Goal: Task Accomplishment & Management: Manage account settings

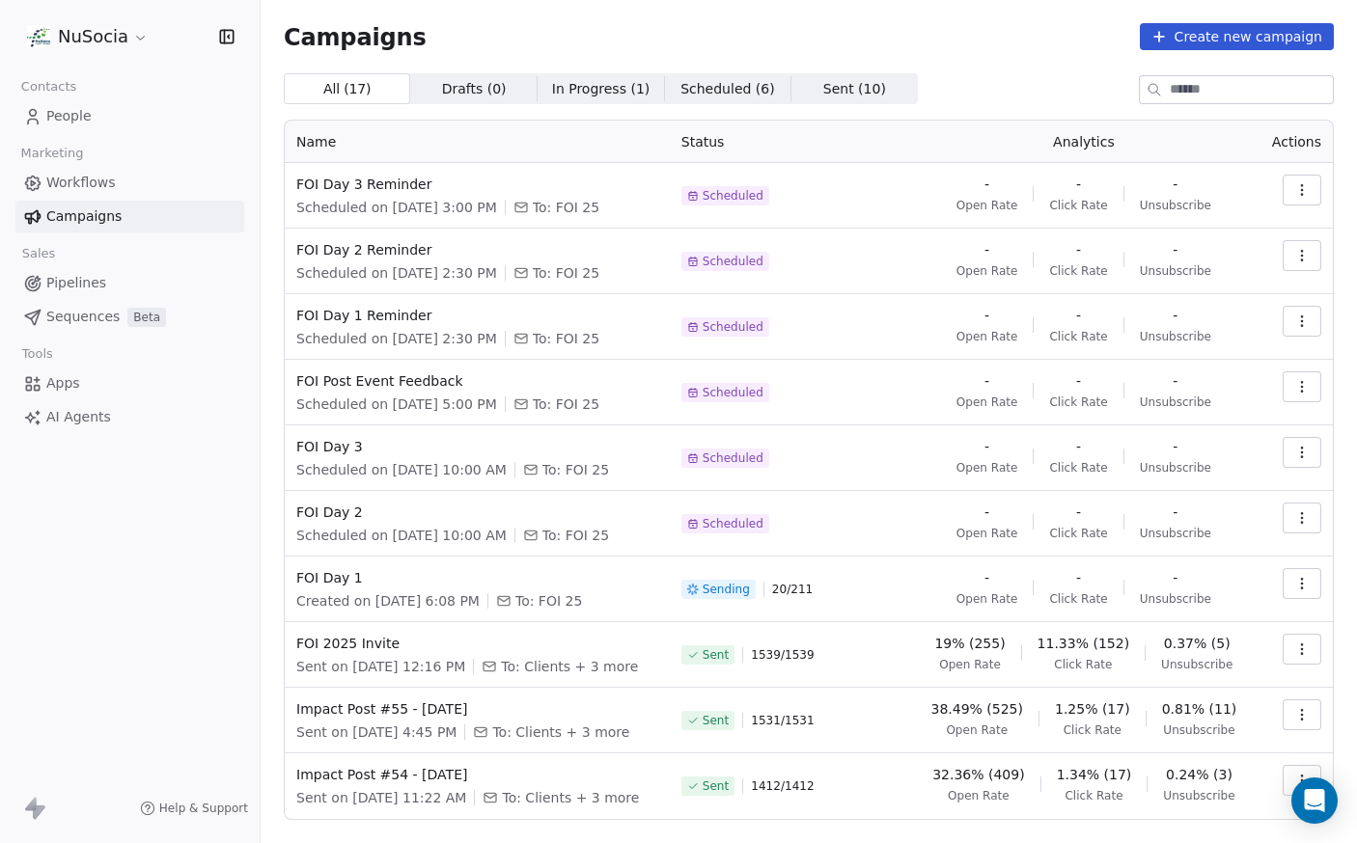
click at [91, 176] on span "Workflows" at bounding box center [80, 183] width 69 height 20
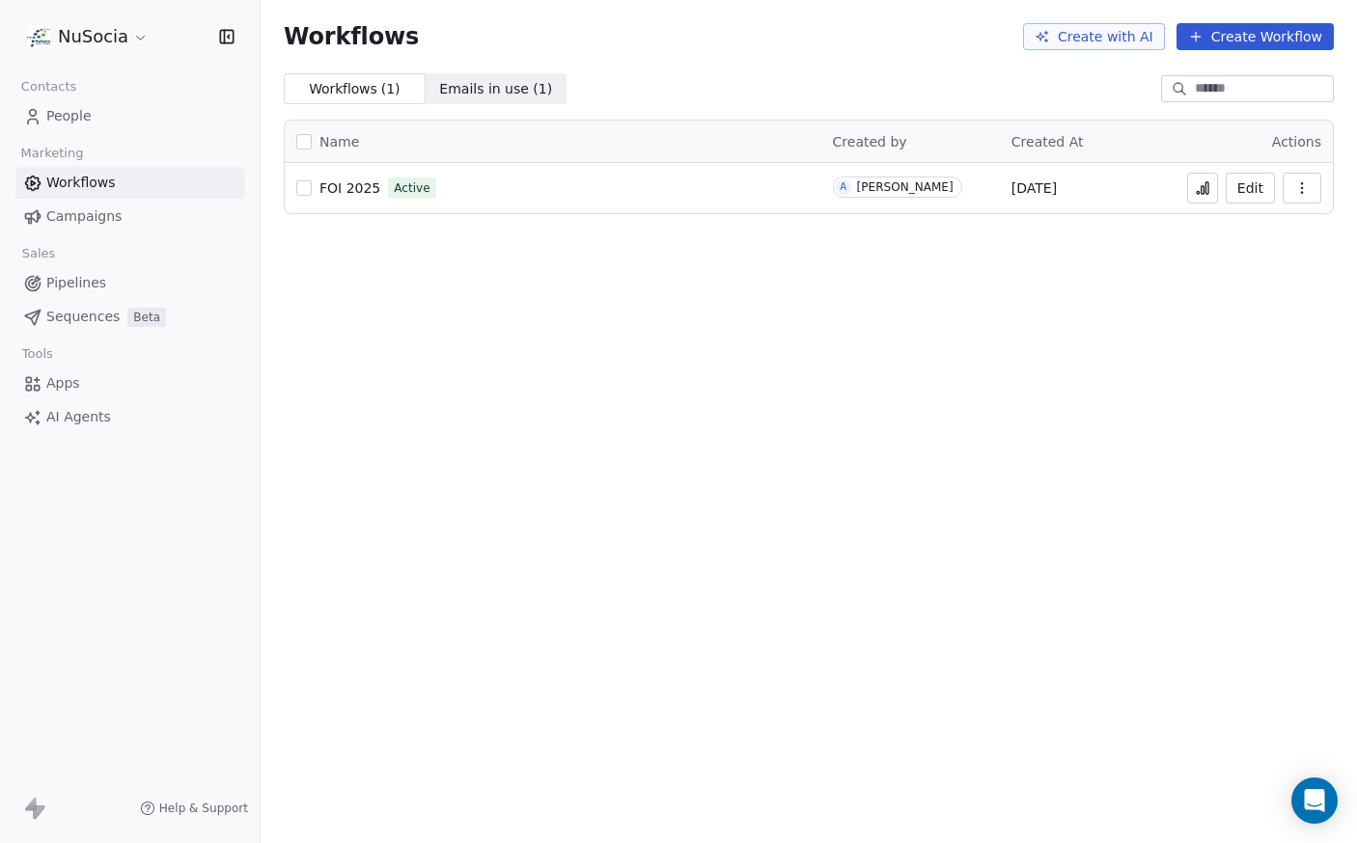
click at [1242, 194] on button "Edit" at bounding box center [1250, 188] width 49 height 31
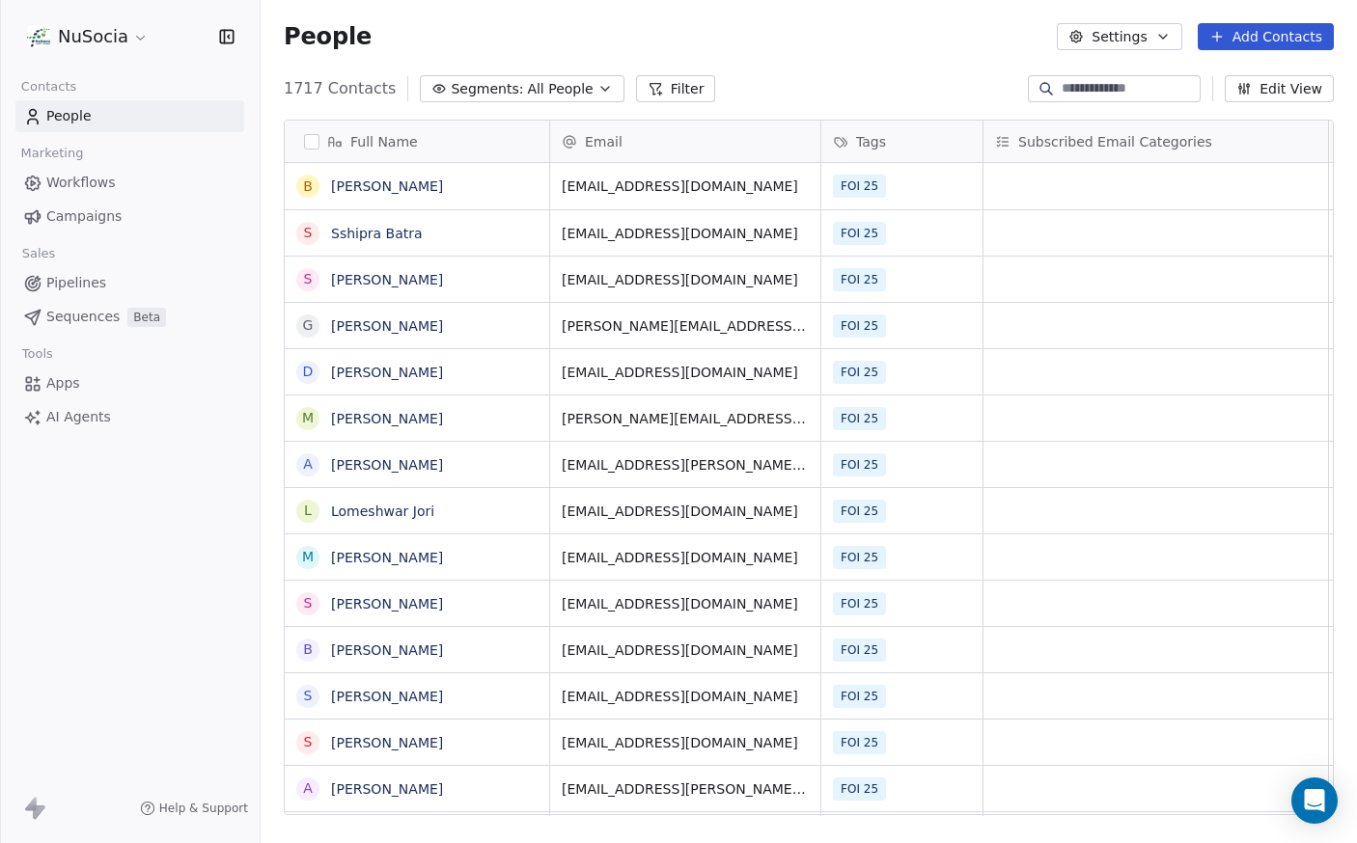
scroll to position [728, 1082]
click at [466, 91] on span "Segments:" at bounding box center [487, 89] width 72 height 20
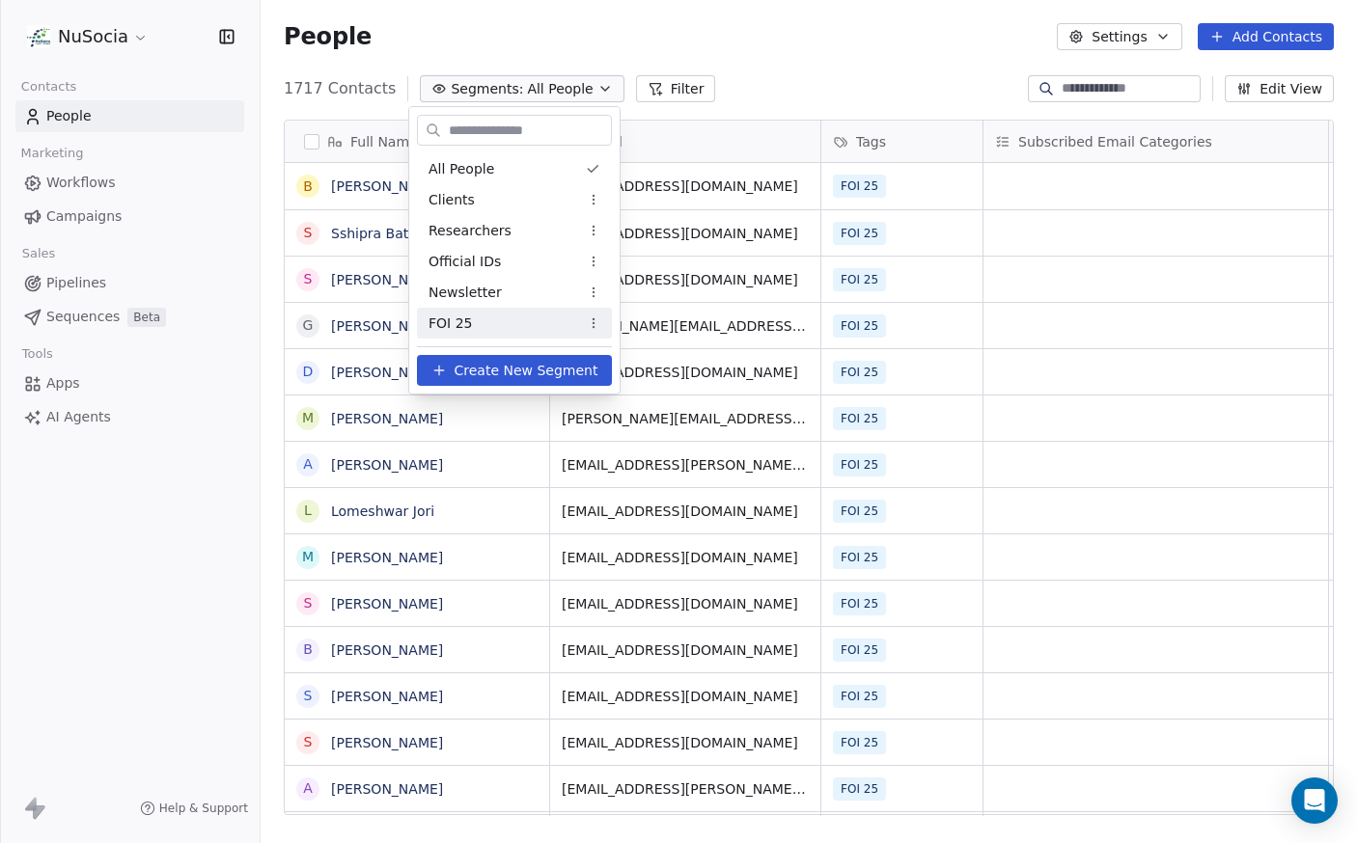
click at [466, 321] on span "FOI 25" at bounding box center [449, 324] width 43 height 20
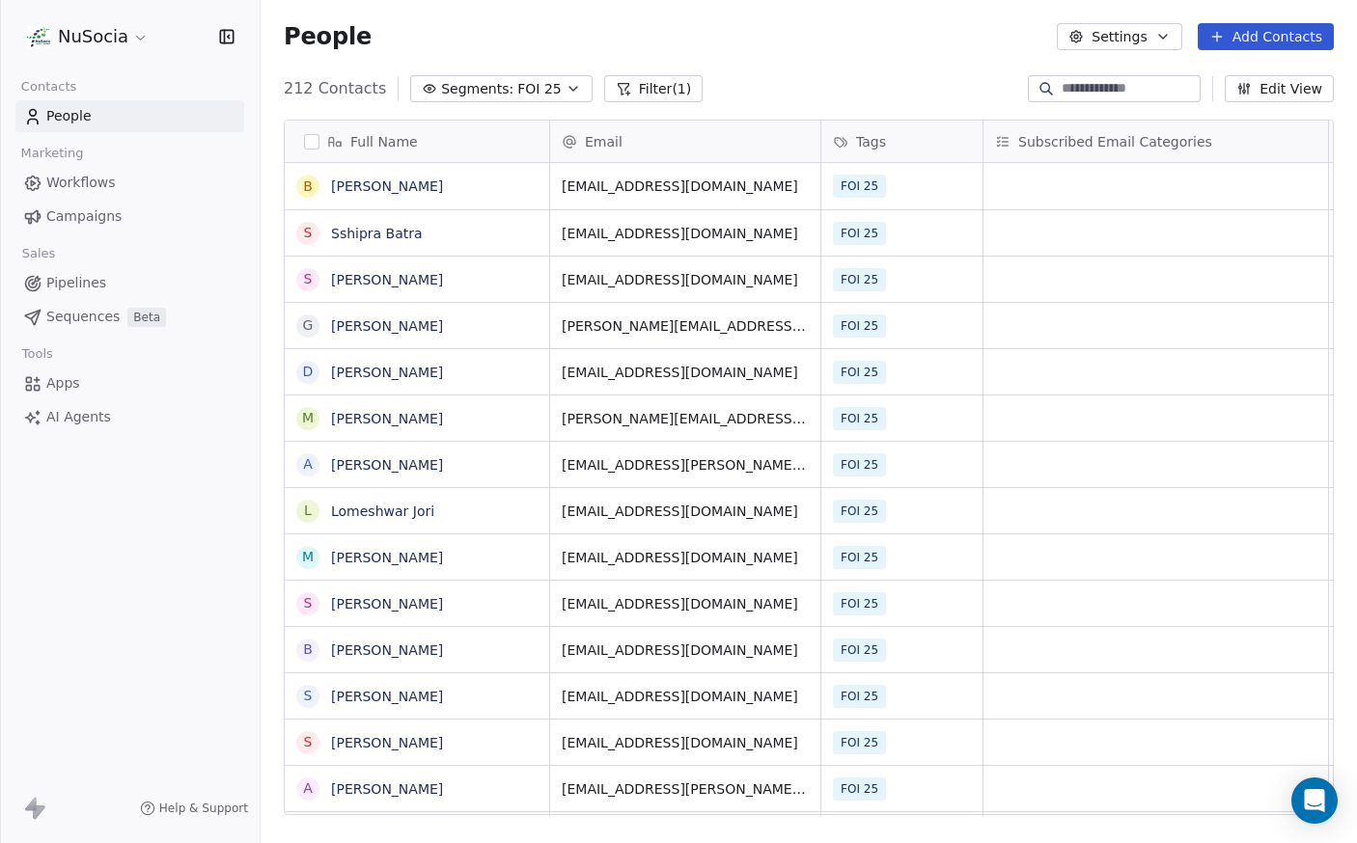
click at [764, 69] on div "People Settings Add Contacts" at bounding box center [809, 36] width 1096 height 73
click at [114, 207] on span "Campaigns" at bounding box center [83, 217] width 75 height 20
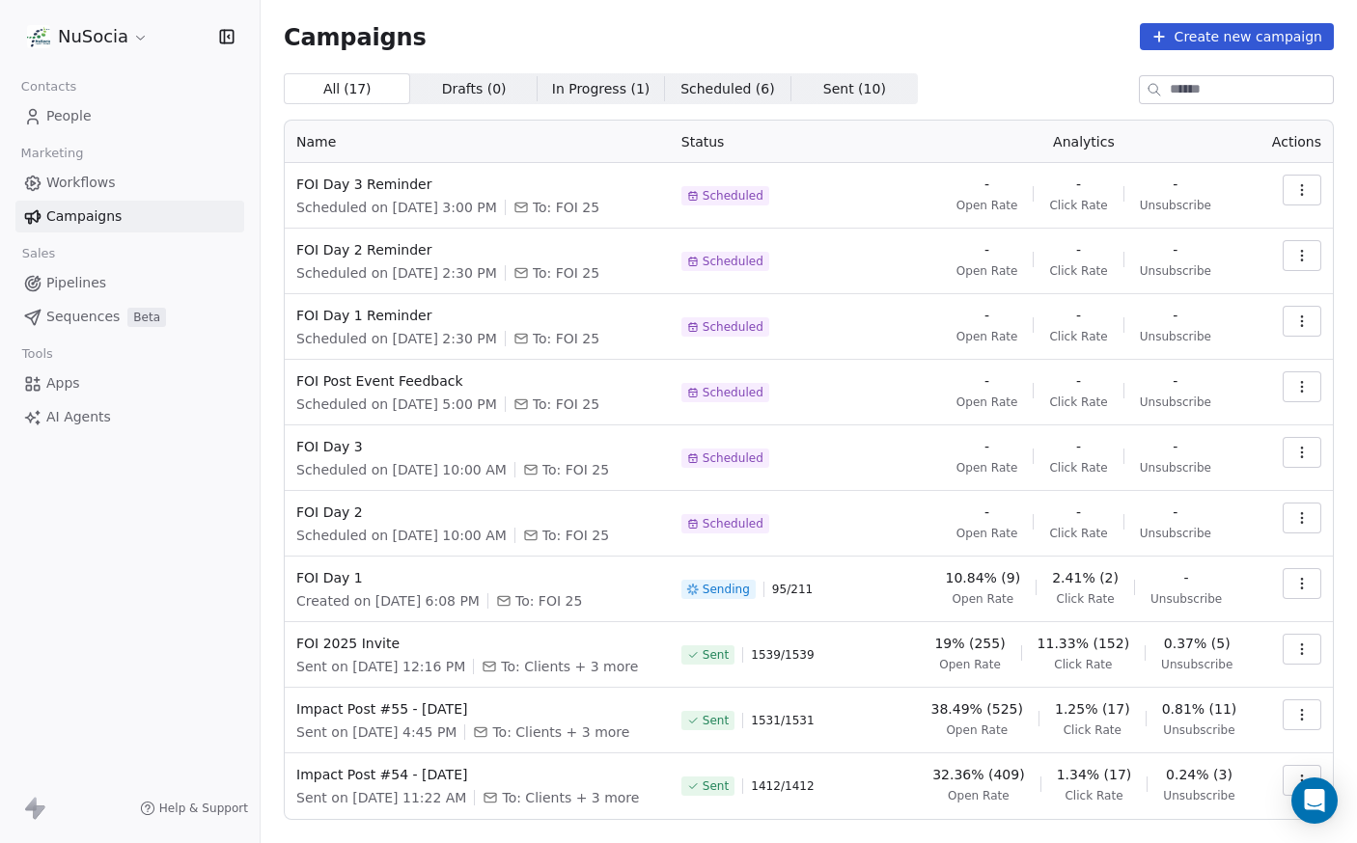
click at [261, 423] on div "Campaigns Create new campaign All ( 17 ) All ( 17 ) Drafts ( 0 ) Drafts ( 0 ) I…" at bounding box center [809, 421] width 1096 height 843
click at [194, 541] on div "NuSocia Contacts People Marketing Workflows Campaigns Sales Pipelines Sequences…" at bounding box center [130, 421] width 260 height 843
click at [97, 180] on span "Workflows" at bounding box center [80, 183] width 69 height 20
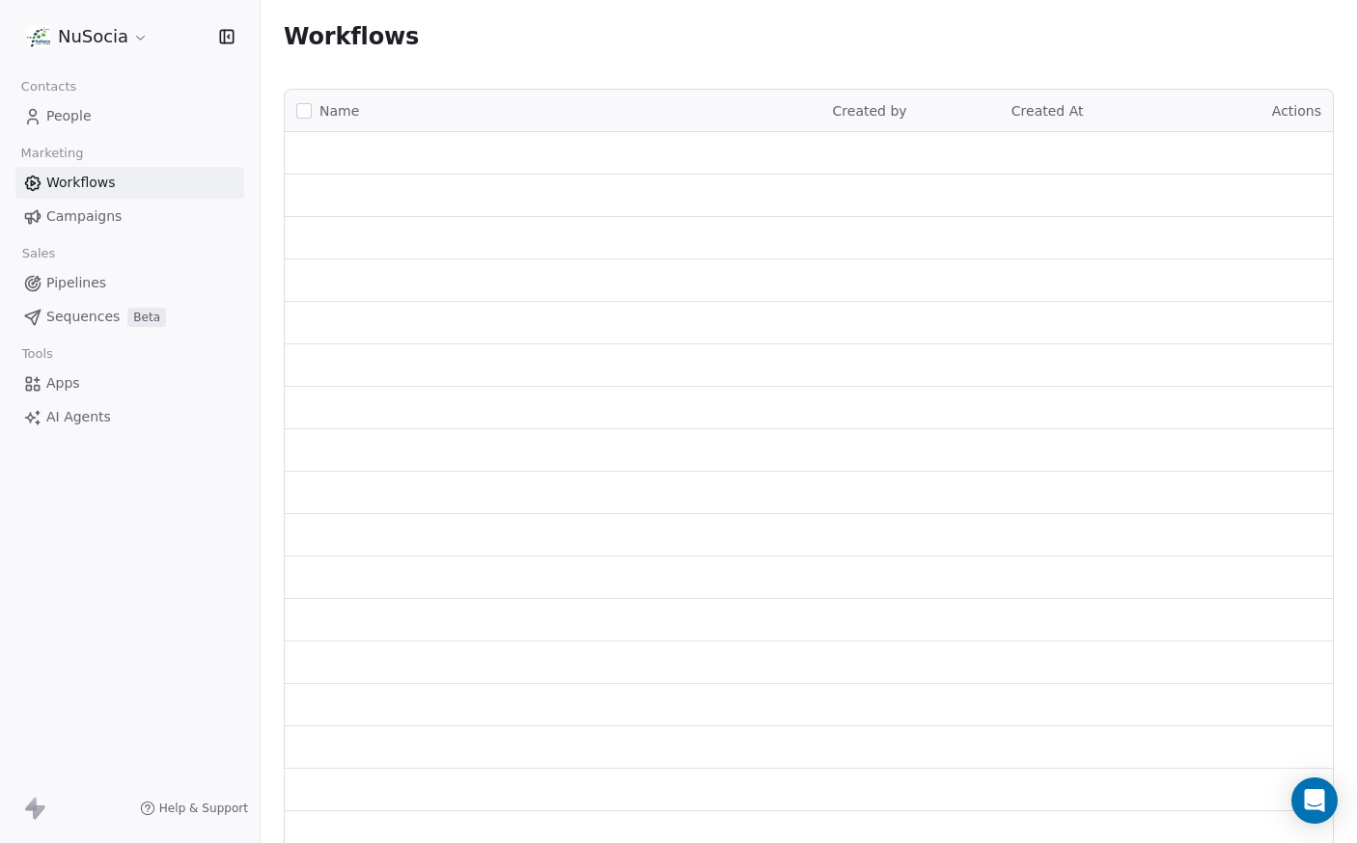
click at [94, 214] on span "Campaigns" at bounding box center [83, 217] width 75 height 20
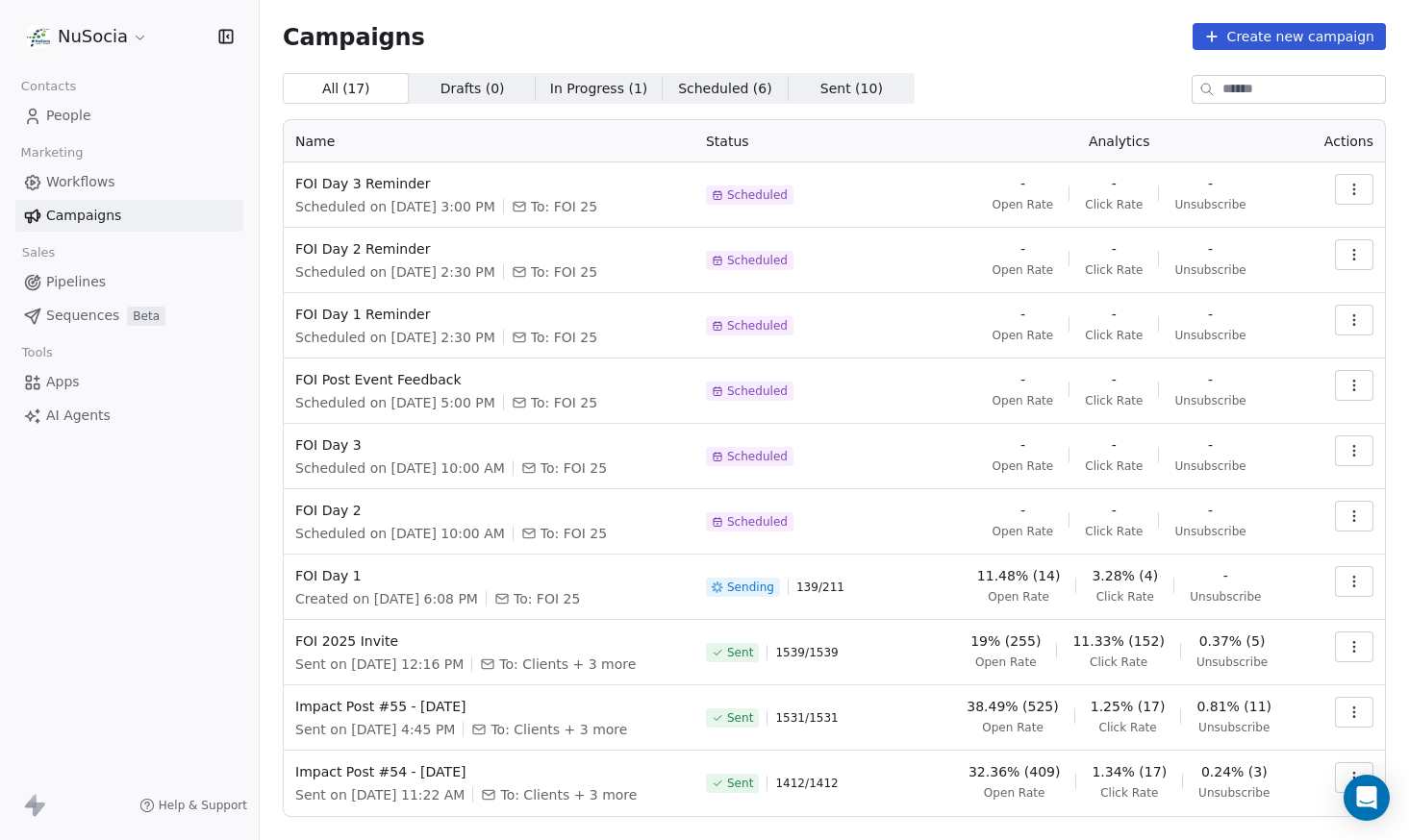
scroll to position [58, 0]
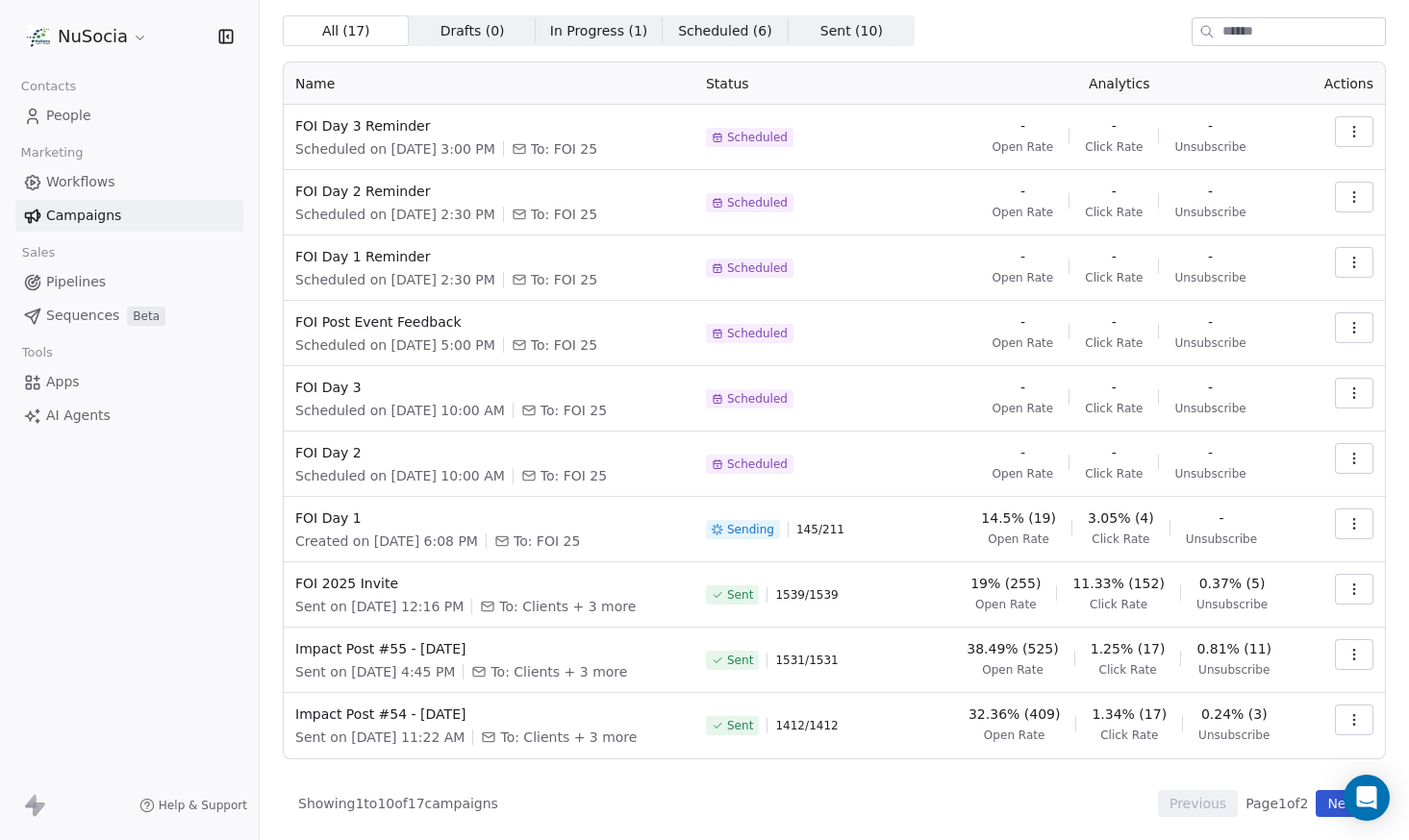
click at [134, 113] on link "People" at bounding box center [129, 116] width 228 height 32
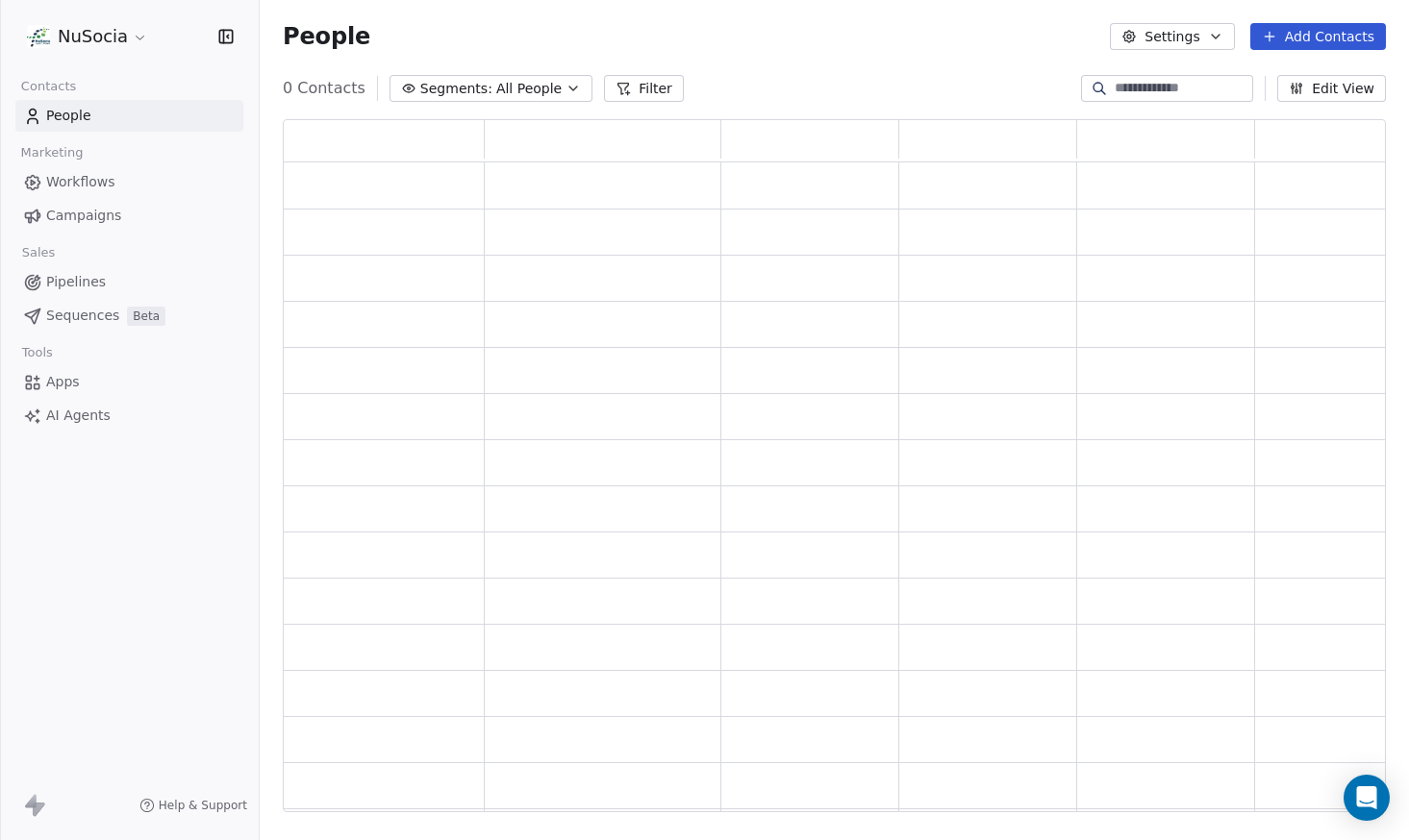
scroll to position [679, 1088]
click at [565, 82] on span "All People" at bounding box center [542, 89] width 66 height 20
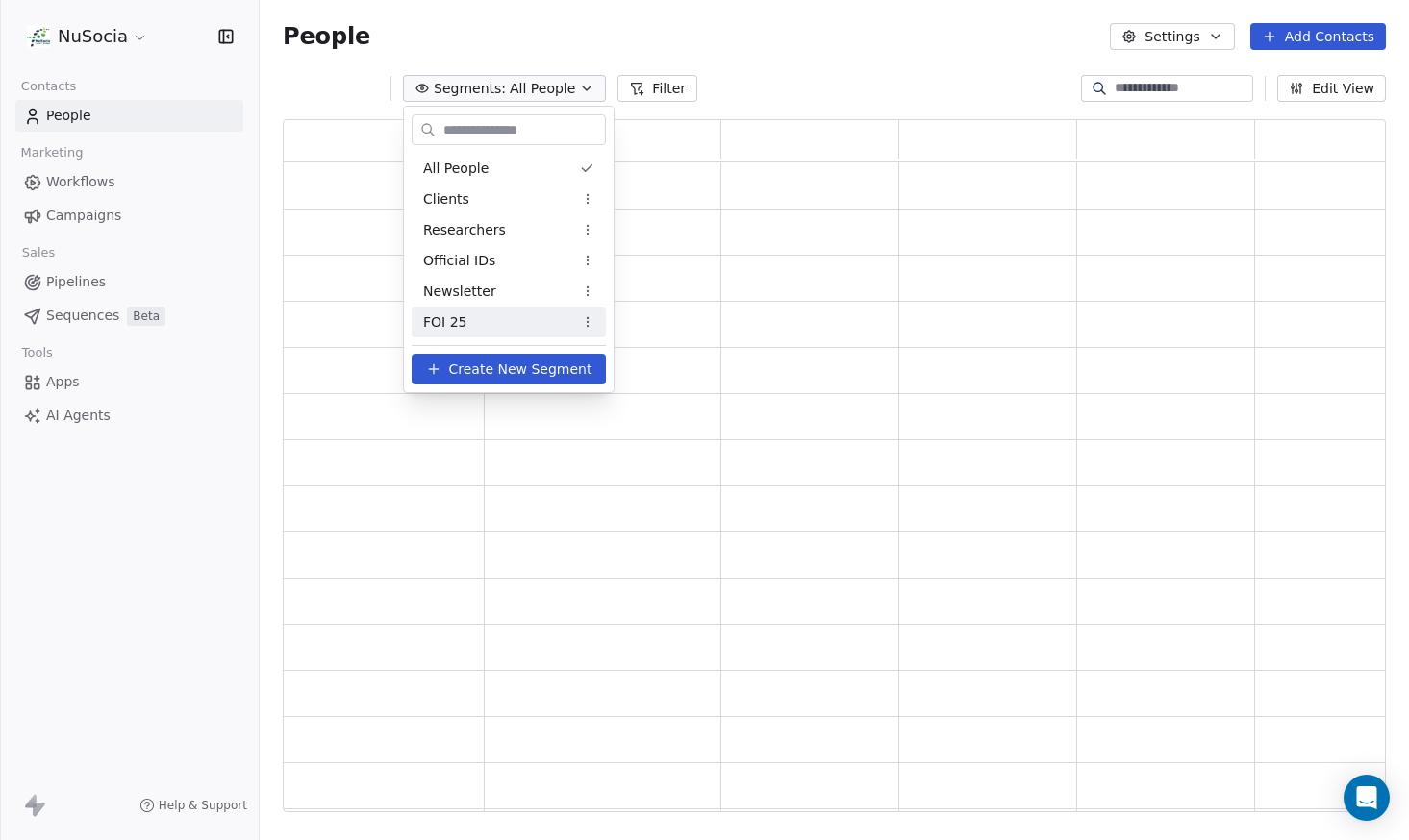
click at [530, 310] on div "FOI 25" at bounding box center [508, 322] width 194 height 31
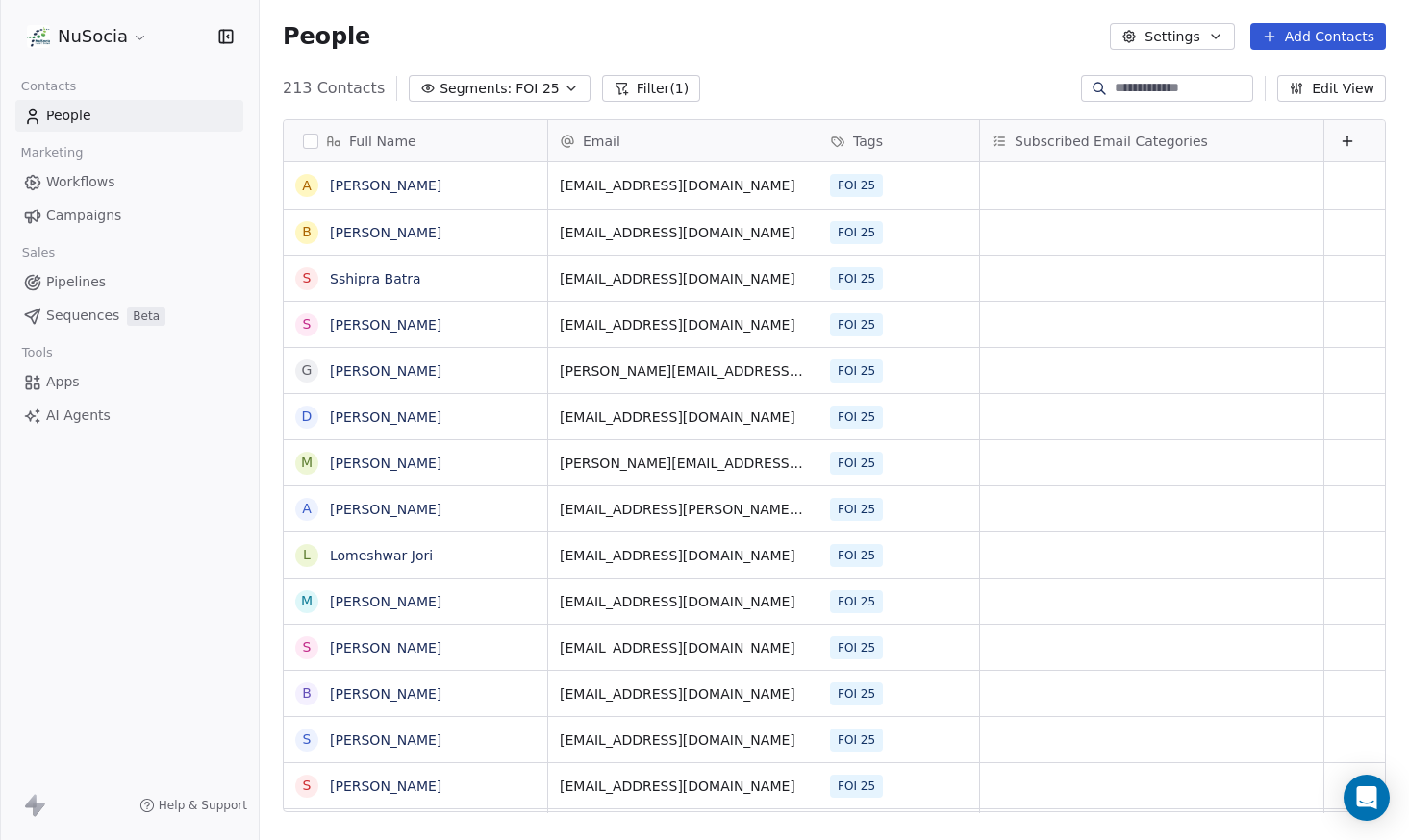
scroll to position [725, 1135]
click at [485, 102] on div "213 Contacts Segments: FOI 25 Filter (1) Edit View" at bounding box center [834, 88] width 1149 height 31
click at [486, 95] on span "Segments:" at bounding box center [475, 89] width 72 height 20
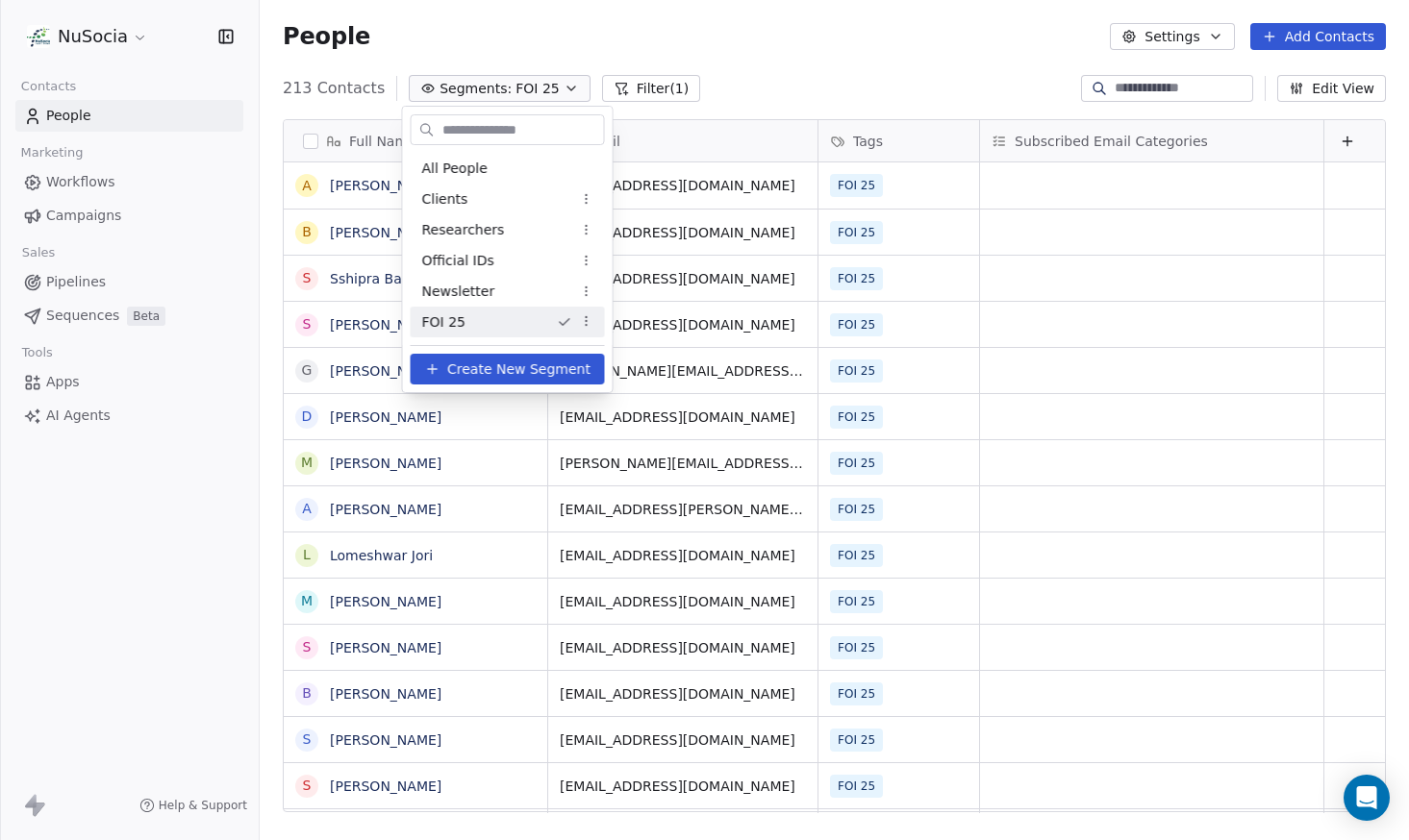
click at [790, 71] on html "NuSocia Contacts People Marketing Workflows Campaigns Sales Pipelines Sequences…" at bounding box center [704, 420] width 1409 height 840
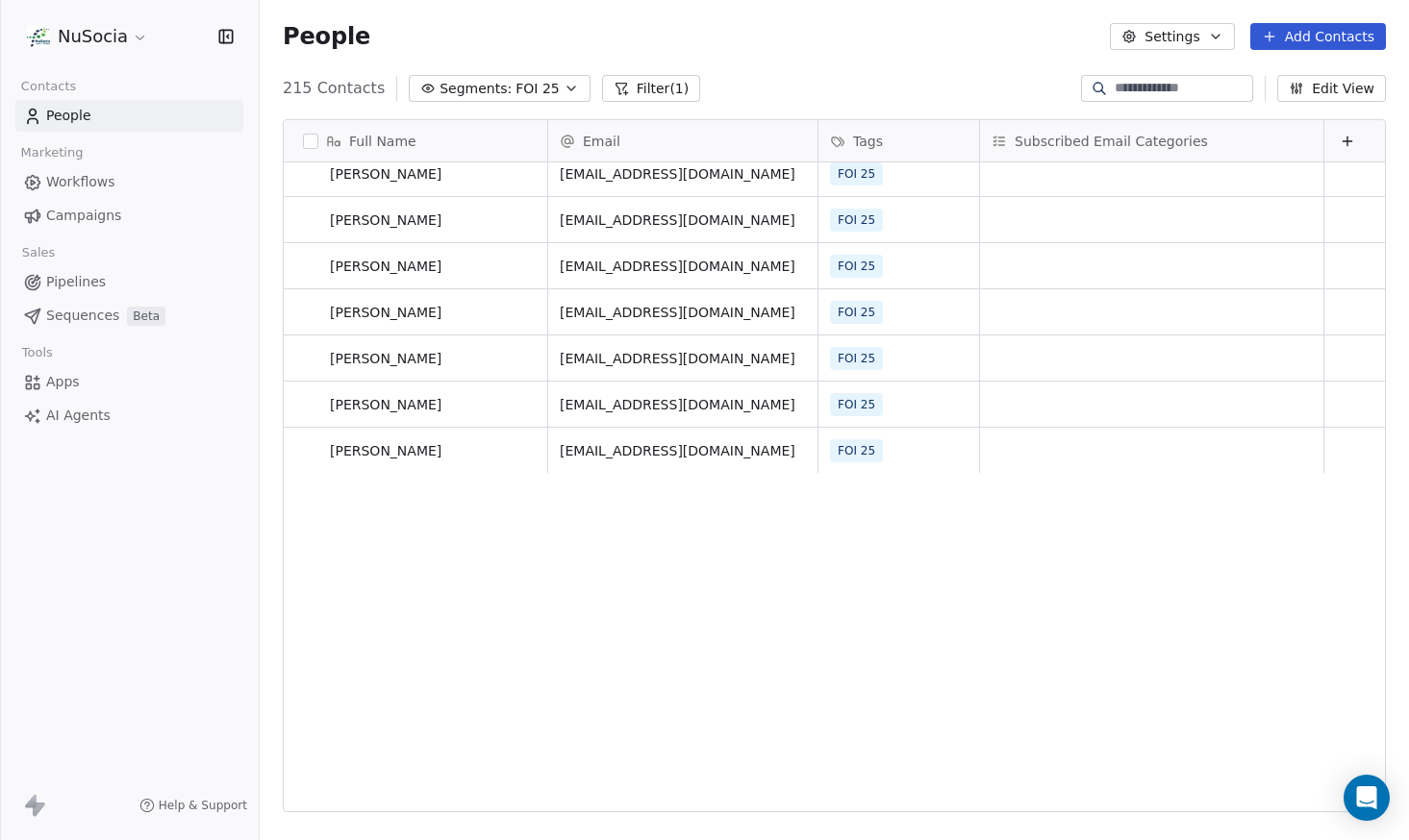
scroll to position [0, 0]
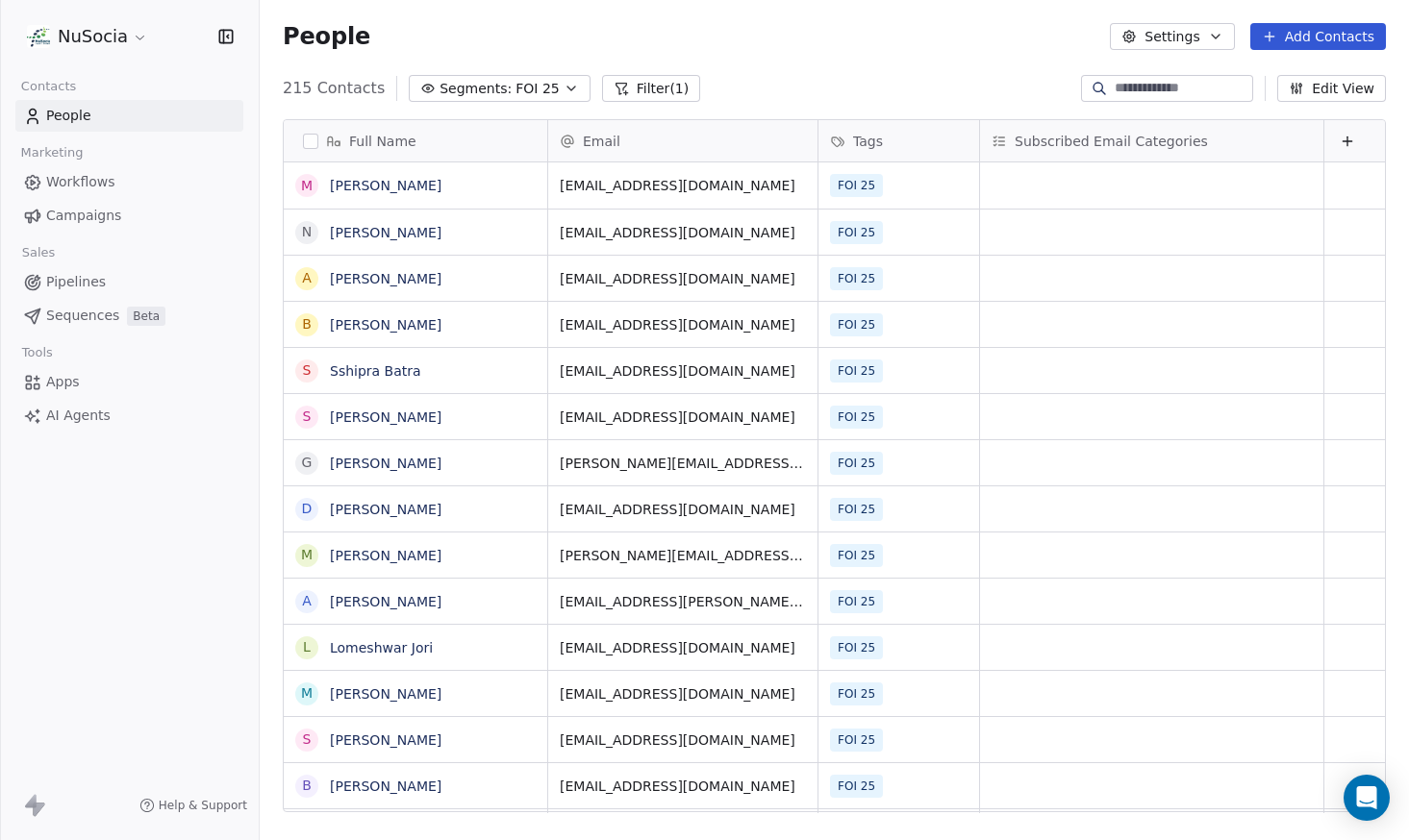
click at [114, 213] on span "Campaigns" at bounding box center [83, 216] width 75 height 20
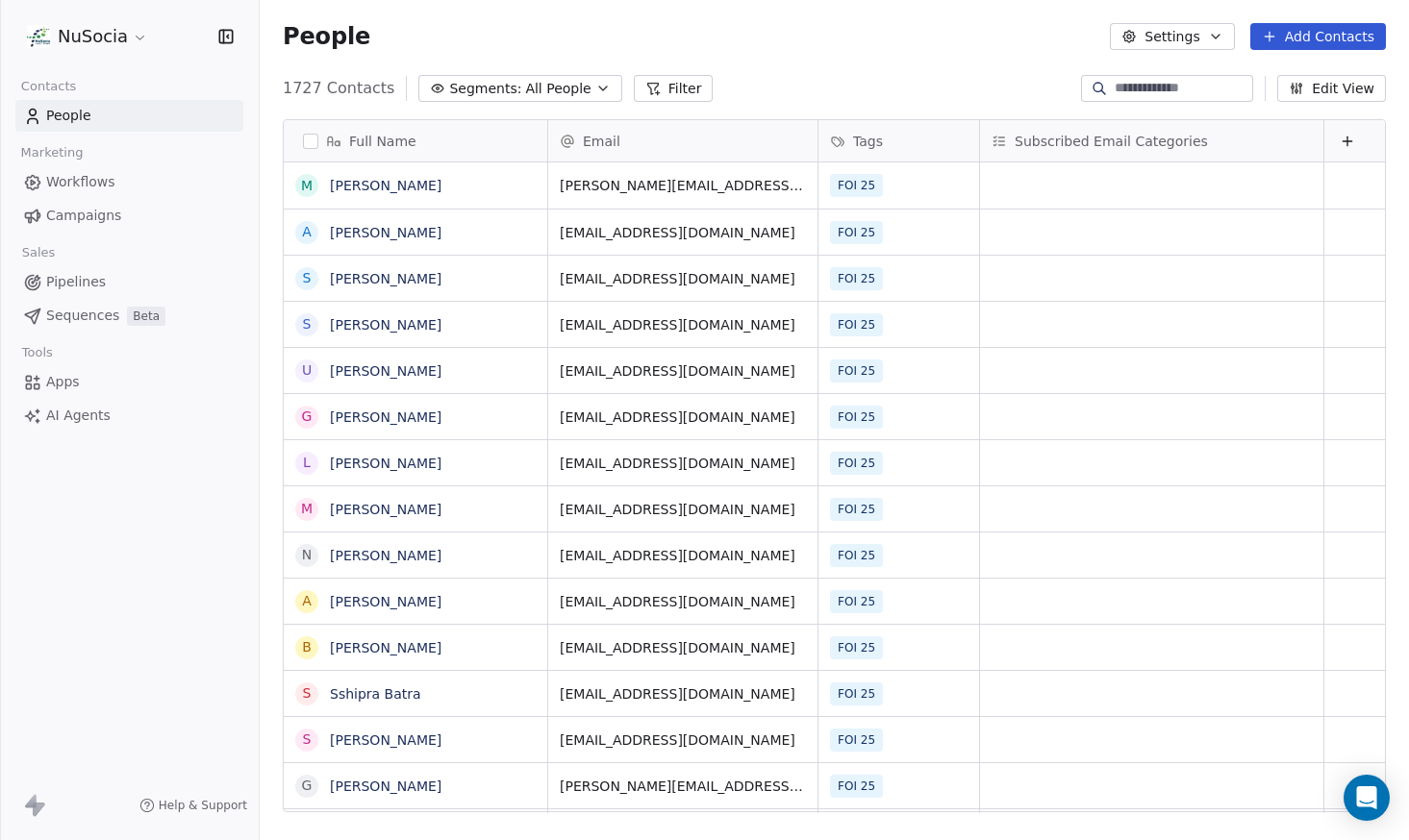
scroll to position [725, 1135]
click at [463, 86] on span "Segments:" at bounding box center [485, 89] width 72 height 20
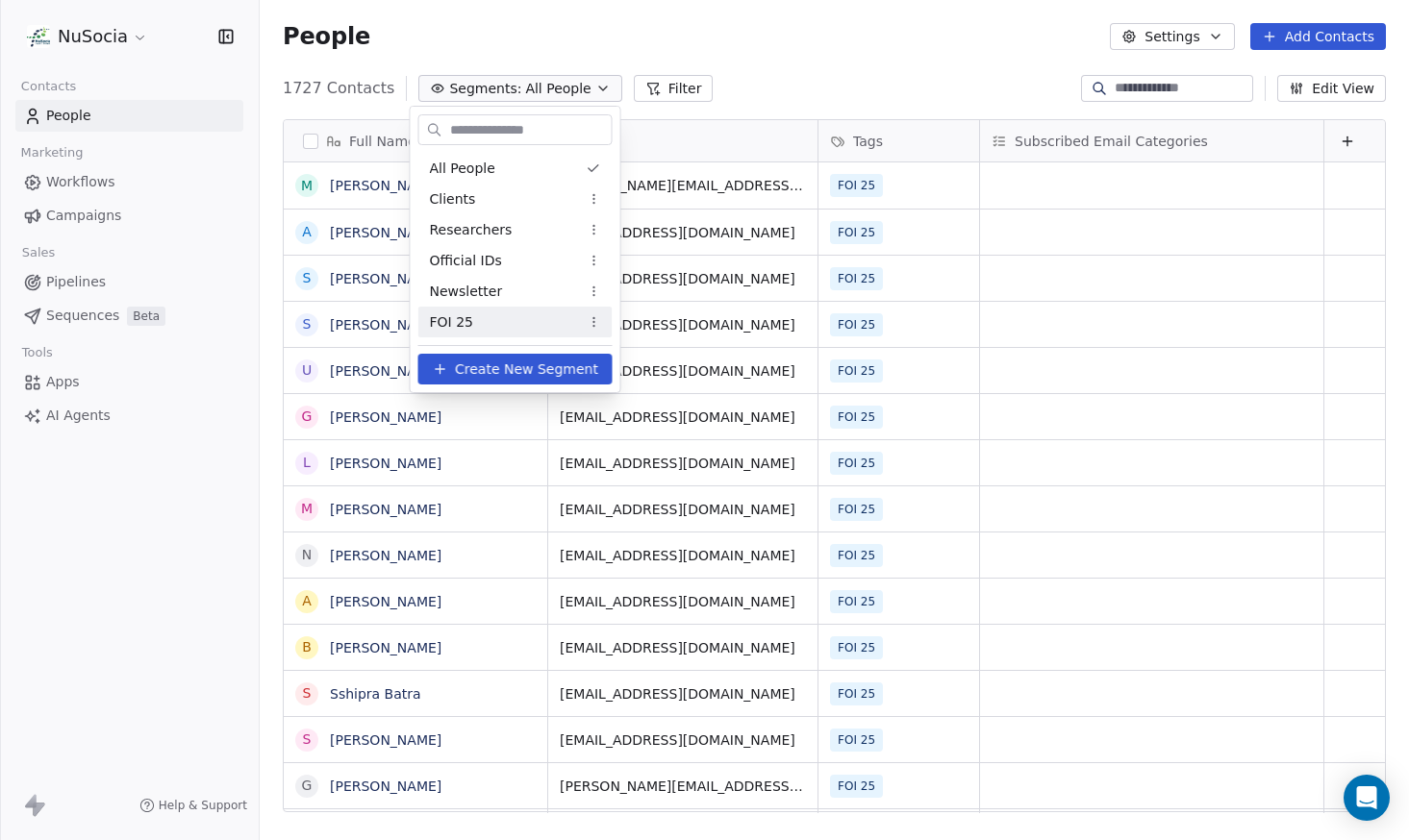
click at [507, 316] on div "FOI 25" at bounding box center [515, 322] width 194 height 31
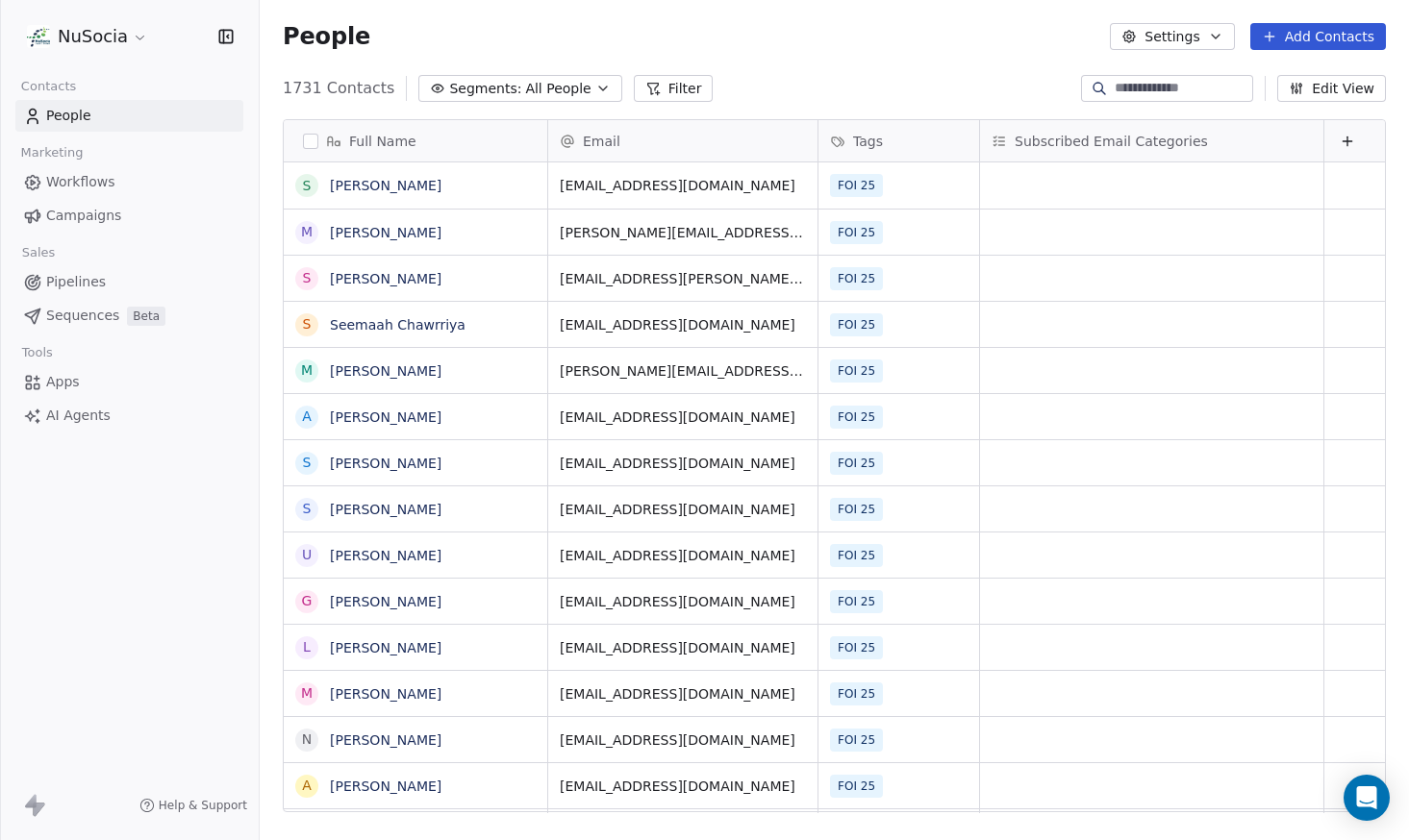
scroll to position [725, 1135]
click at [597, 91] on button "Segments: All People" at bounding box center [520, 88] width 203 height 27
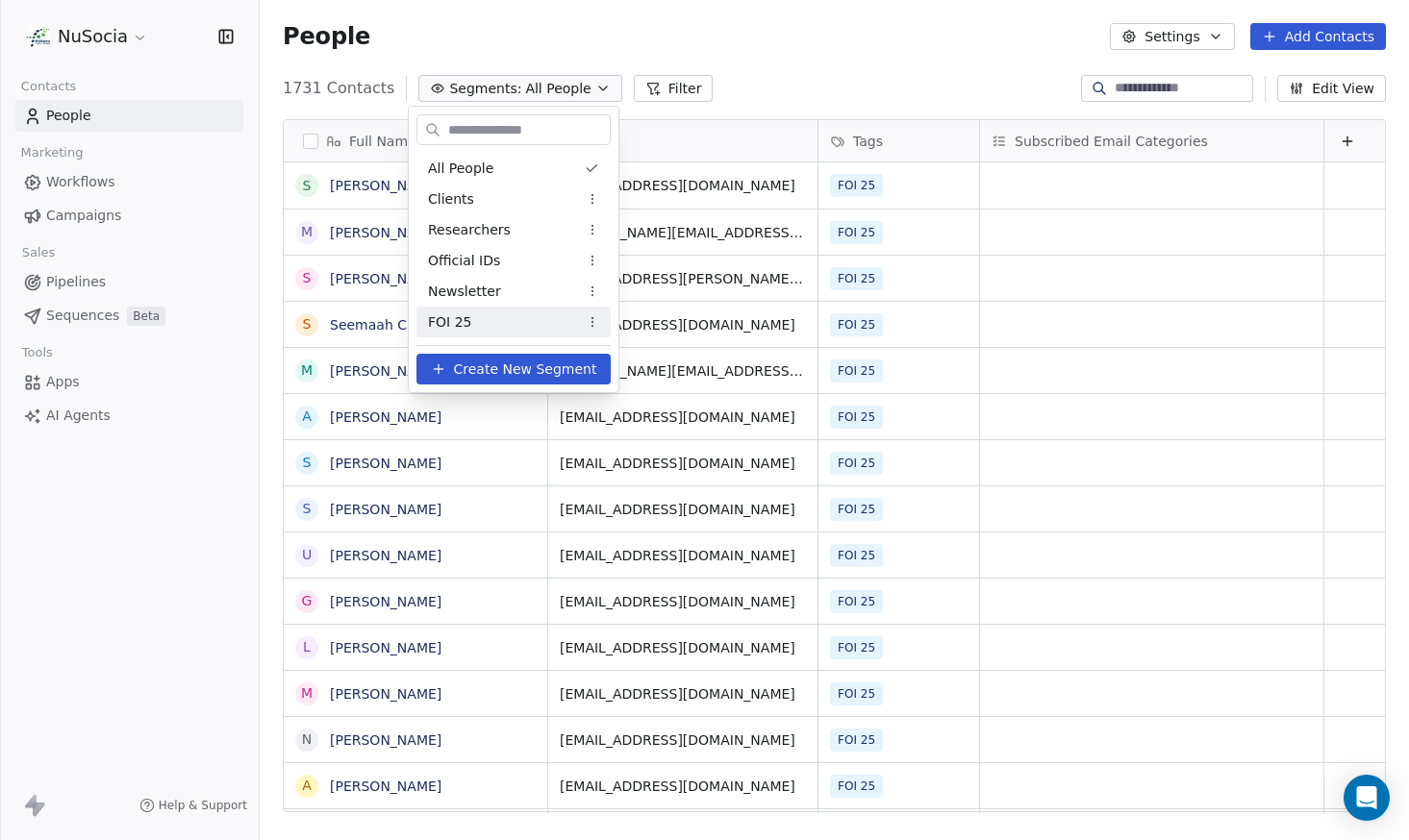
click at [565, 331] on div "FOI 25" at bounding box center [513, 322] width 194 height 31
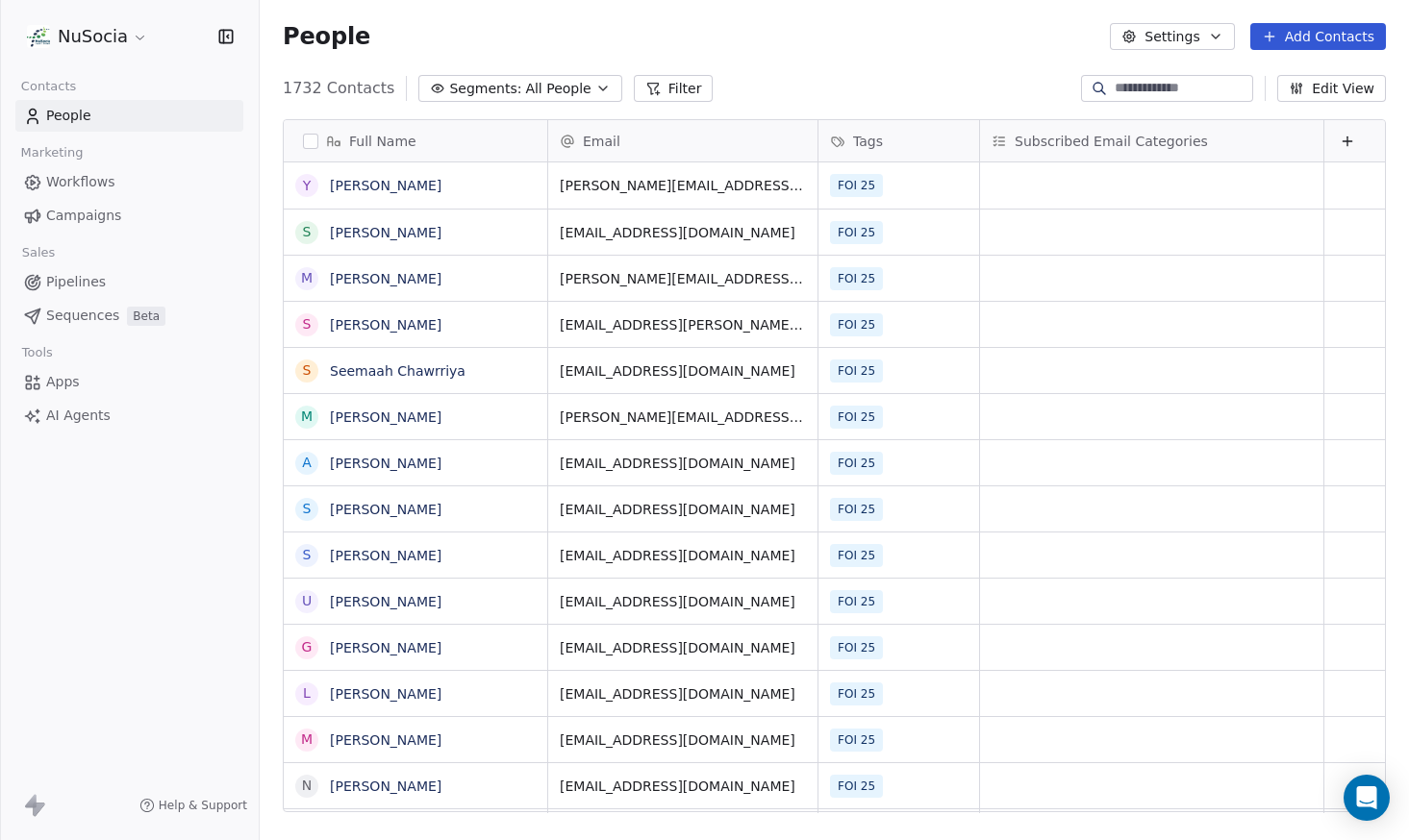
scroll to position [725, 1135]
click at [595, 84] on icon "button" at bounding box center [602, 88] width 15 height 15
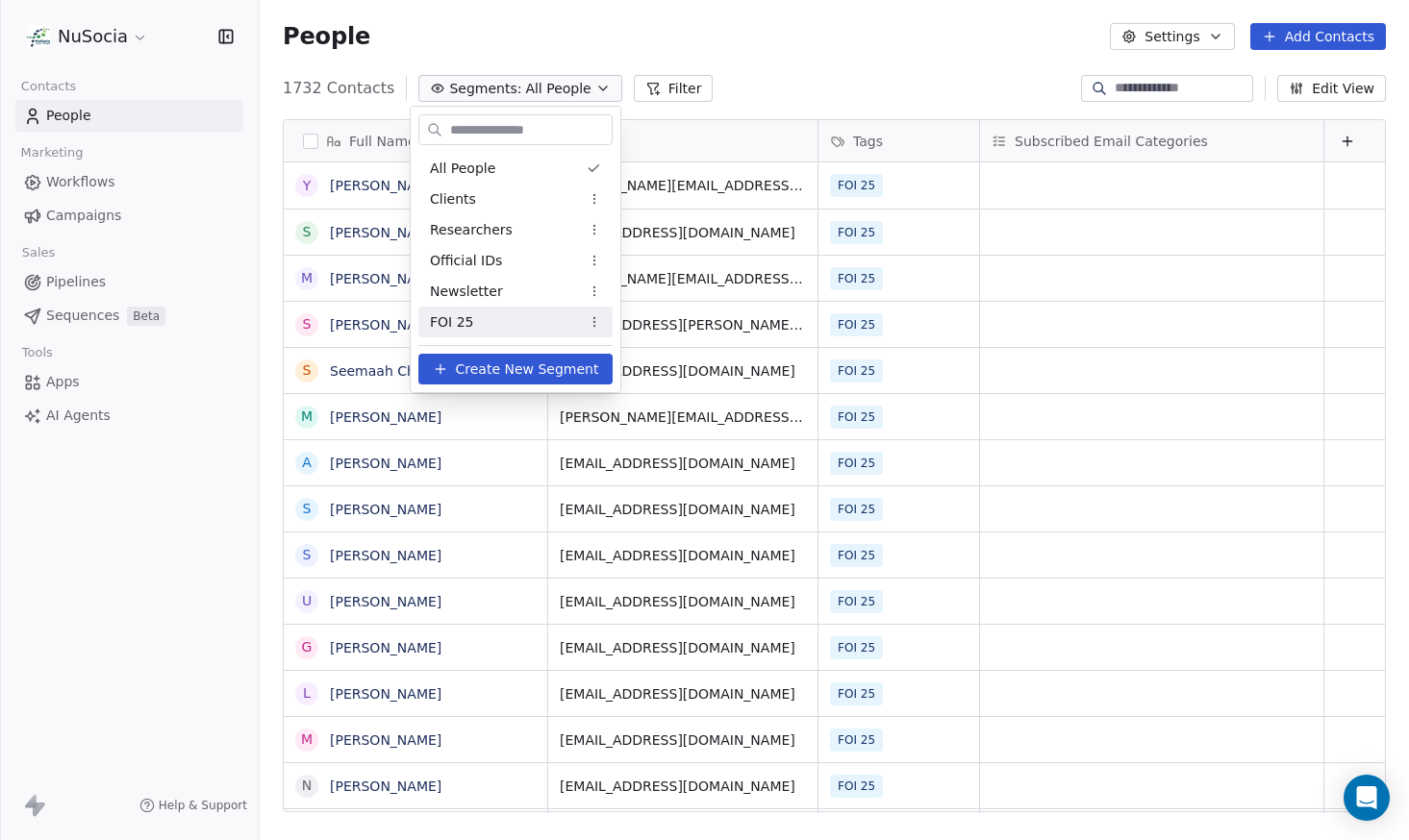
click at [554, 321] on div "FOI 25" at bounding box center [515, 322] width 194 height 31
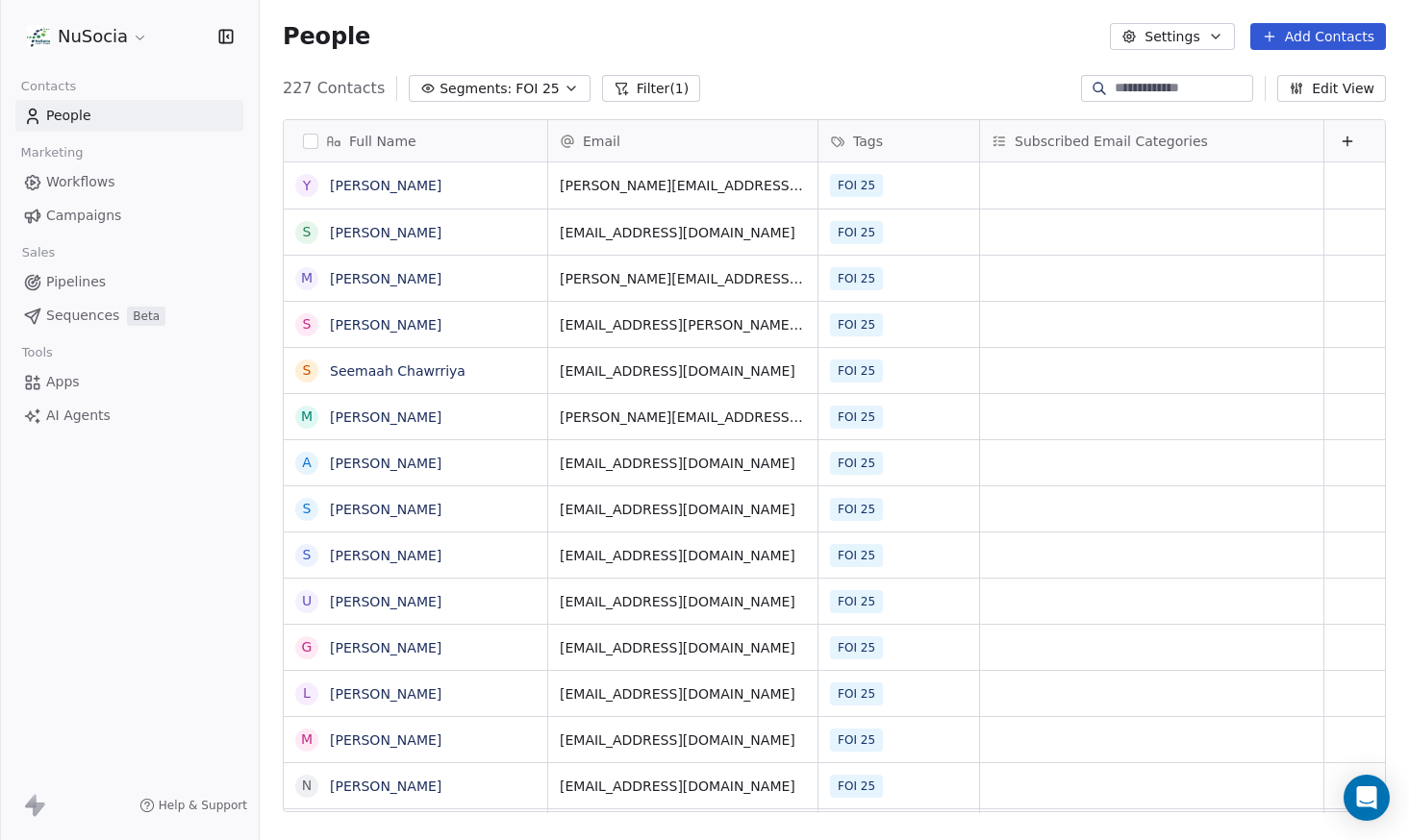
click at [111, 225] on span "Campaigns" at bounding box center [83, 216] width 75 height 20
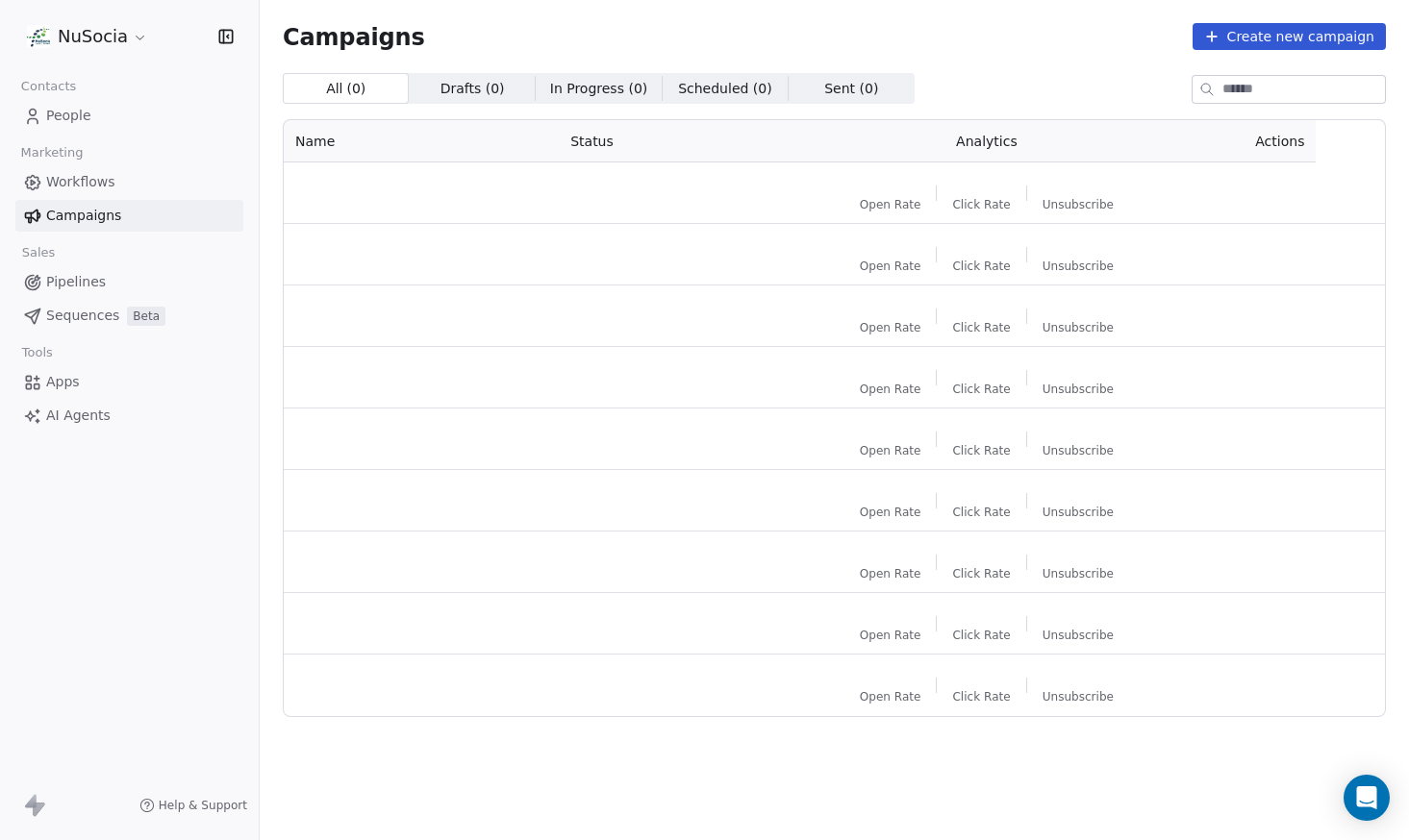
click at [111, 195] on link "Workflows" at bounding box center [129, 182] width 228 height 32
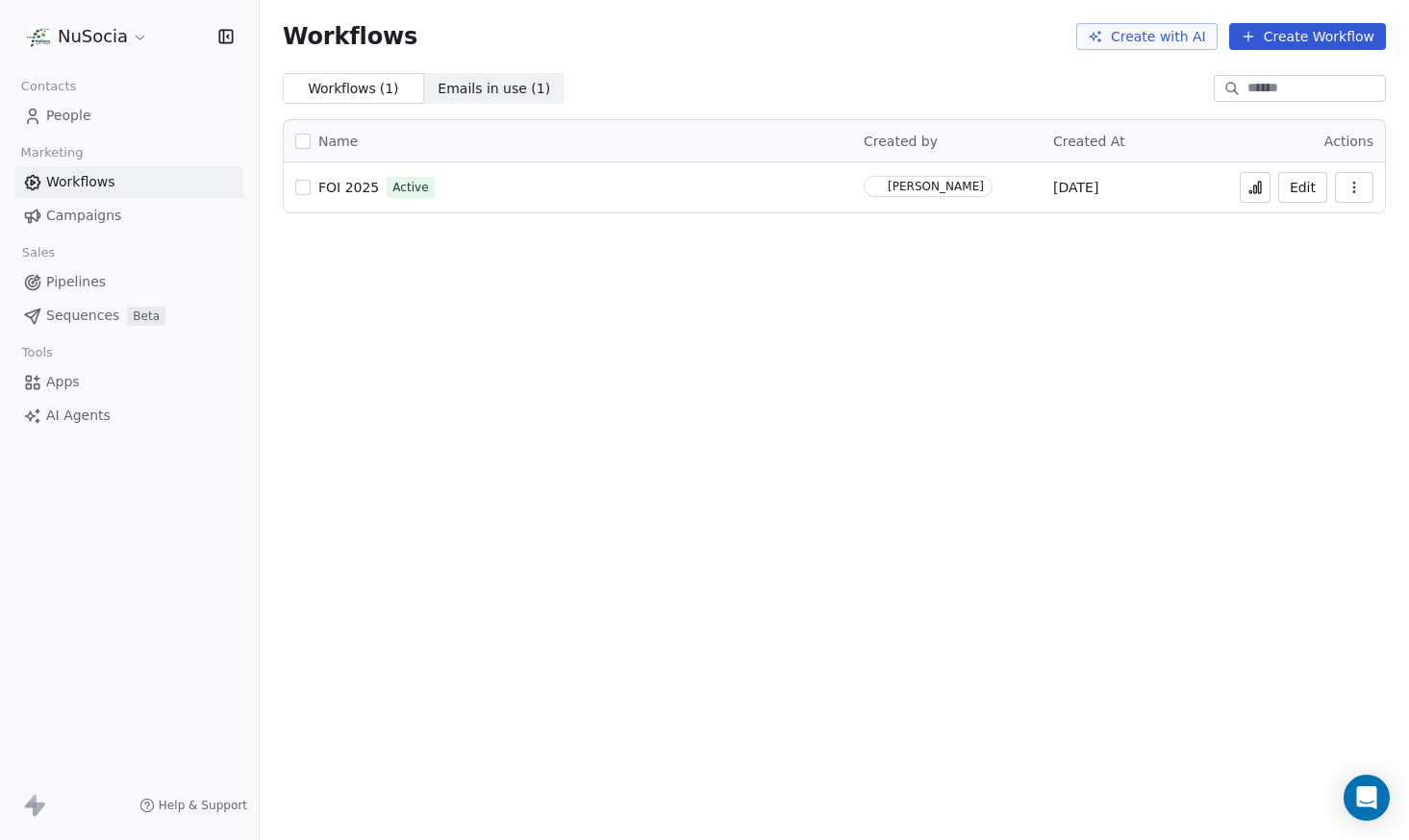
click at [1250, 174] on button at bounding box center [1255, 187] width 31 height 31
click at [131, 206] on link "Campaigns" at bounding box center [129, 216] width 228 height 32
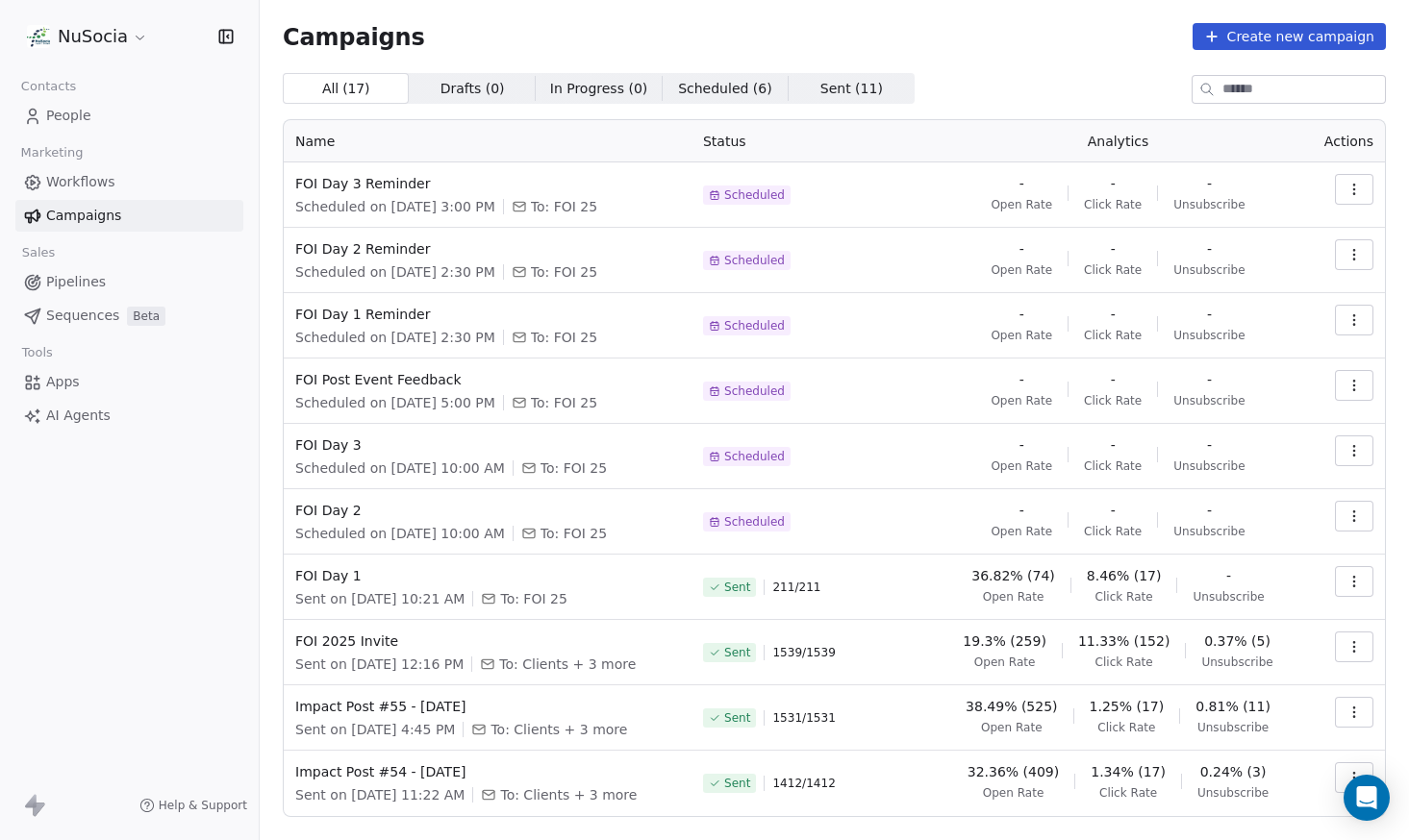
click at [120, 213] on link "Campaigns" at bounding box center [129, 216] width 228 height 32
click at [91, 122] on link "People" at bounding box center [129, 116] width 228 height 32
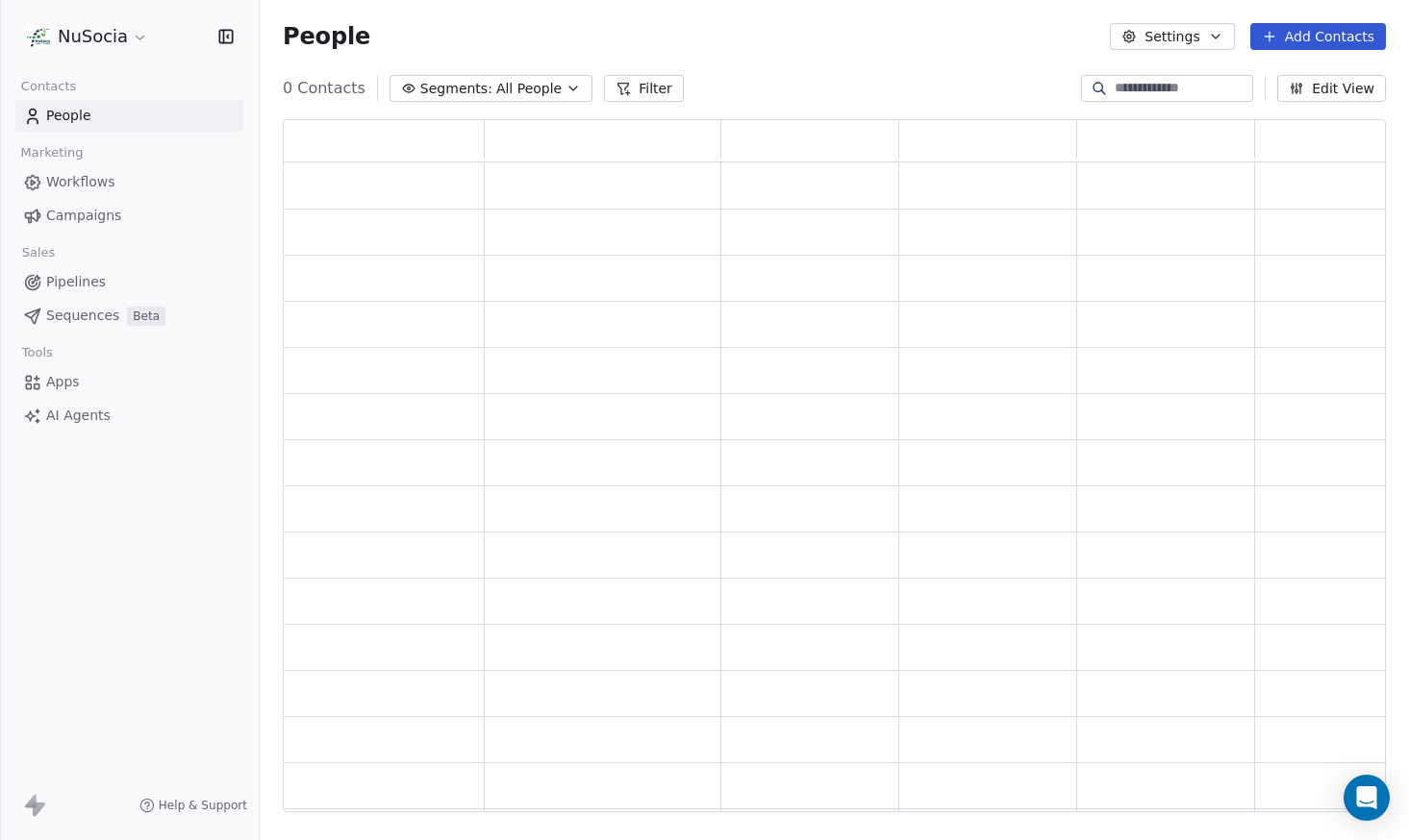
scroll to position [679, 1088]
click at [439, 84] on span "Segments:" at bounding box center [469, 89] width 72 height 20
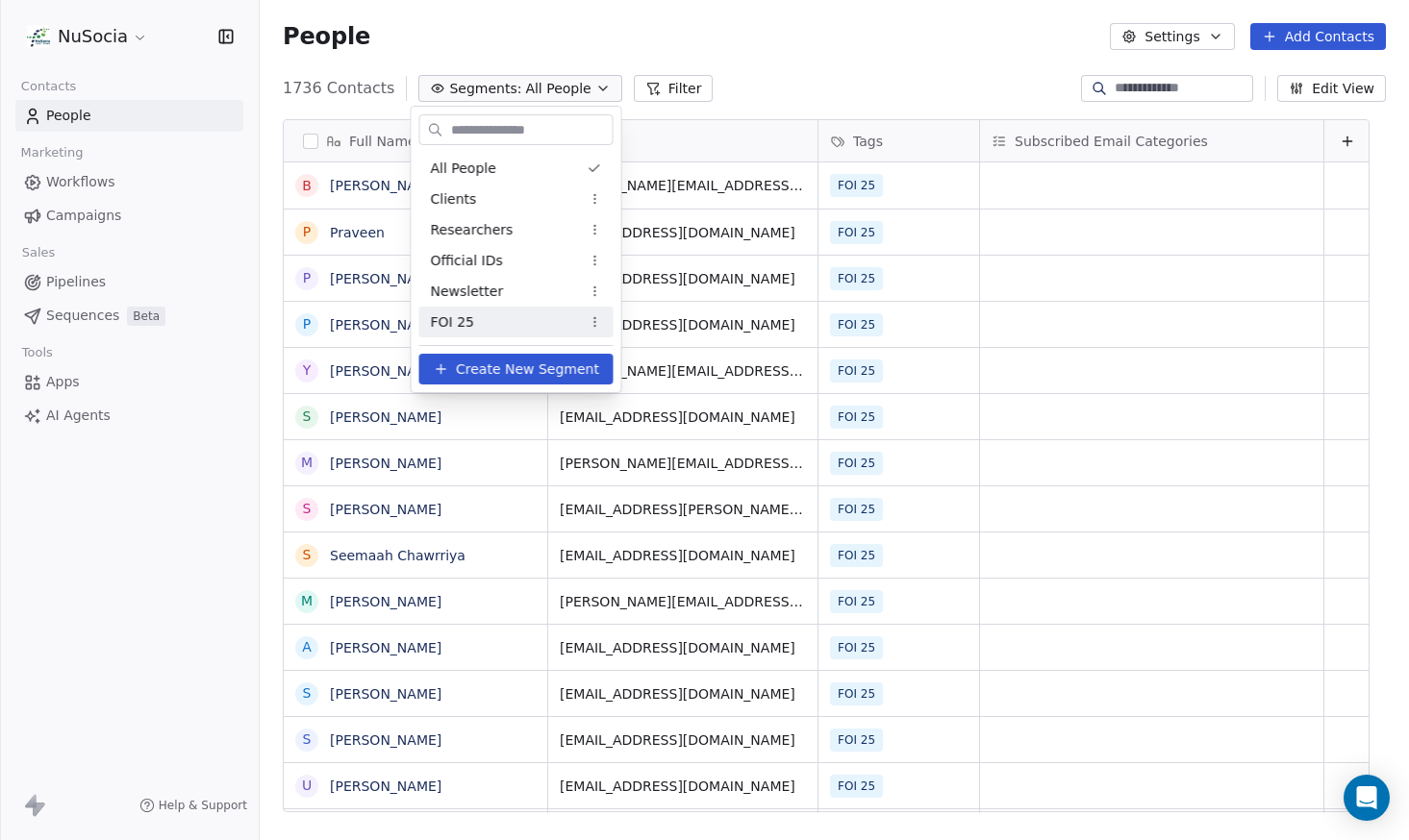
scroll to position [725, 1135]
click at [481, 324] on div "FOI 25" at bounding box center [516, 322] width 194 height 31
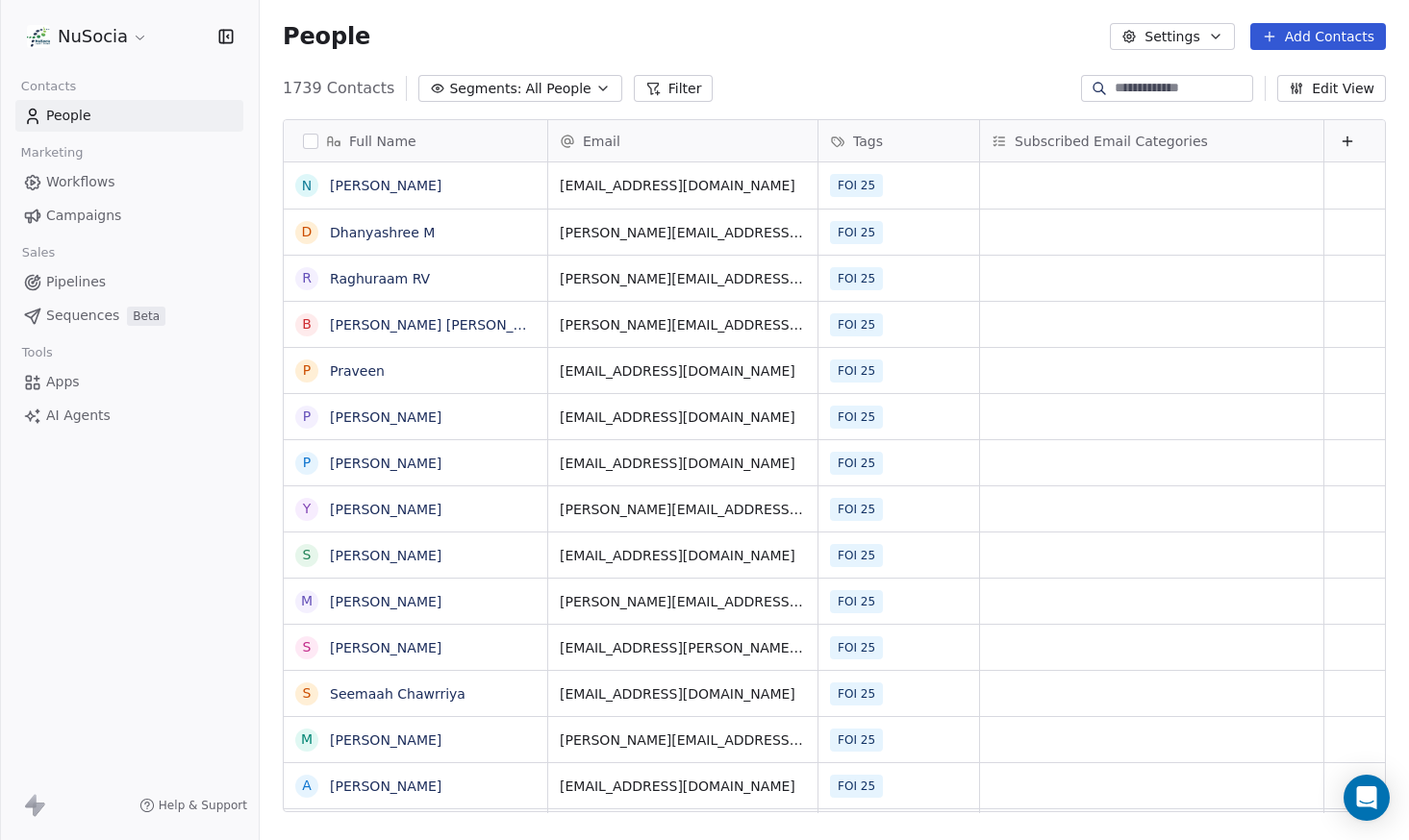
scroll to position [725, 1135]
click at [454, 99] on button "Segments: All People" at bounding box center [520, 88] width 203 height 27
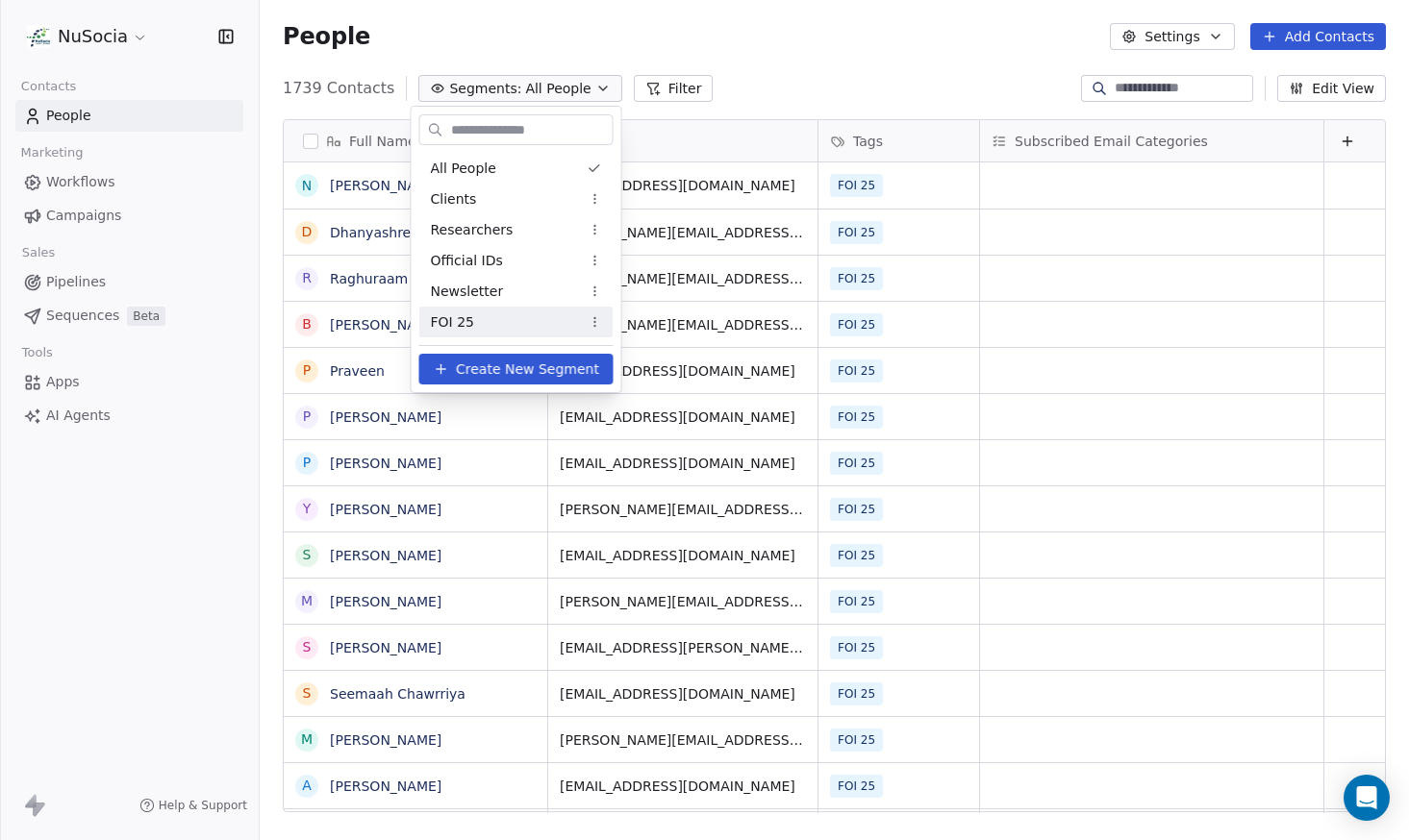
click at [479, 341] on div "All People Clients Researchers Official IDs Newsletter FOI 25" at bounding box center [516, 245] width 209 height 200
click at [479, 331] on div "FOI 25" at bounding box center [516, 322] width 194 height 31
click at [534, 314] on div "FOI 25" at bounding box center [516, 322] width 194 height 31
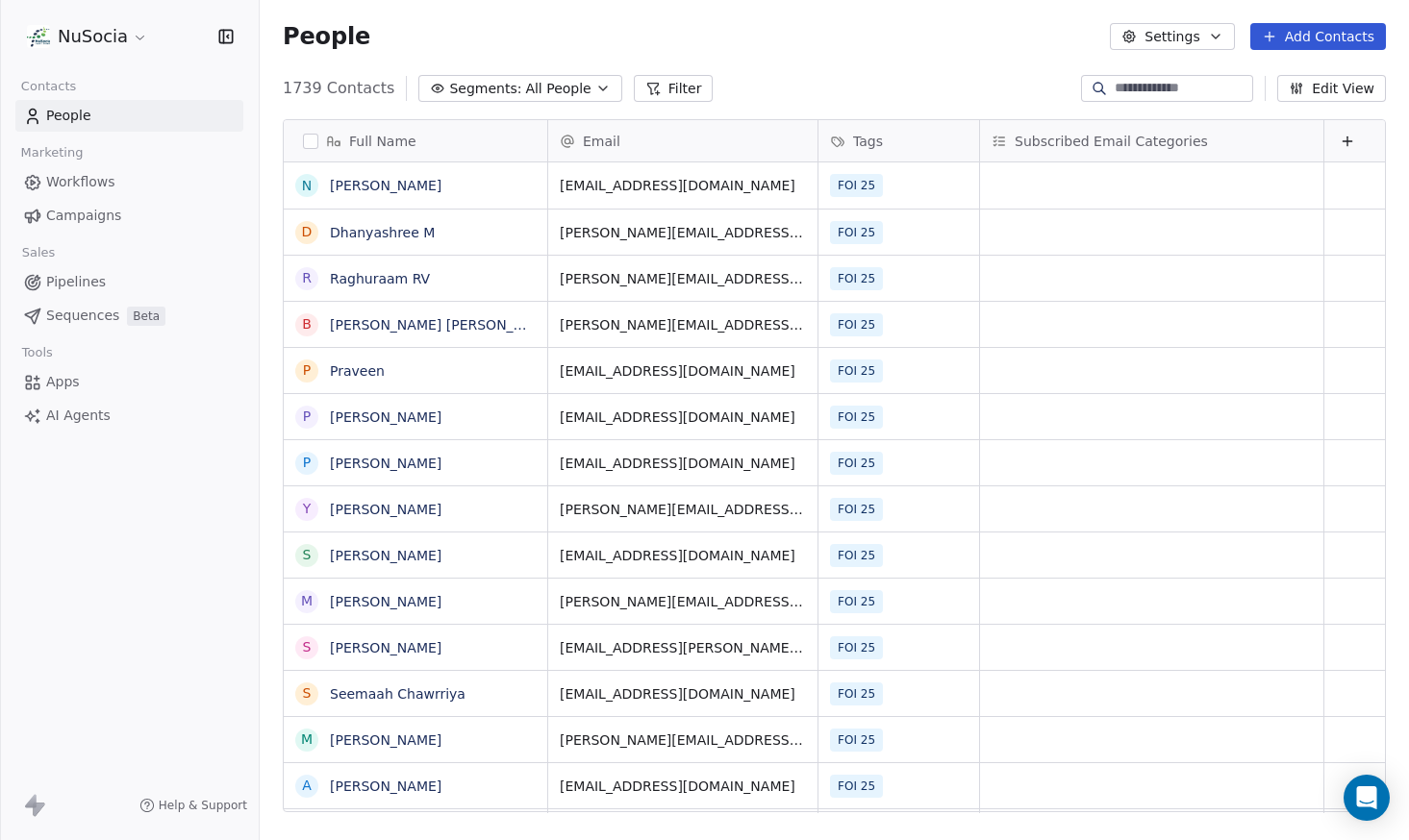
scroll to position [725, 1135]
click at [594, 99] on button "Segments: All People" at bounding box center [520, 88] width 203 height 27
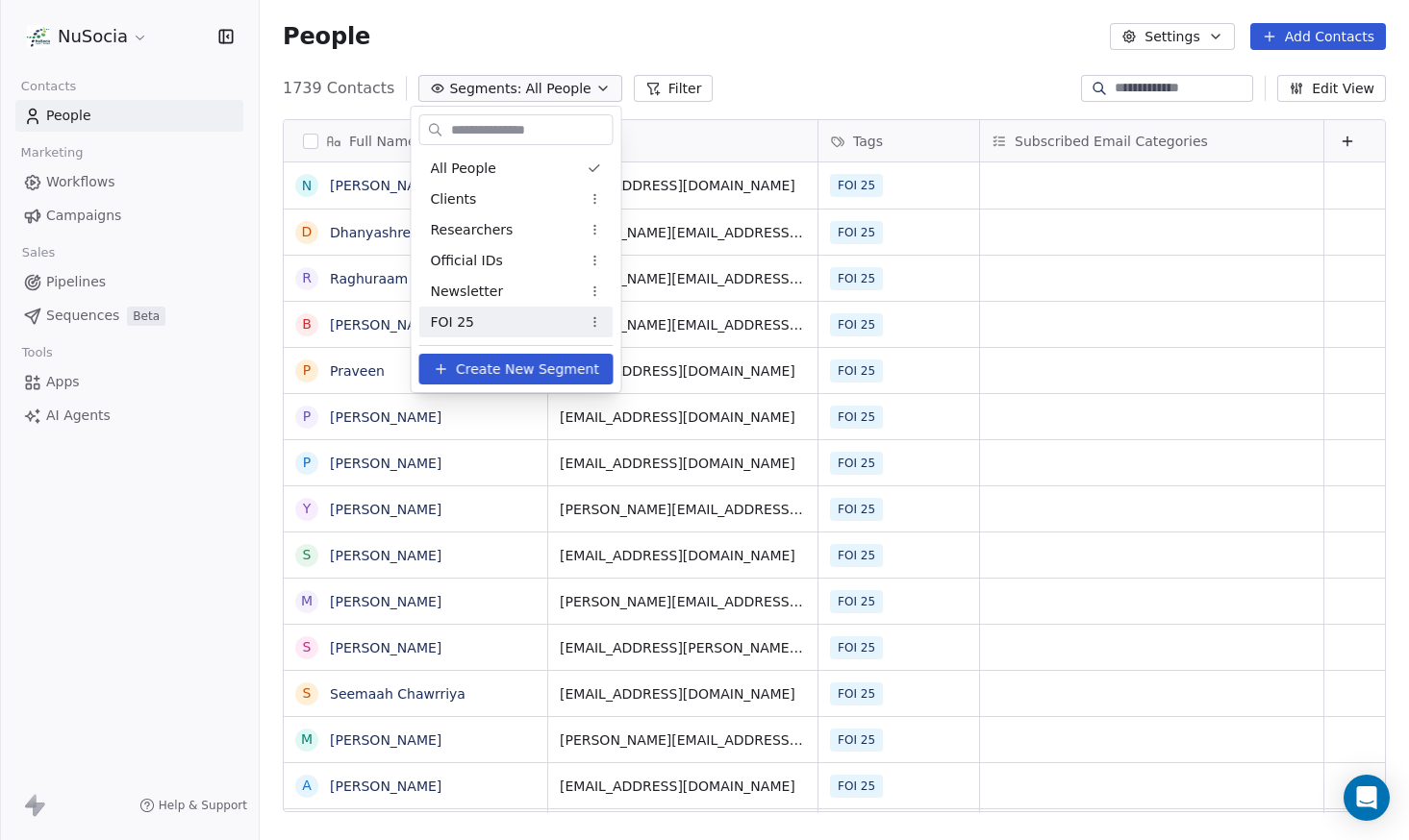
click at [531, 311] on div "FOI 25" at bounding box center [516, 322] width 194 height 31
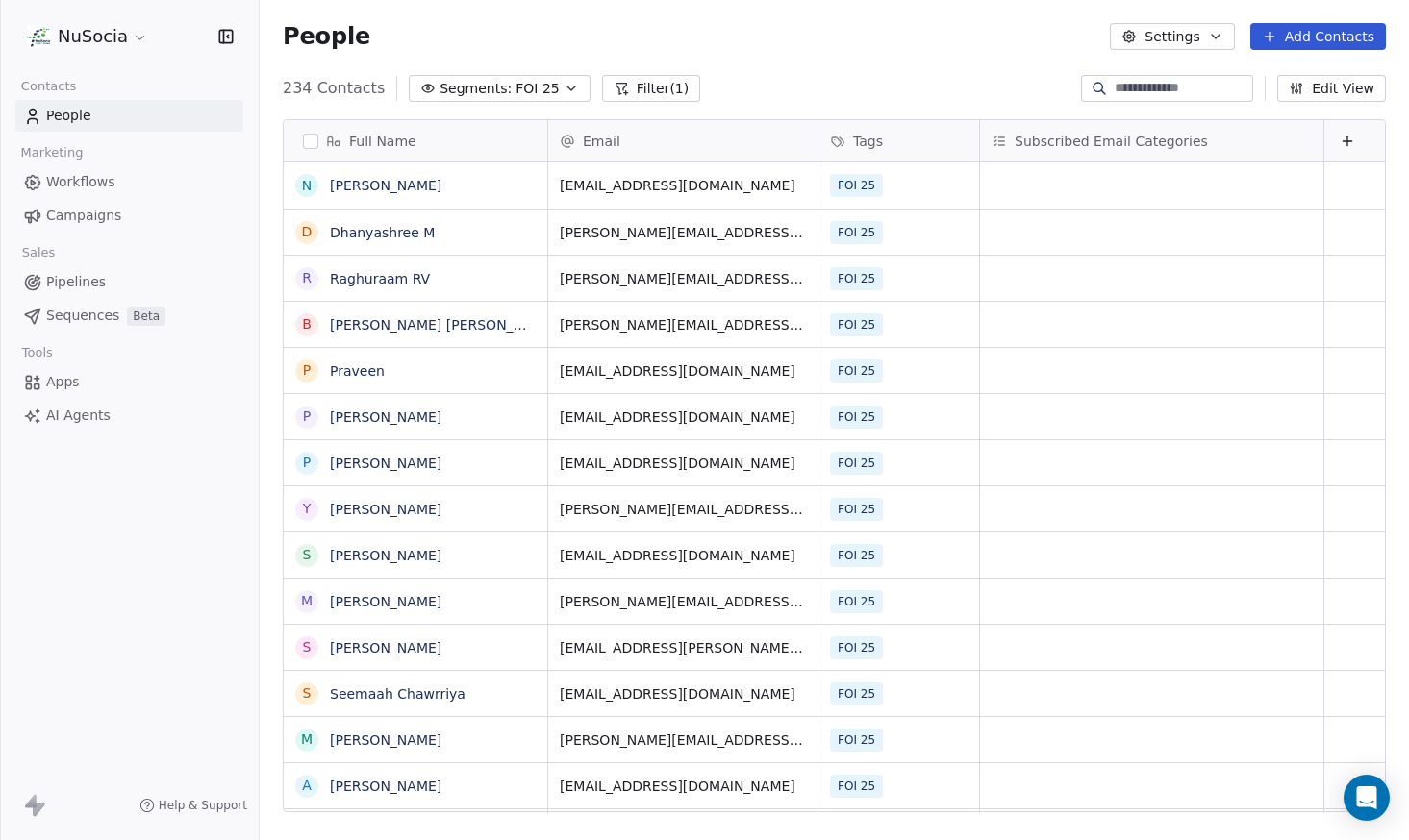
click at [489, 99] on button "Segments: FOI 25" at bounding box center [498, 88] width 180 height 27
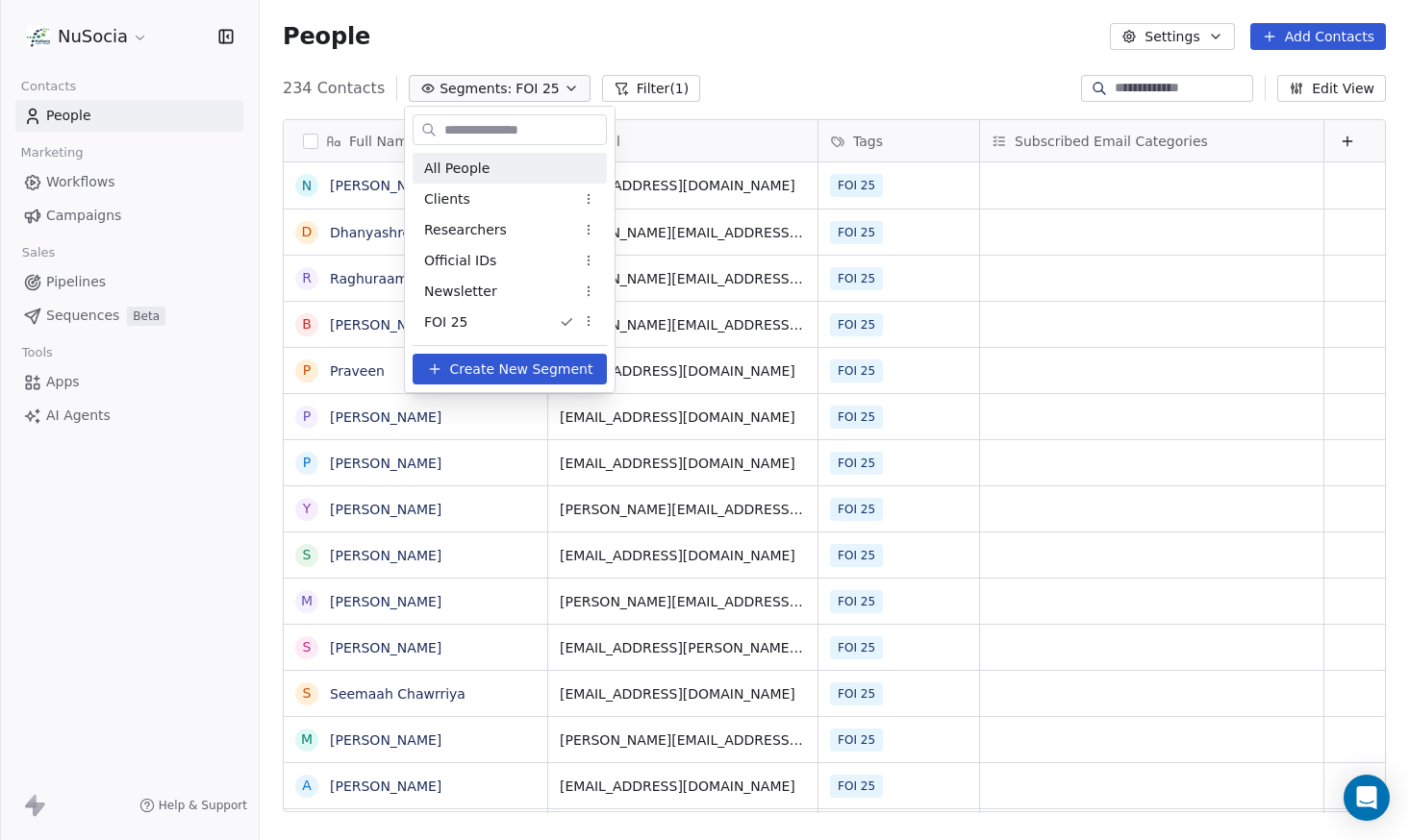
click at [478, 164] on span "All People" at bounding box center [457, 168] width 66 height 20
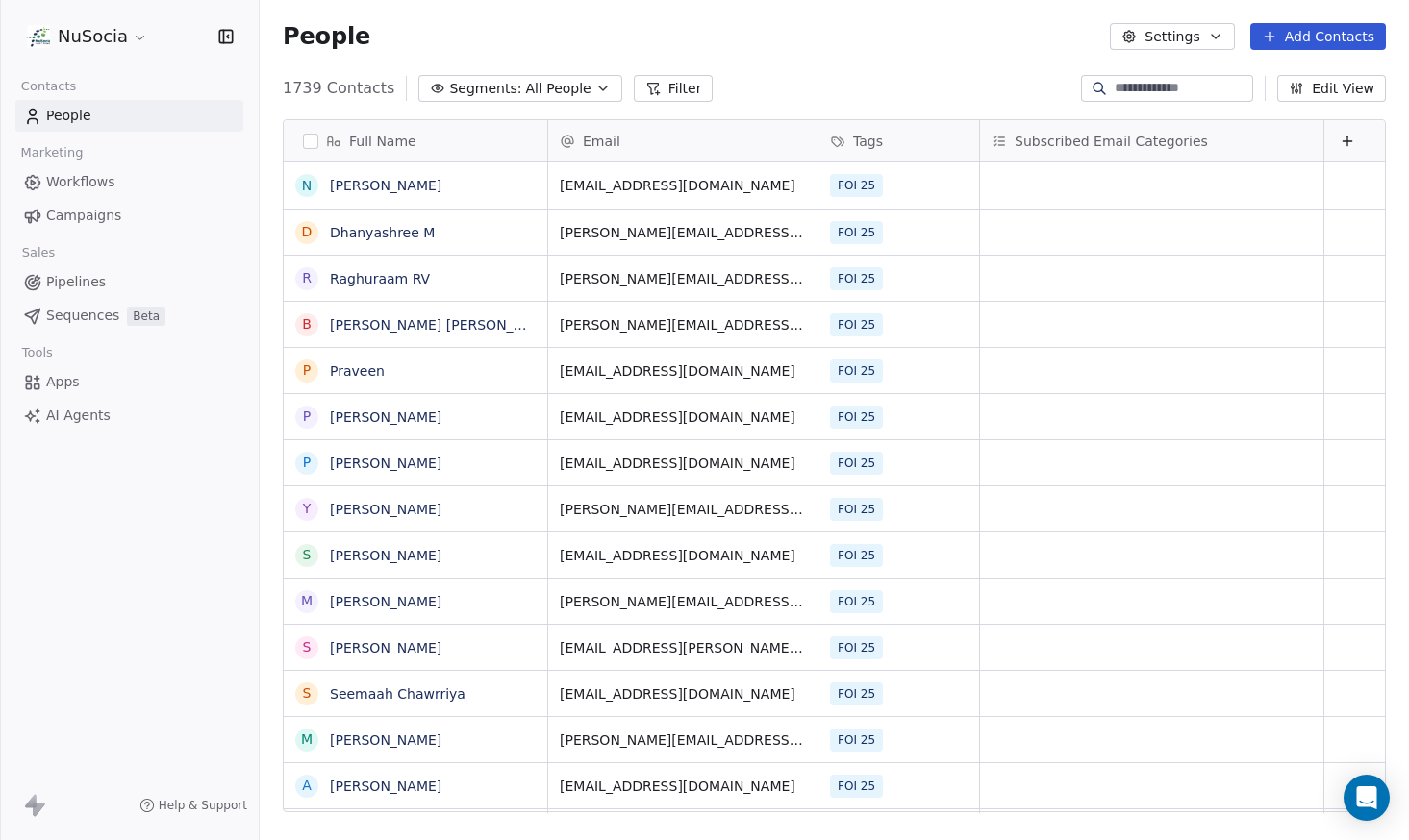
click at [915, 51] on div "People Settings Add Contacts" at bounding box center [834, 36] width 1149 height 73
click at [504, 92] on span "Segments:" at bounding box center [485, 89] width 72 height 20
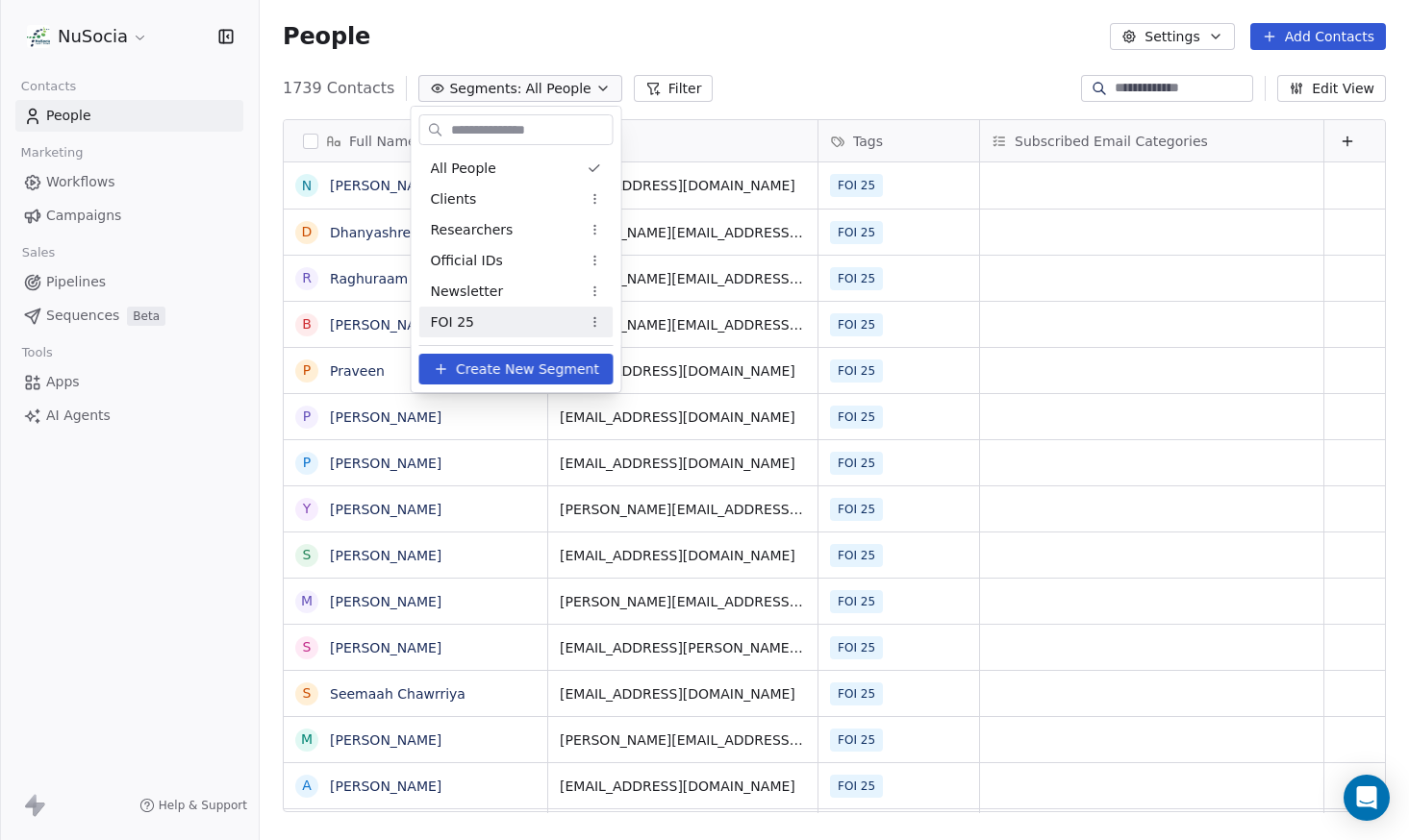
click at [515, 323] on div "FOI 25" at bounding box center [516, 322] width 194 height 31
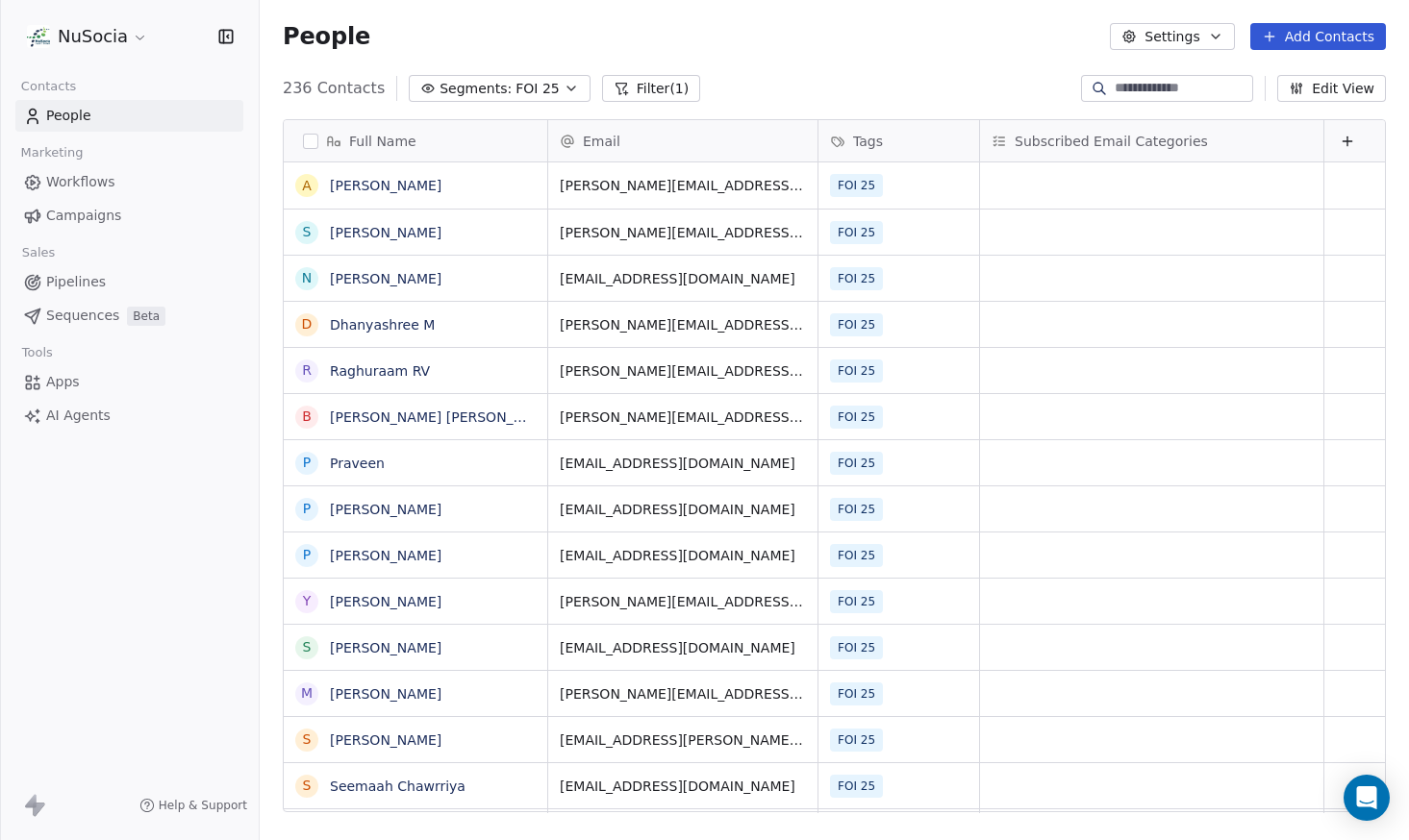
scroll to position [739, 1149]
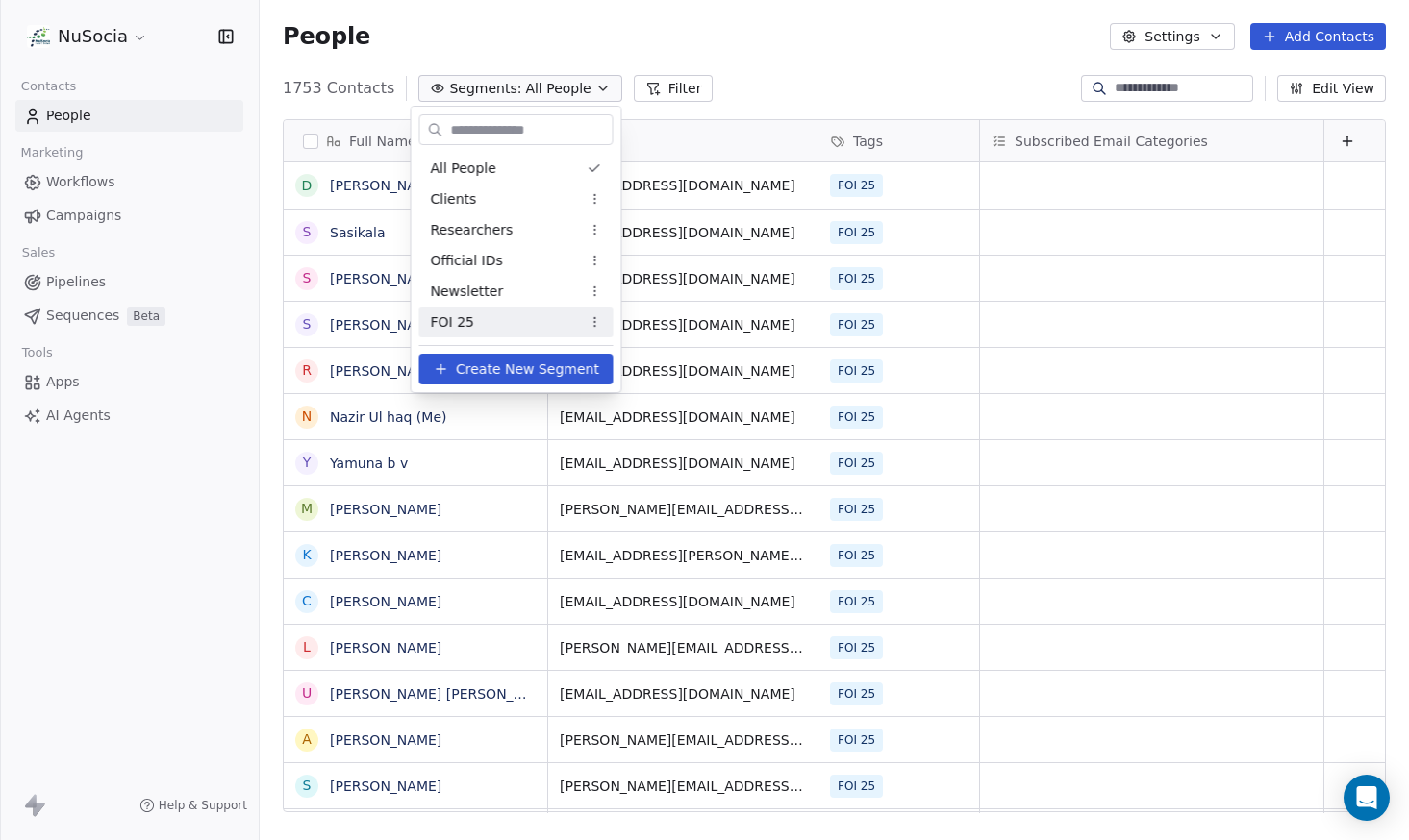
scroll to position [739, 1149]
click at [550, 321] on div "FOI 25" at bounding box center [516, 322] width 194 height 31
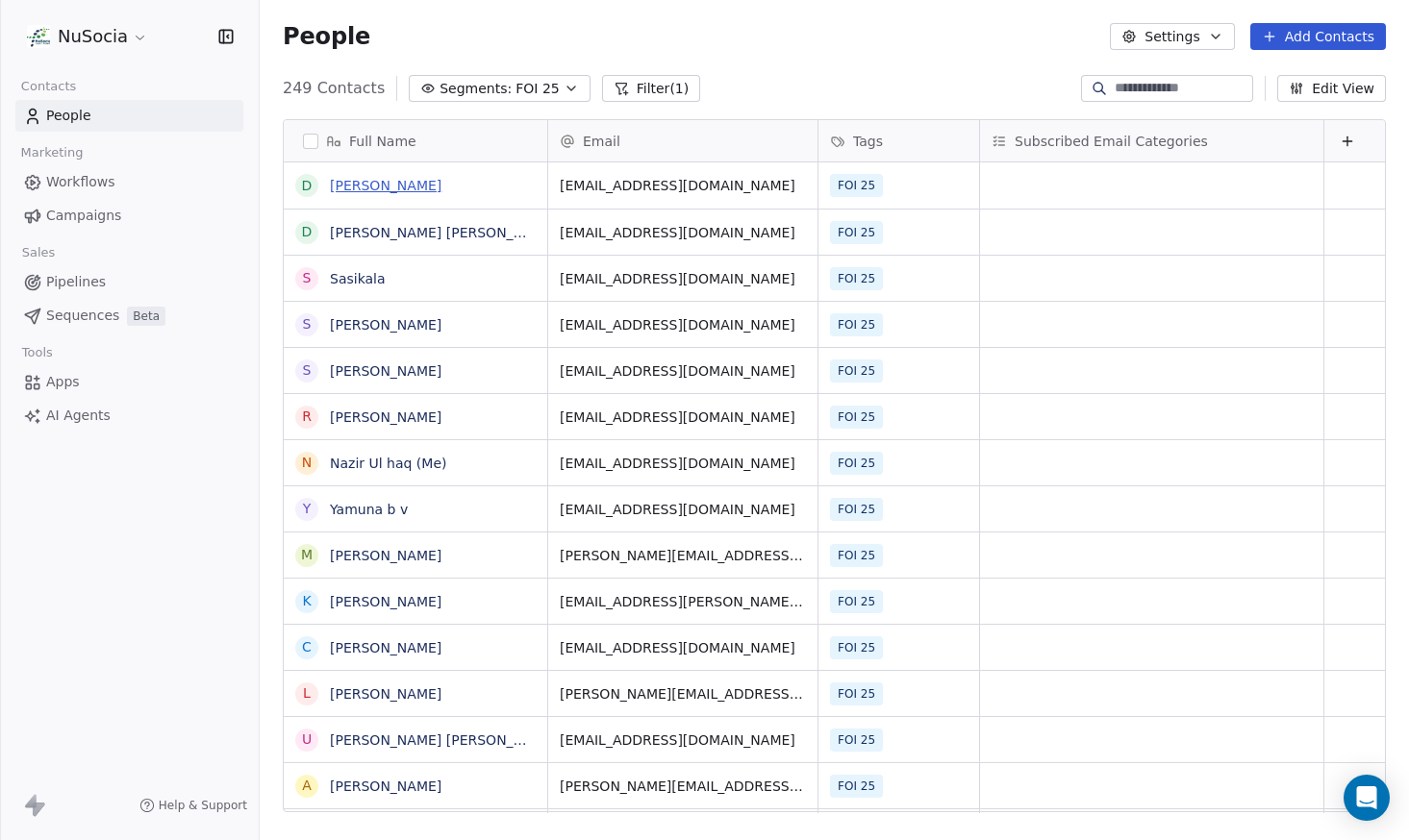
click at [362, 186] on link "[PERSON_NAME]" at bounding box center [386, 185] width 112 height 15
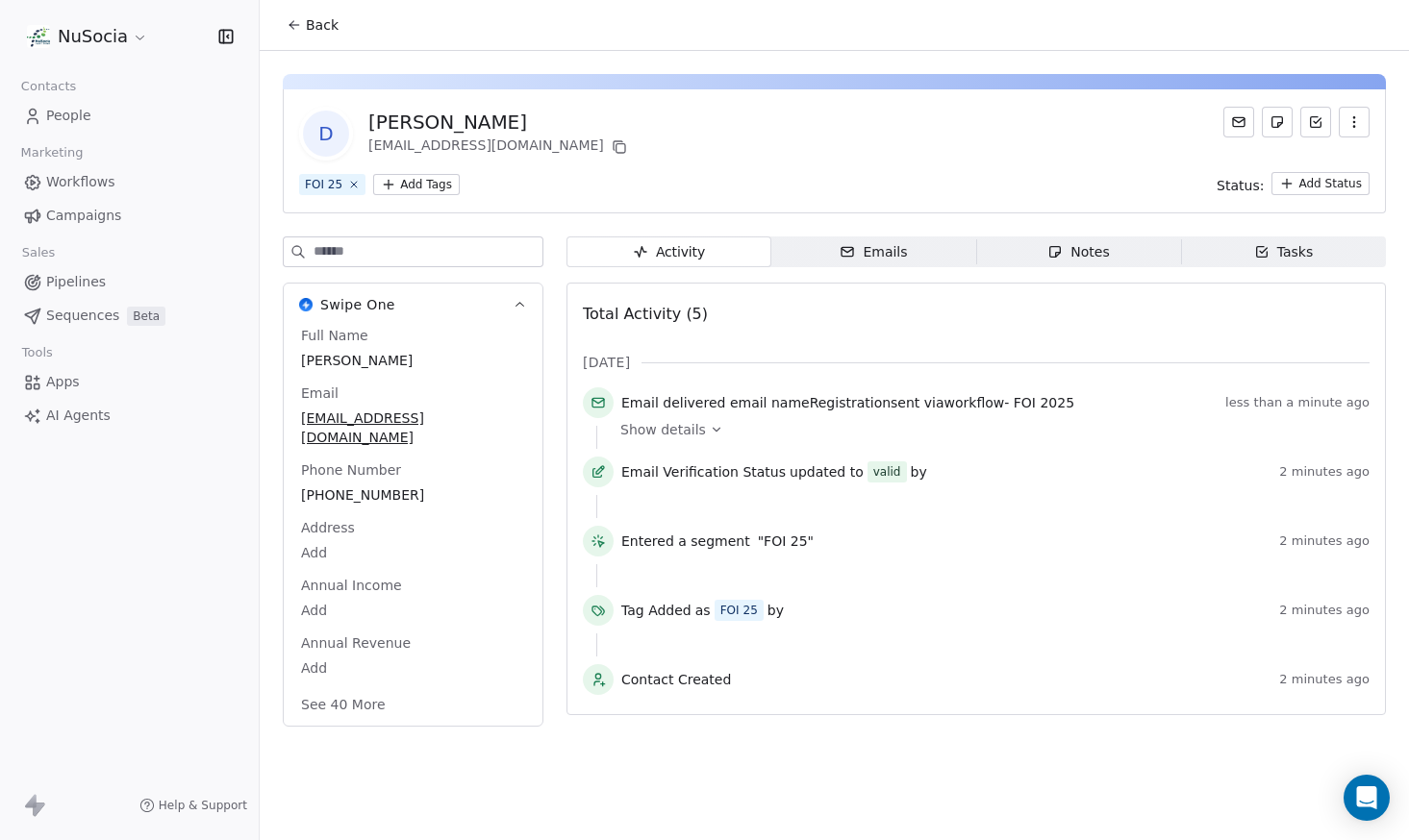
click at [665, 436] on span "Show details" at bounding box center [663, 429] width 86 height 19
click at [96, 120] on link "People" at bounding box center [129, 116] width 228 height 32
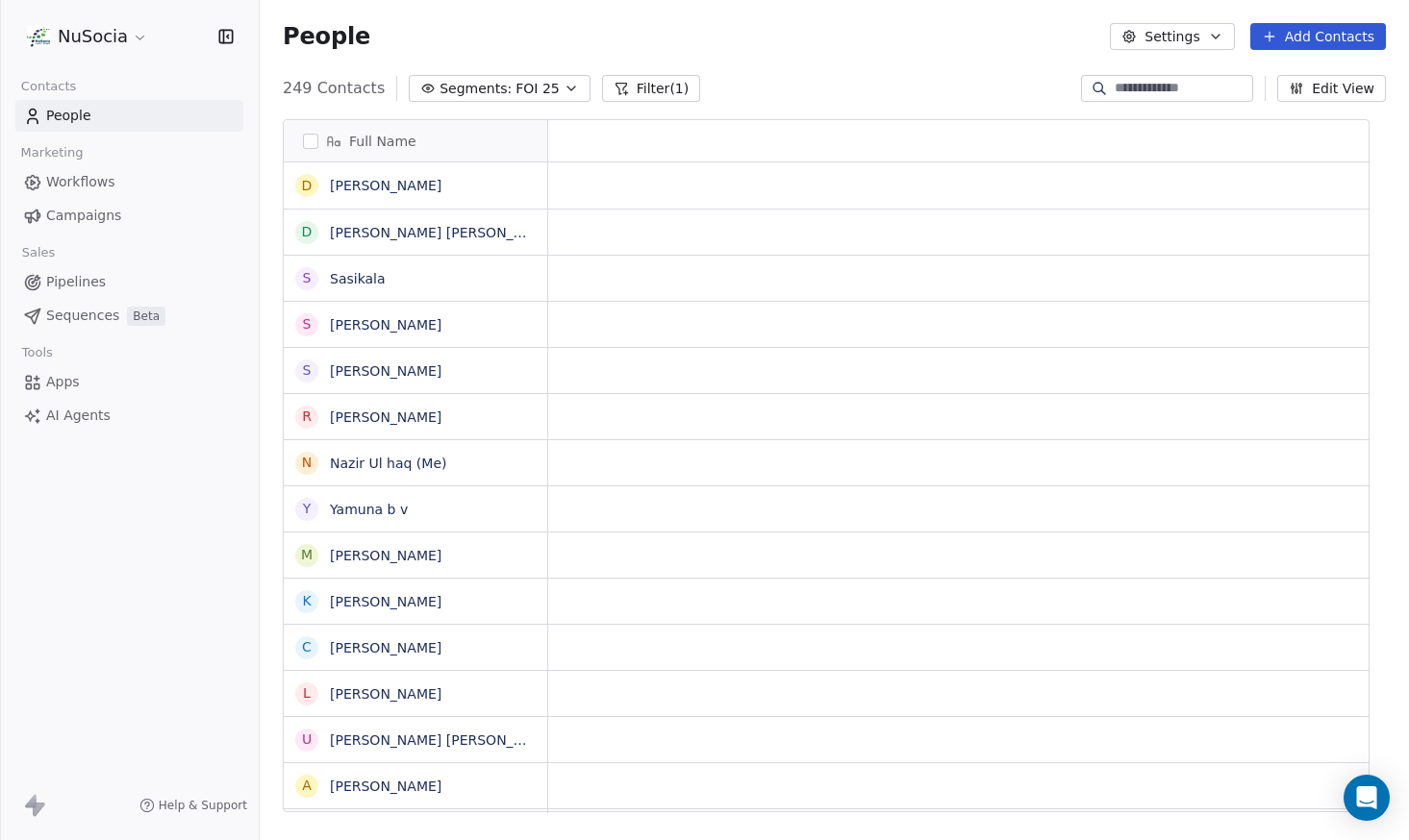
scroll to position [739, 1149]
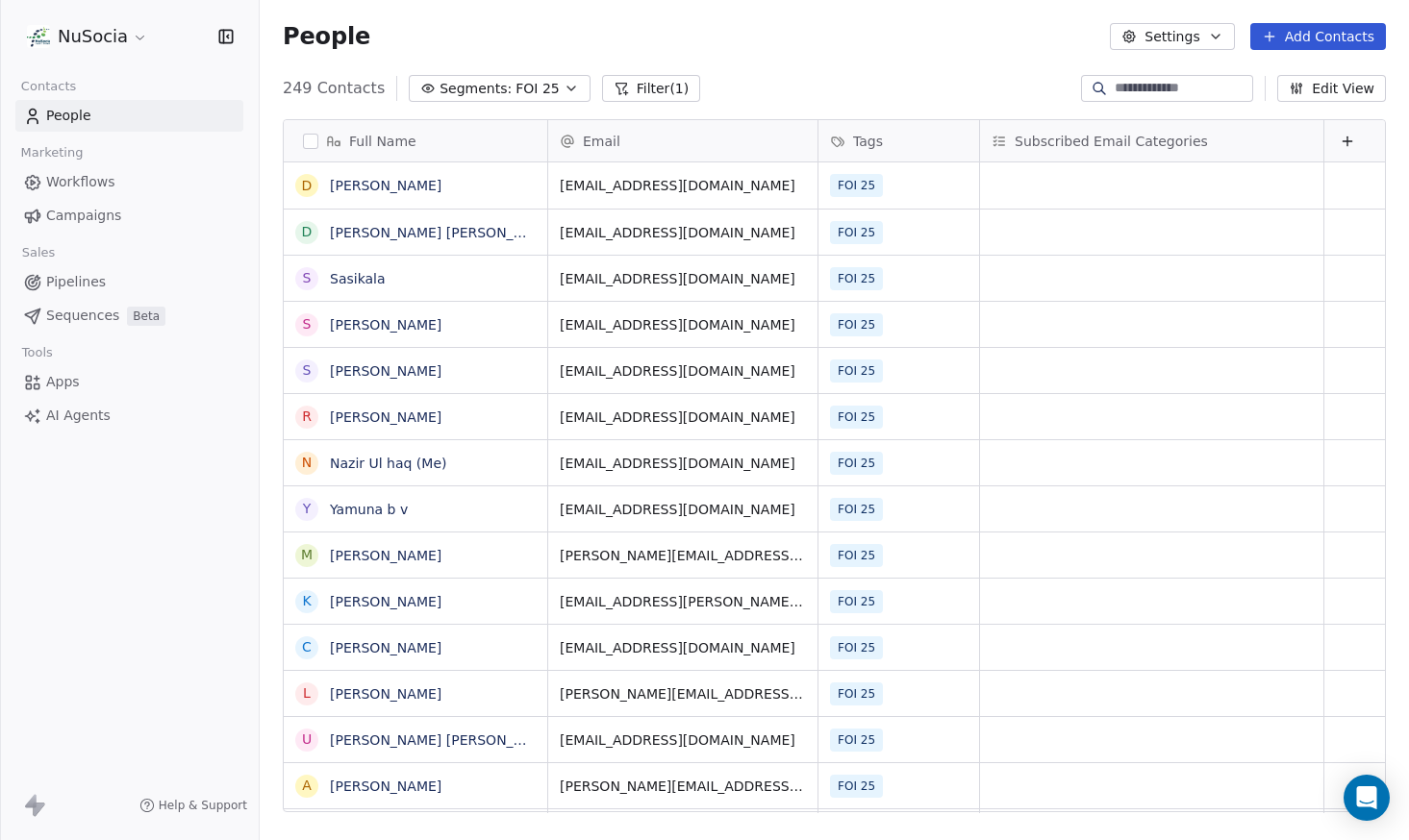
click at [1173, 78] on div at bounding box center [1167, 88] width 172 height 27
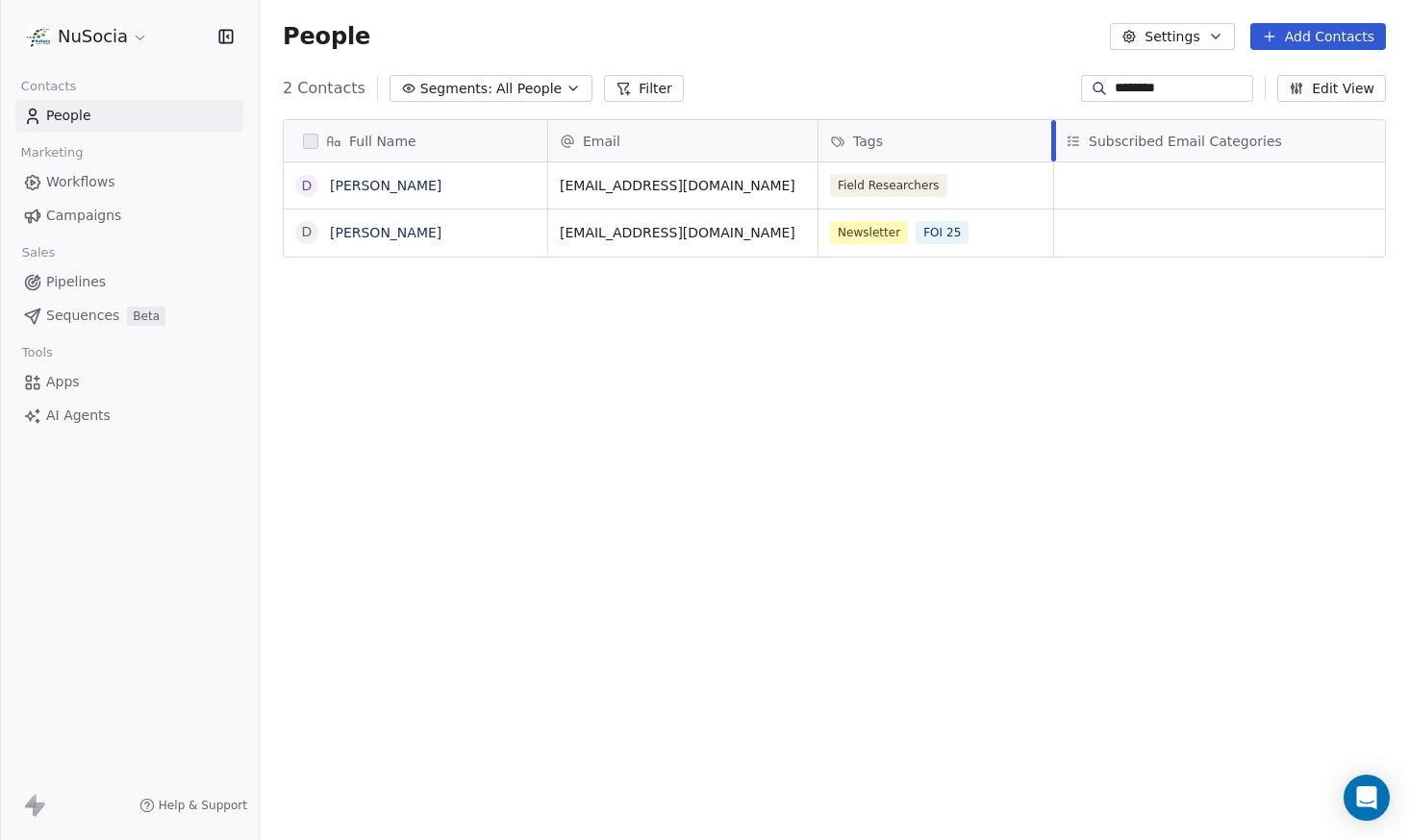
drag, startPoint x: 978, startPoint y: 143, endPoint x: 1053, endPoint y: 155, distance: 76.0
click at [1053, 155] on div at bounding box center [1053, 140] width 5 height 41
type input "********"
click at [385, 238] on link "Dikshita Jai" at bounding box center [386, 232] width 112 height 15
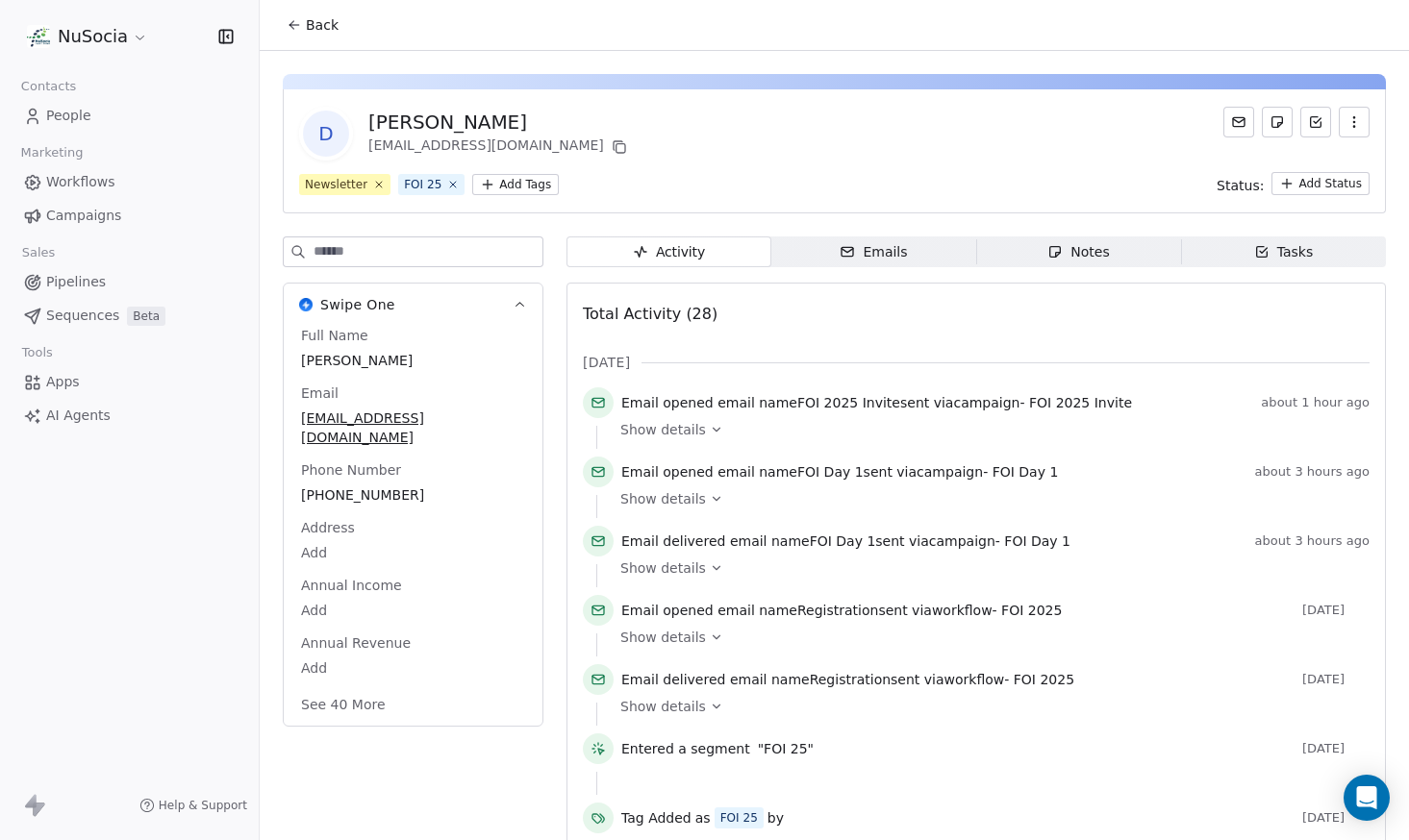
click at [878, 261] on div "Emails" at bounding box center [873, 252] width 68 height 20
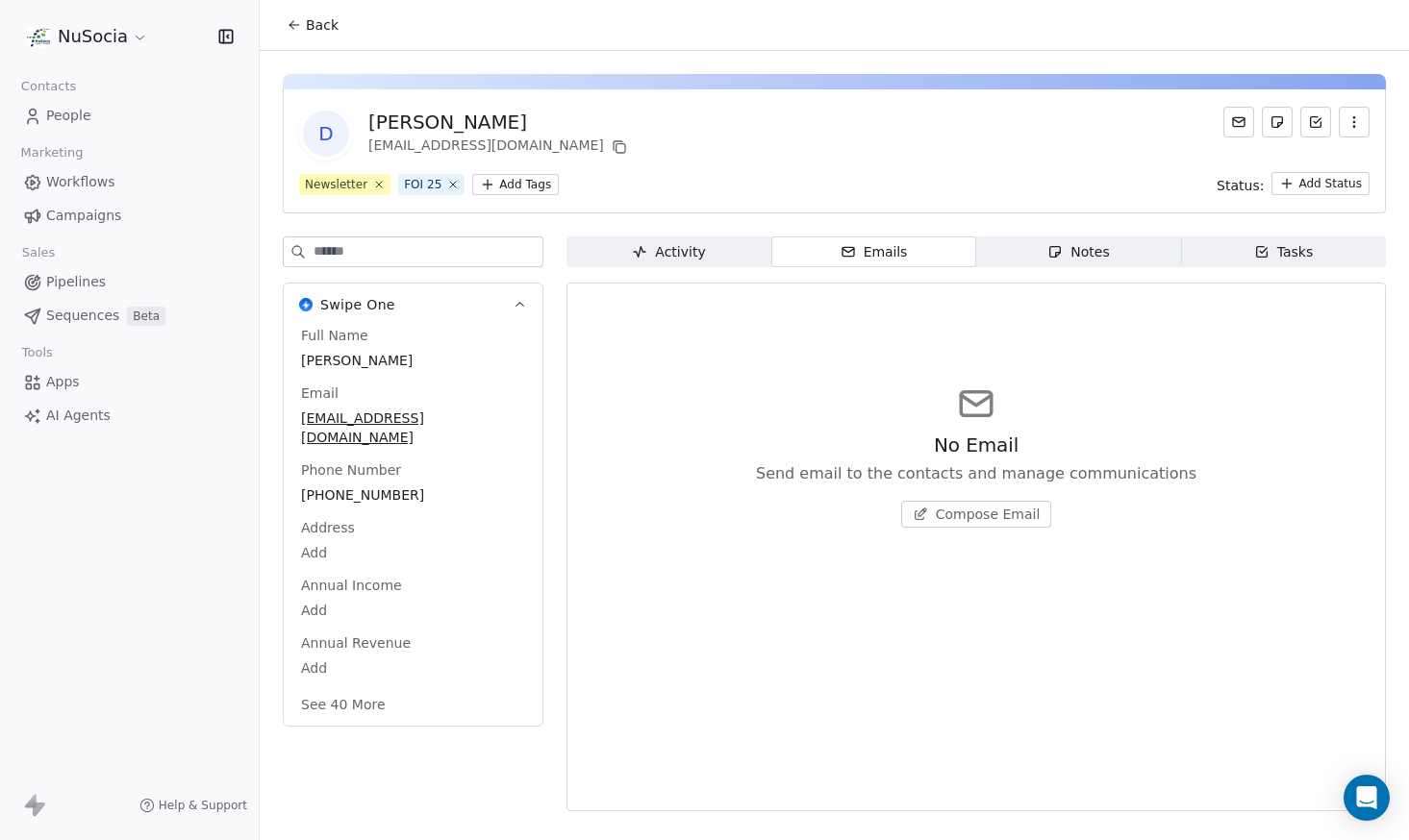
click at [1081, 261] on div "Notes" at bounding box center [1078, 252] width 62 height 20
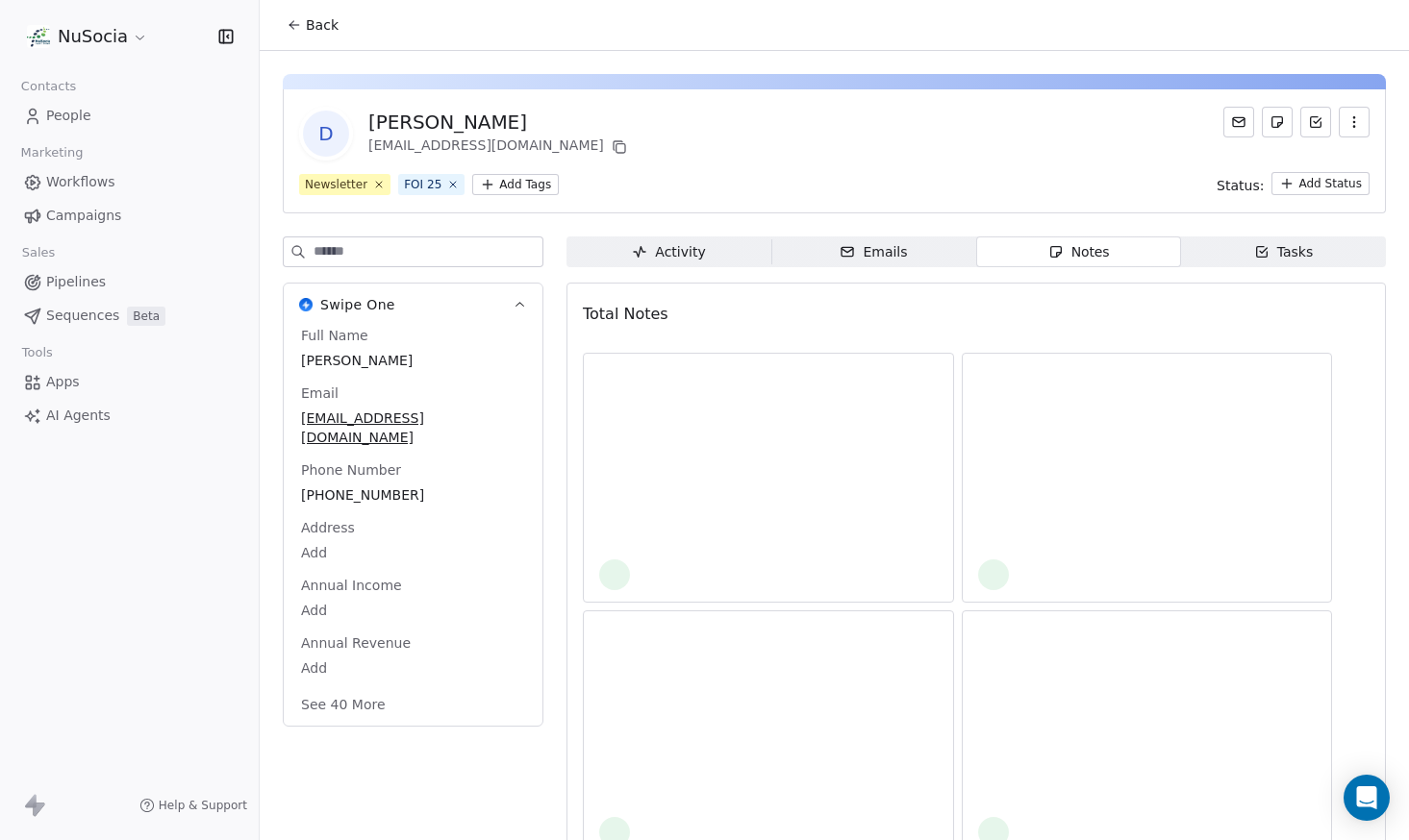
click at [1228, 262] on span "Tasks Tasks" at bounding box center [1283, 251] width 205 height 31
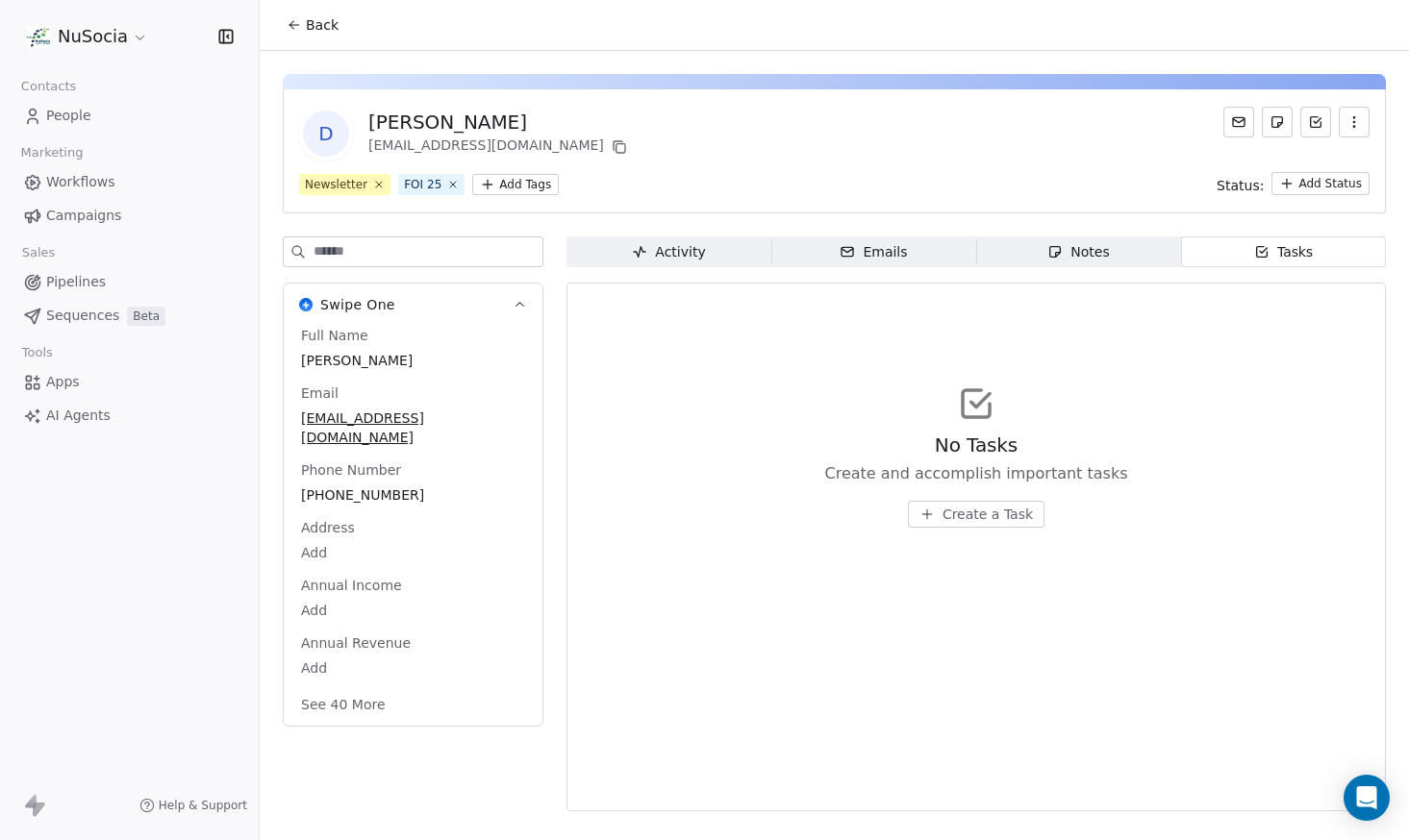
click at [736, 259] on span "Activity Activity" at bounding box center [669, 251] width 205 height 31
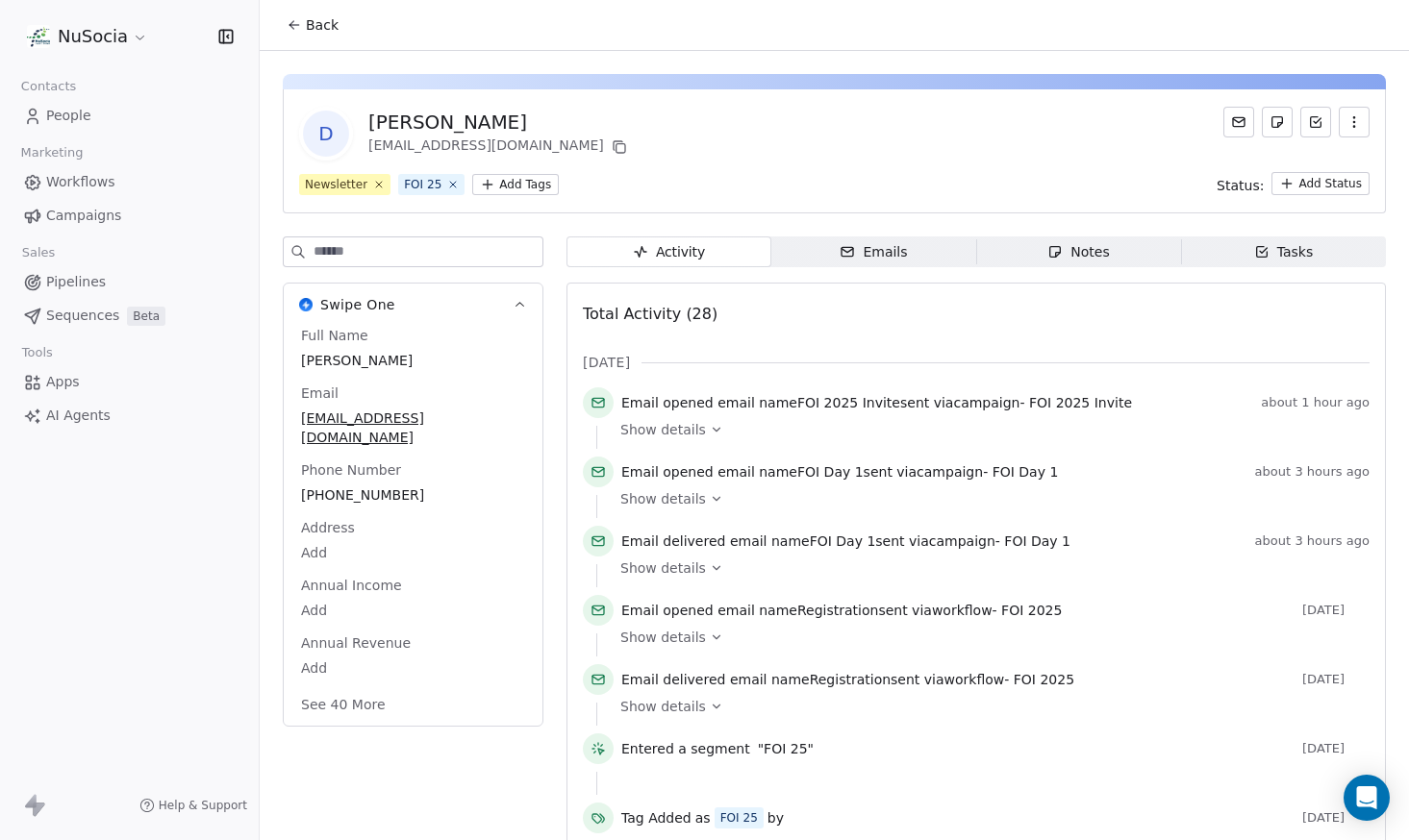
click at [289, 33] on button "Back" at bounding box center [312, 25] width 75 height 35
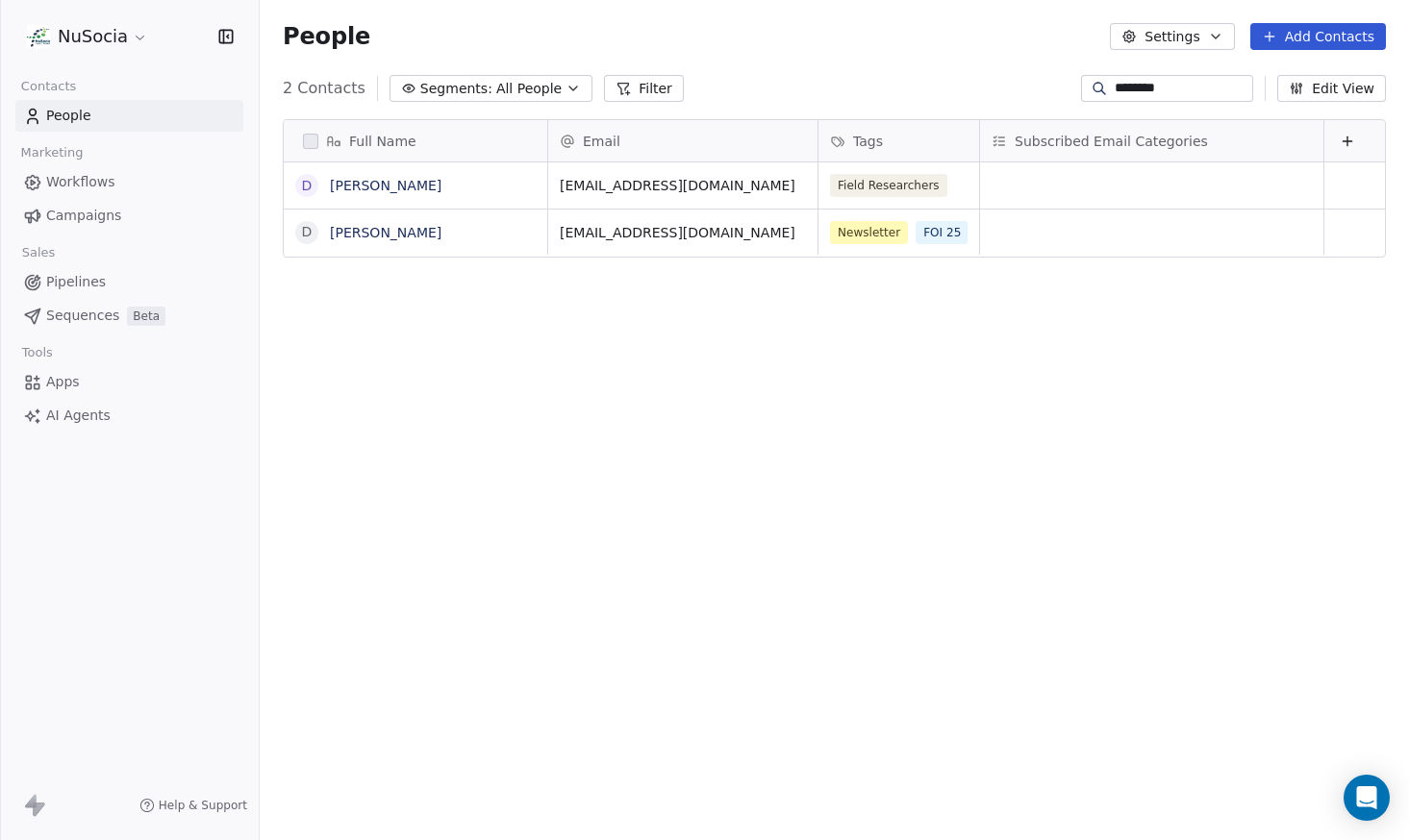
scroll to position [739, 1149]
click at [1196, 83] on input "********" at bounding box center [1181, 88] width 135 height 19
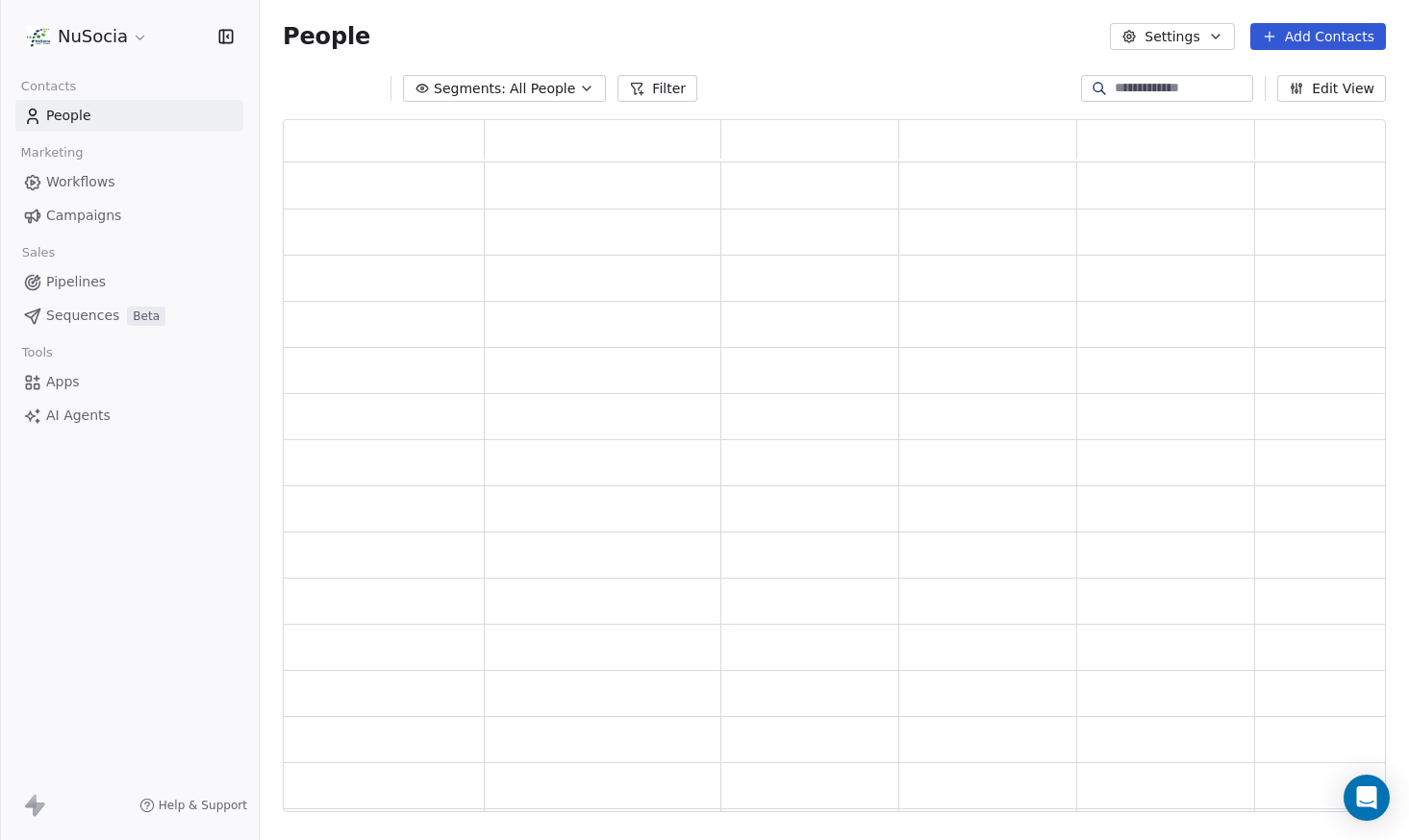
scroll to position [694, 1103]
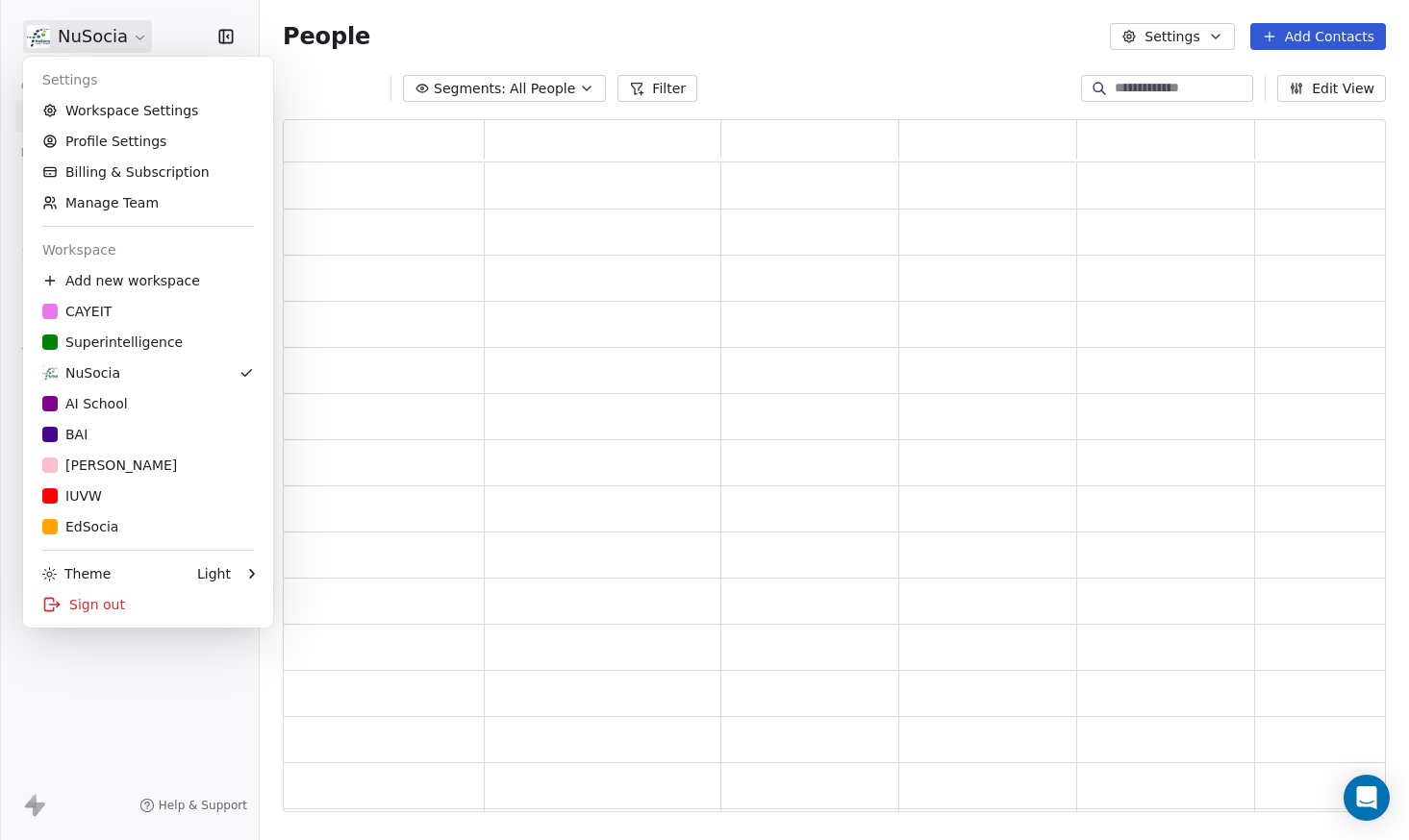
click at [134, 49] on html "NuSocia Contacts People Marketing Workflows Campaigns Sales Pipelines Sequences…" at bounding box center [704, 420] width 1409 height 840
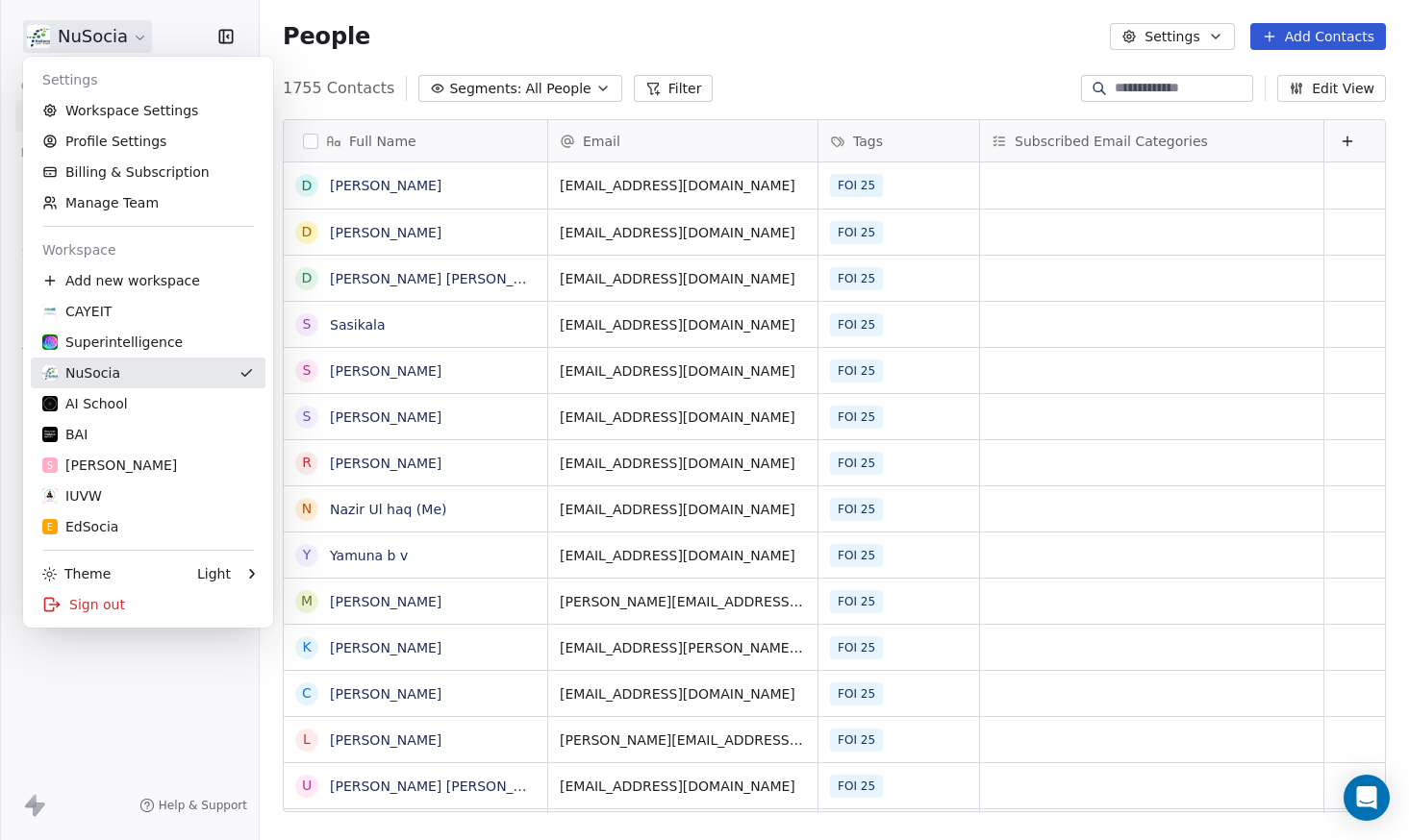
scroll to position [739, 1149]
click at [183, 355] on link "Superintelligence" at bounding box center [147, 342] width 234 height 31
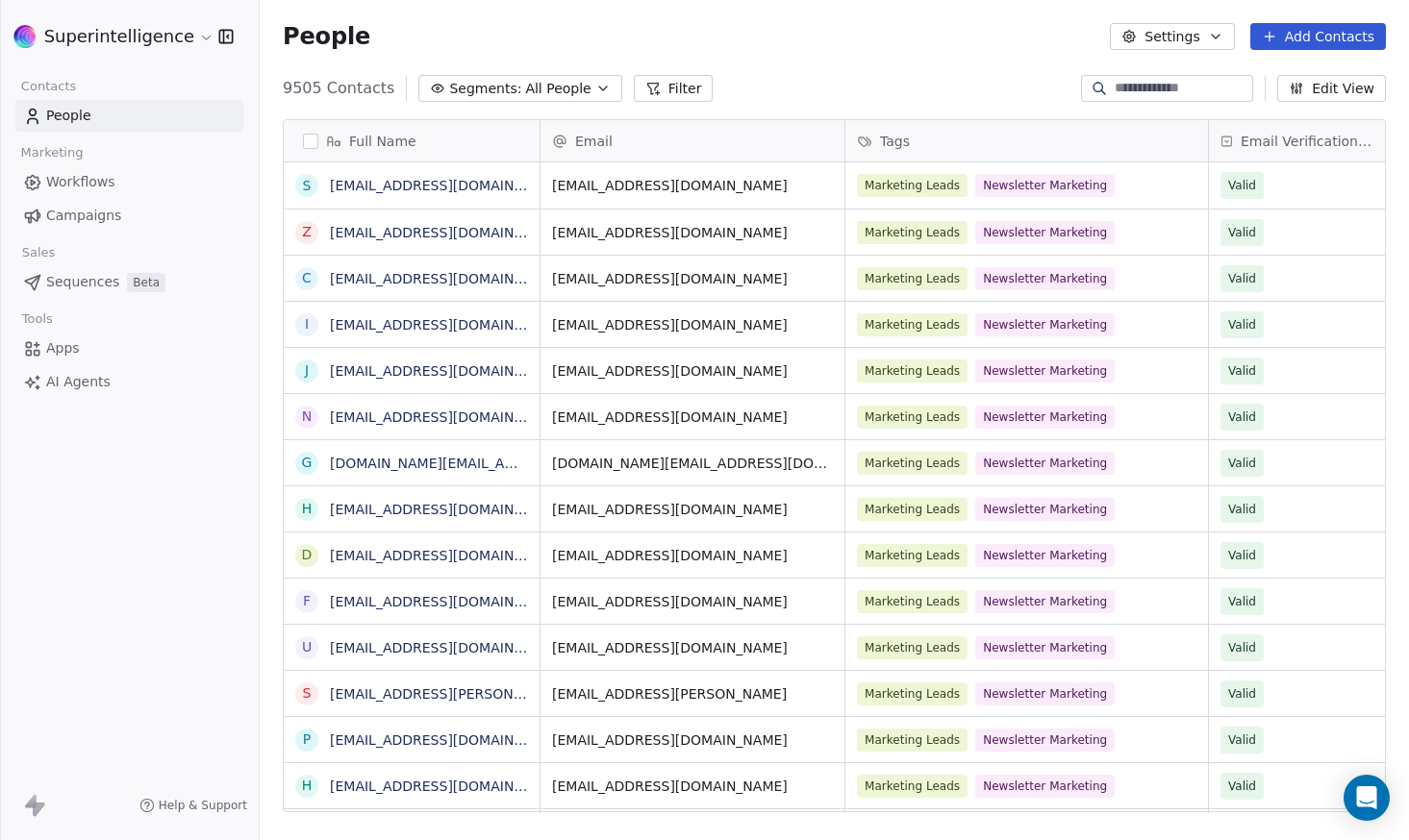
scroll to position [739, 1149]
click at [1173, 95] on input at bounding box center [1181, 88] width 135 height 19
type input "*"
type input "********"
click at [141, 40] on html "Superintelligence Contacts People Marketing Workflows Campaigns Sales Sequences…" at bounding box center [704, 420] width 1409 height 840
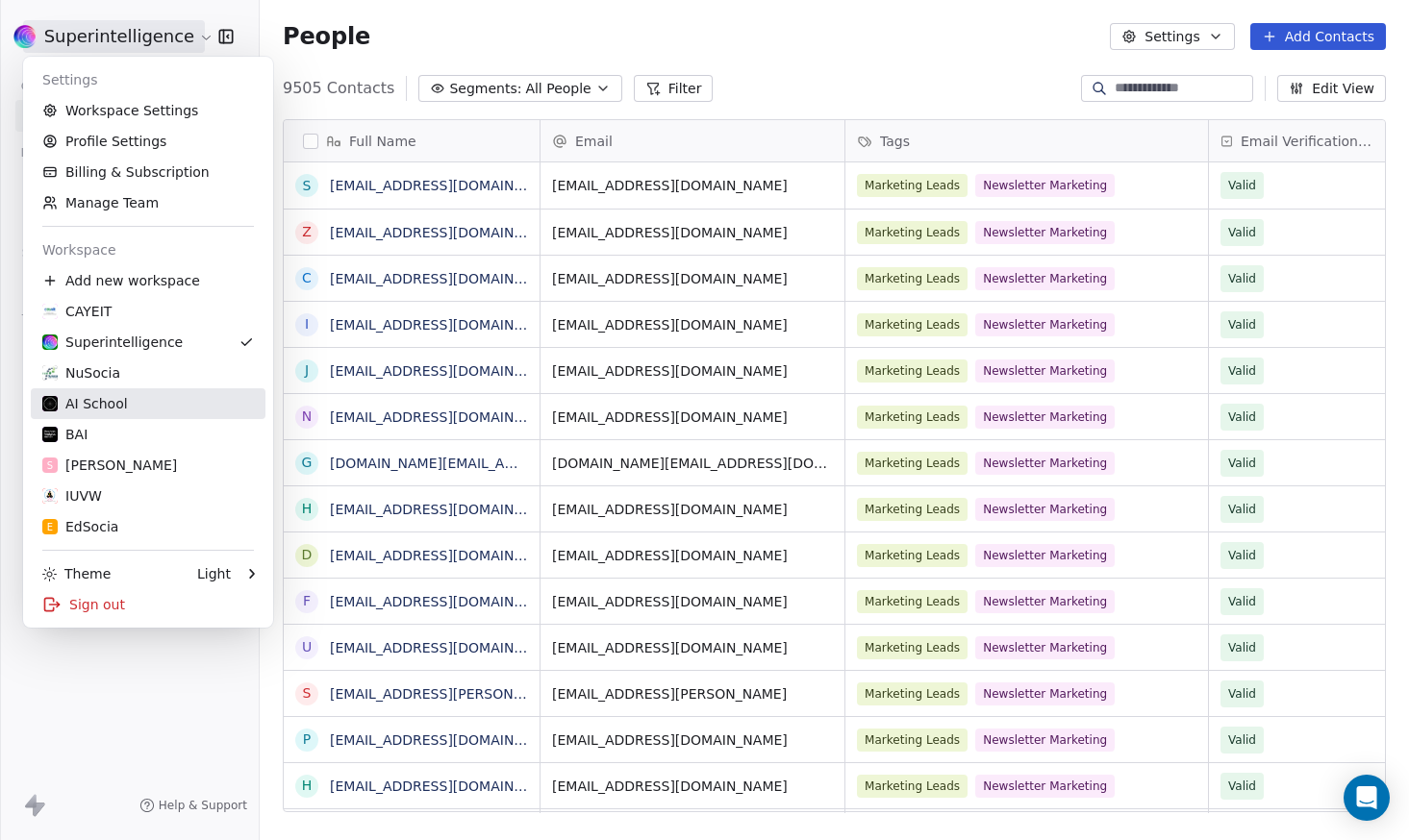
click at [129, 420] on link "AI School" at bounding box center [147, 404] width 234 height 31
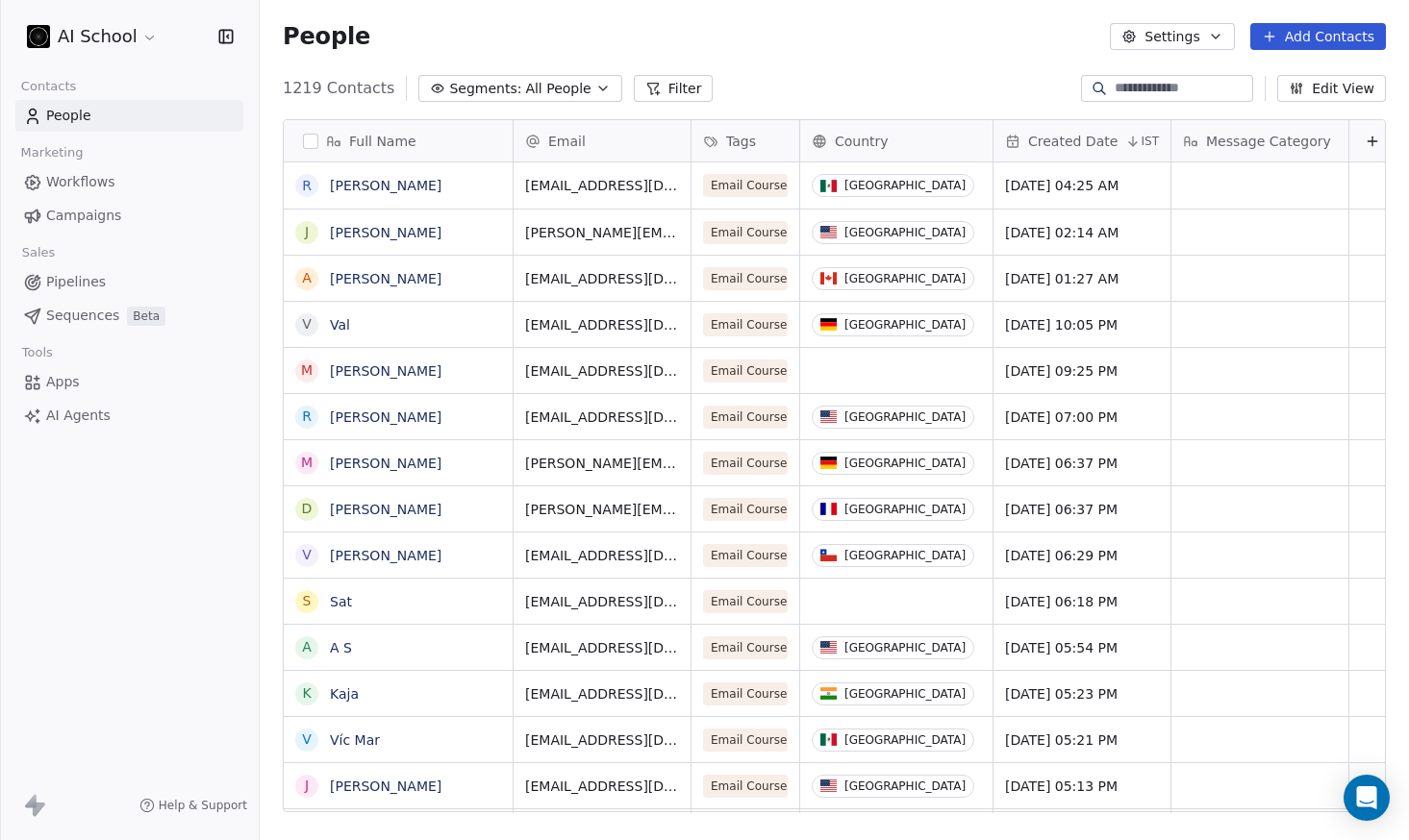
click at [1170, 89] on input at bounding box center [1181, 88] width 135 height 19
type input "********"
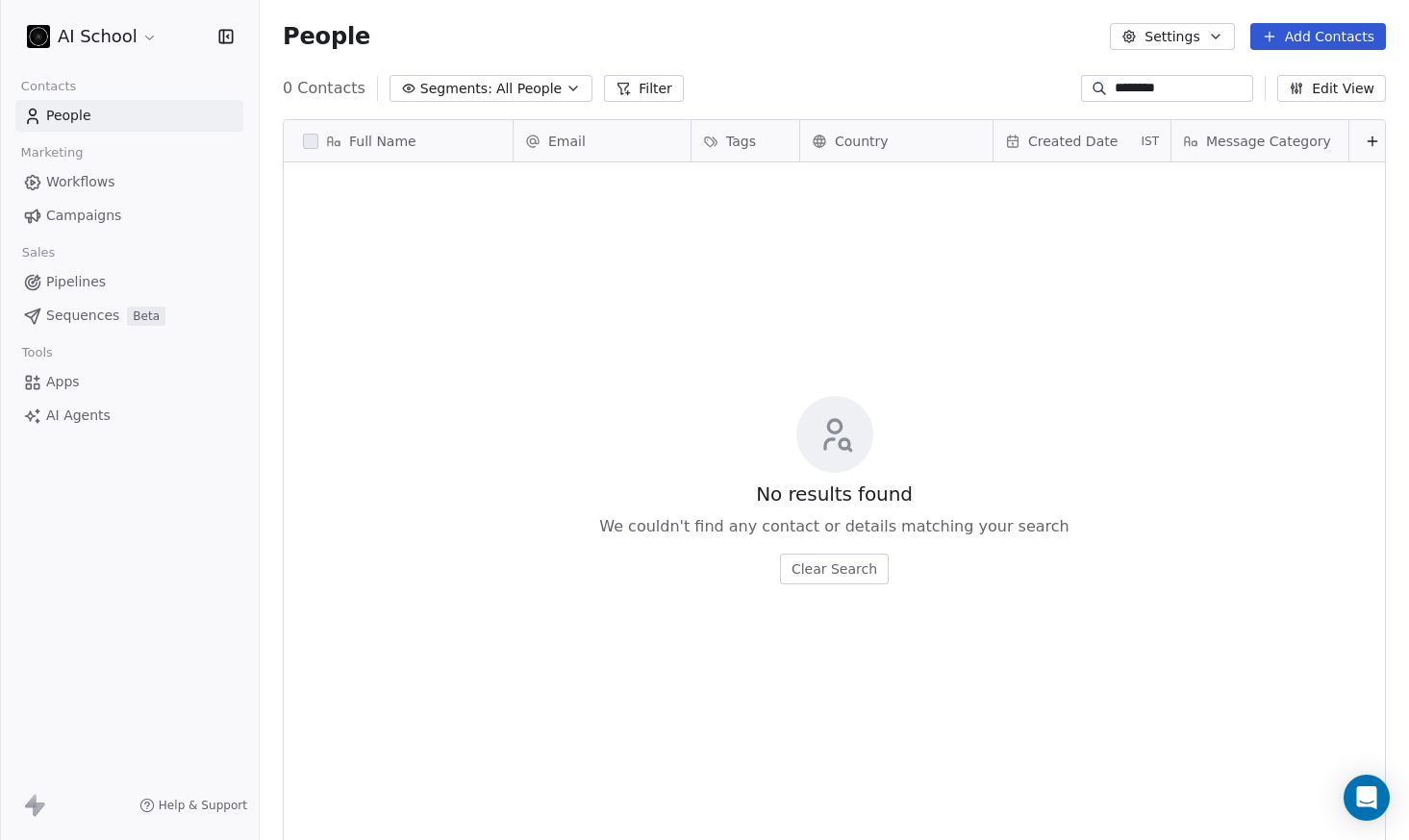
click at [1170, 89] on input "********" at bounding box center [1181, 88] width 135 height 19
click at [894, 62] on div "People Settings Add Contacts" at bounding box center [834, 36] width 1149 height 73
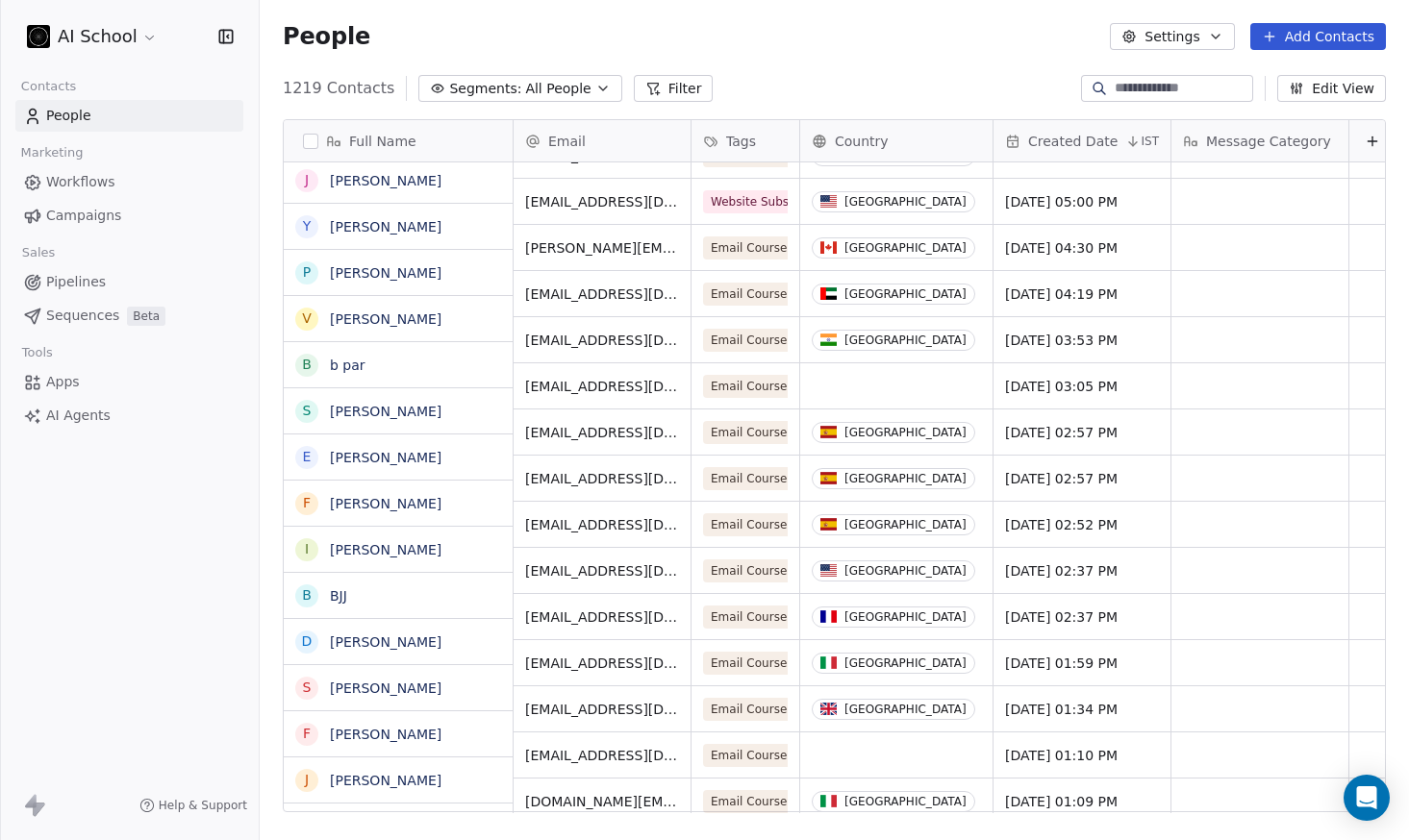
scroll to position [606, 0]
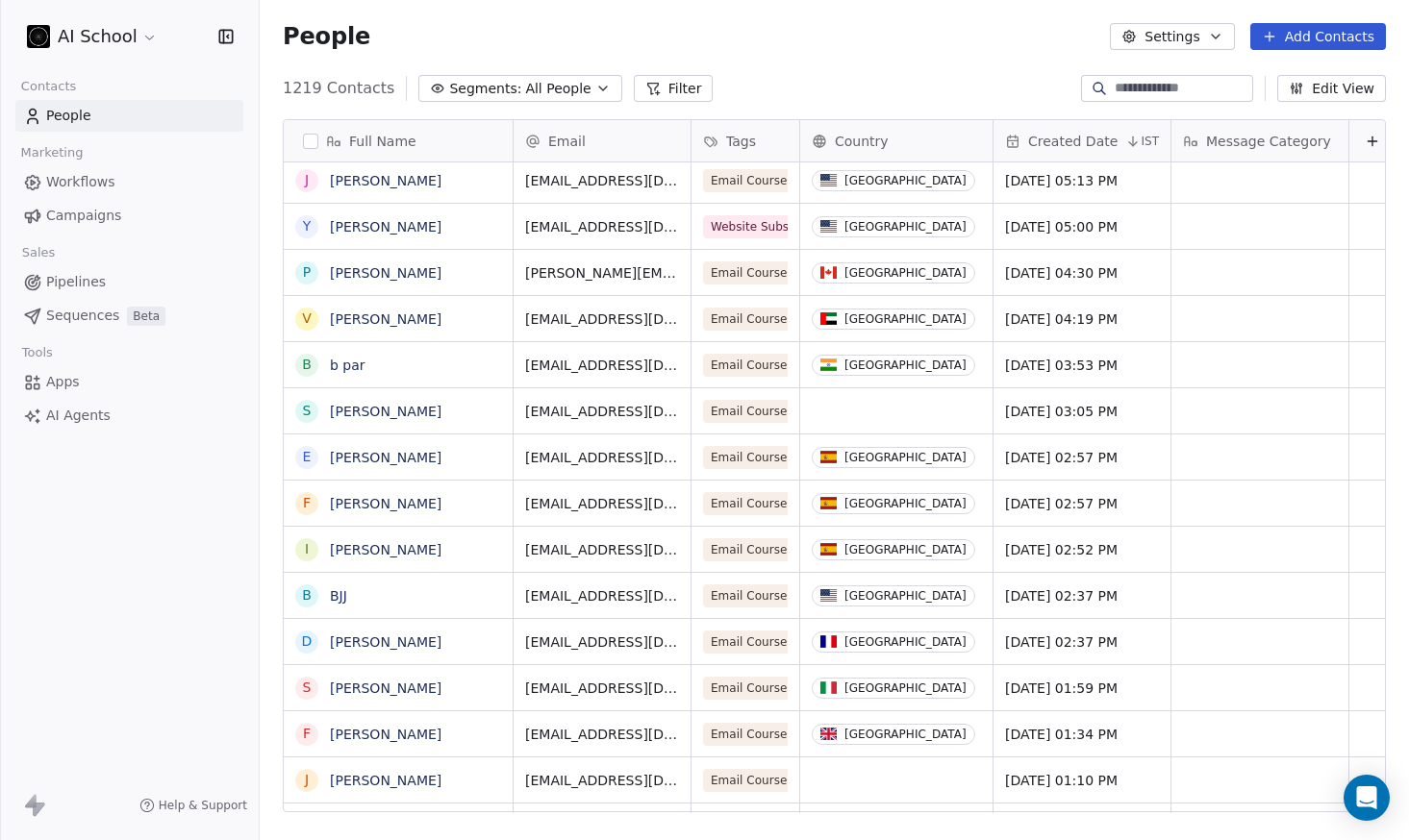
click at [98, 57] on div "AI School" at bounding box center [130, 36] width 259 height 73
click at [107, 40] on html "AI School Contacts People Marketing Workflows Campaigns Sales Pipelines Sequenc…" at bounding box center [704, 420] width 1409 height 840
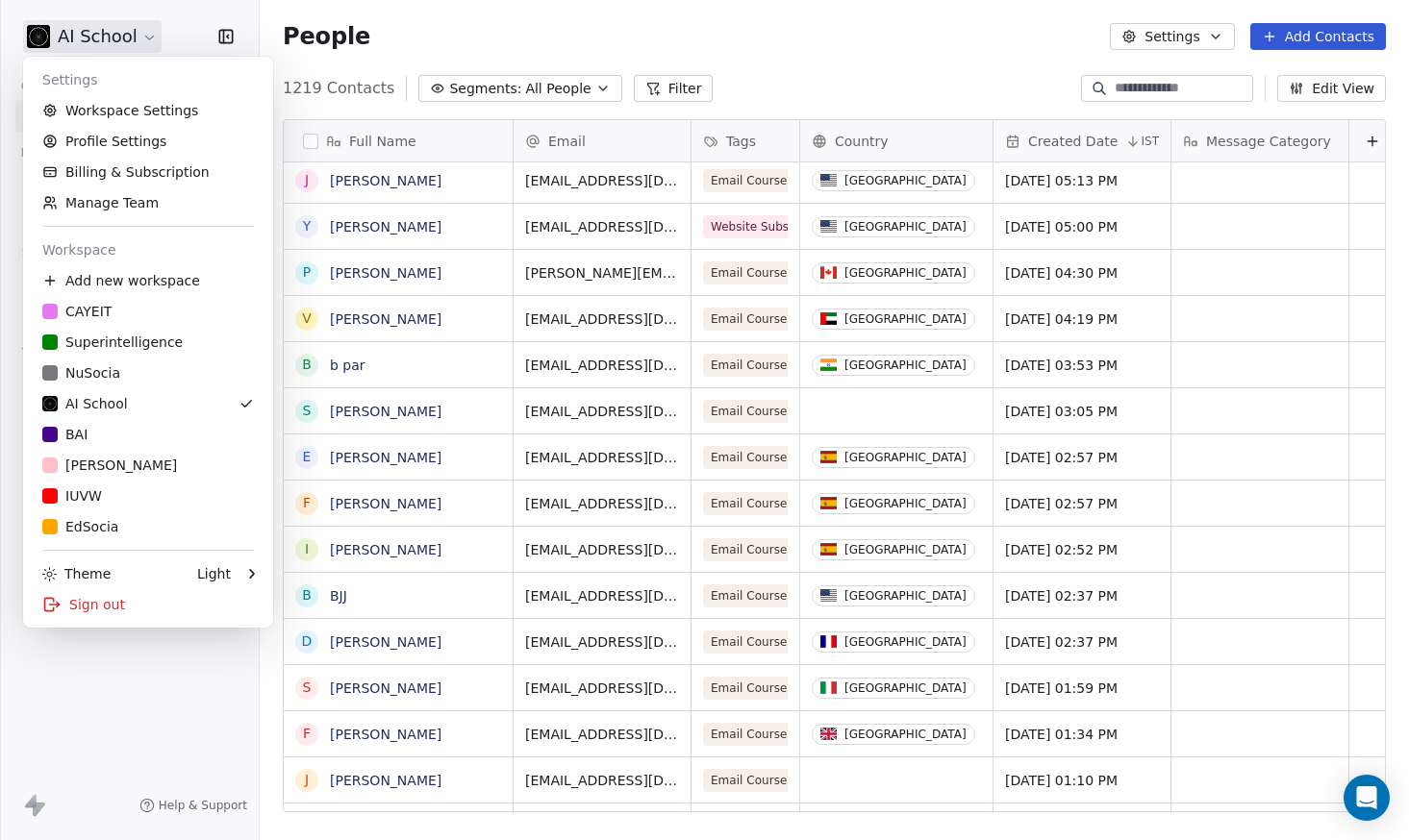
scroll to position [739, 1149]
click at [116, 349] on div "Superintelligence" at bounding box center [112, 342] width 141 height 19
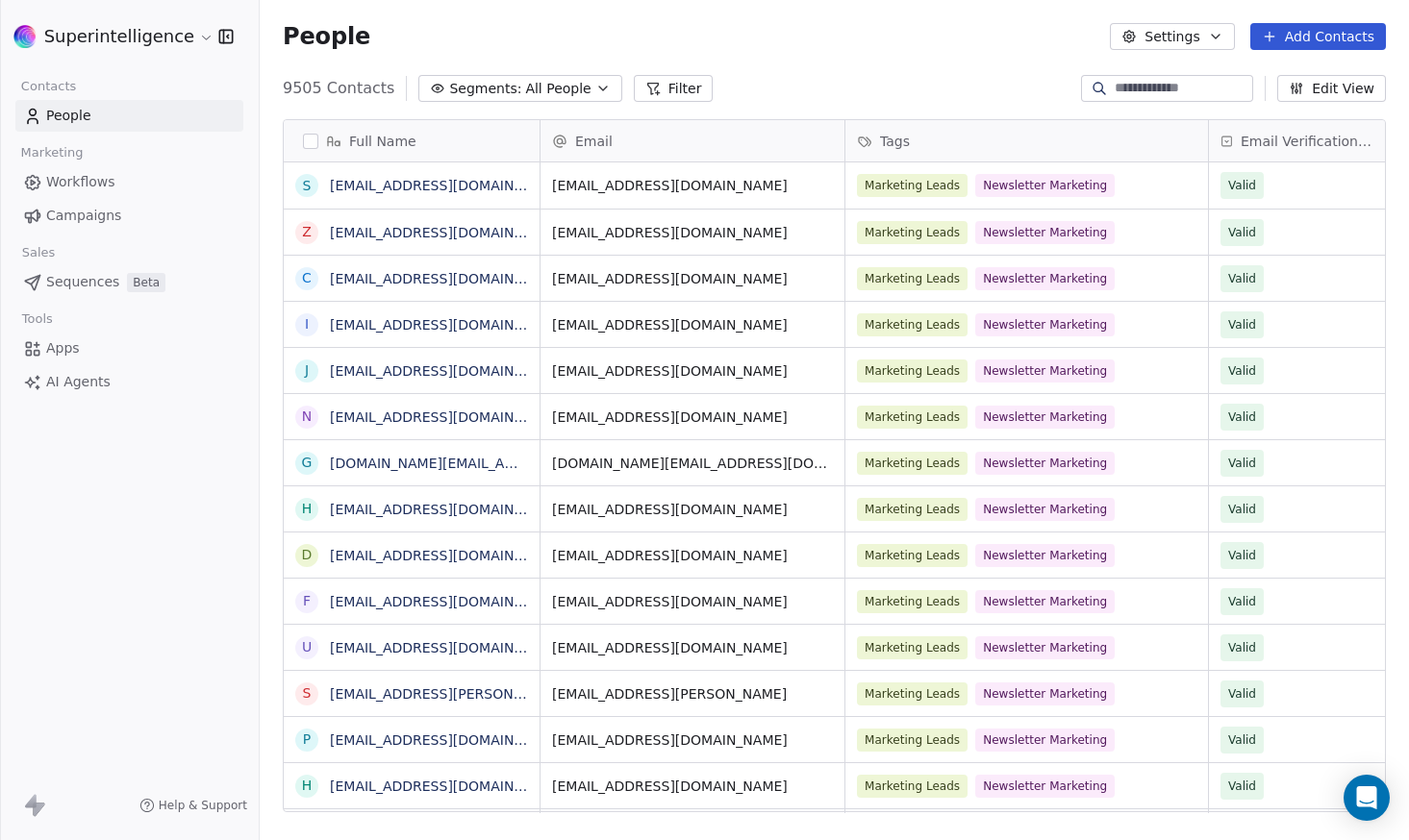
scroll to position [739, 1149]
click at [117, 24] on html "Superintelligence Contacts People Marketing Workflows Campaigns Sales Sequences…" at bounding box center [704, 420] width 1409 height 840
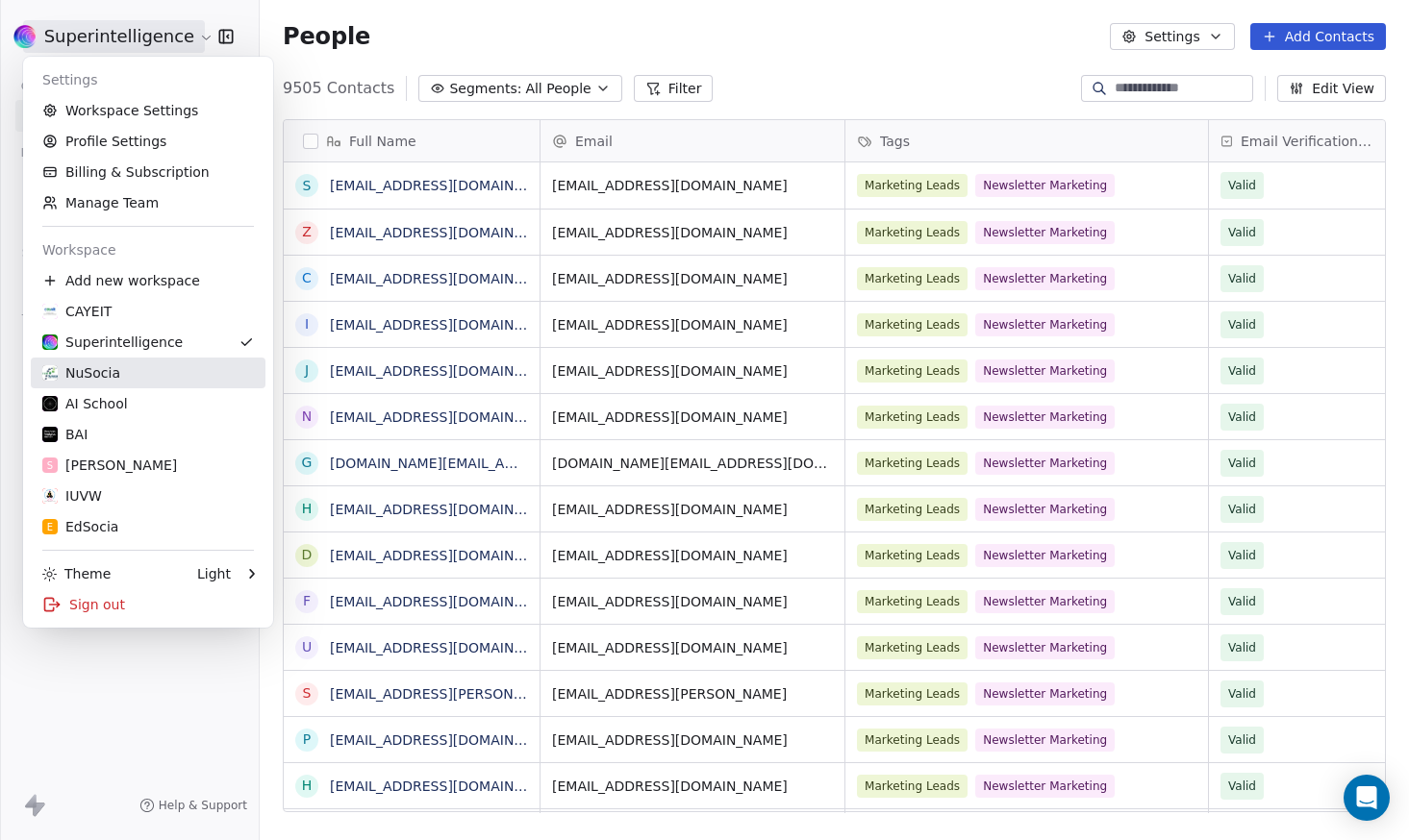
click at [111, 376] on div "NuSocia" at bounding box center [81, 373] width 78 height 19
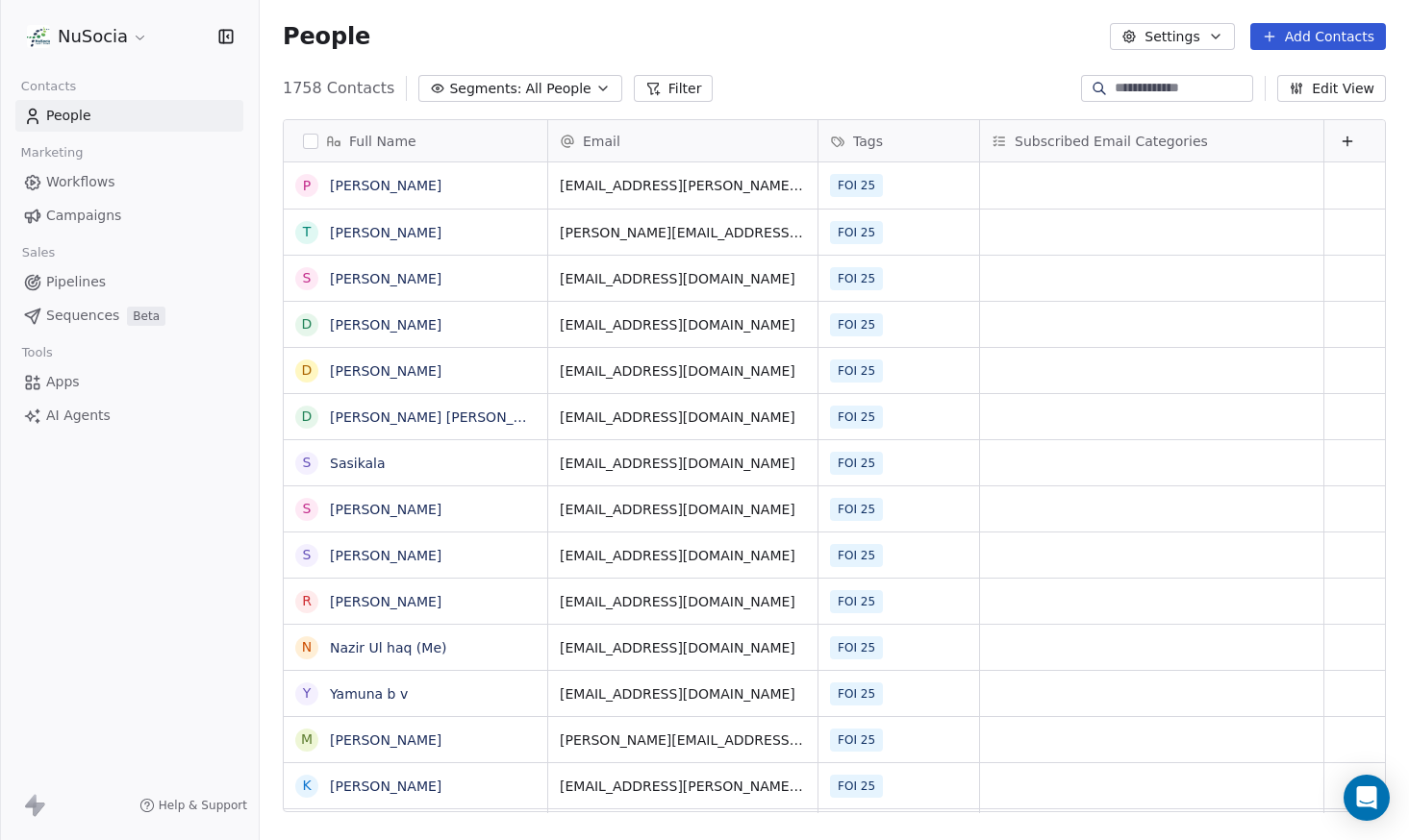
scroll to position [15, 15]
click at [736, 58] on div "People Settings Add Contacts" at bounding box center [834, 36] width 1149 height 73
click at [570, 92] on span "All People" at bounding box center [558, 89] width 66 height 20
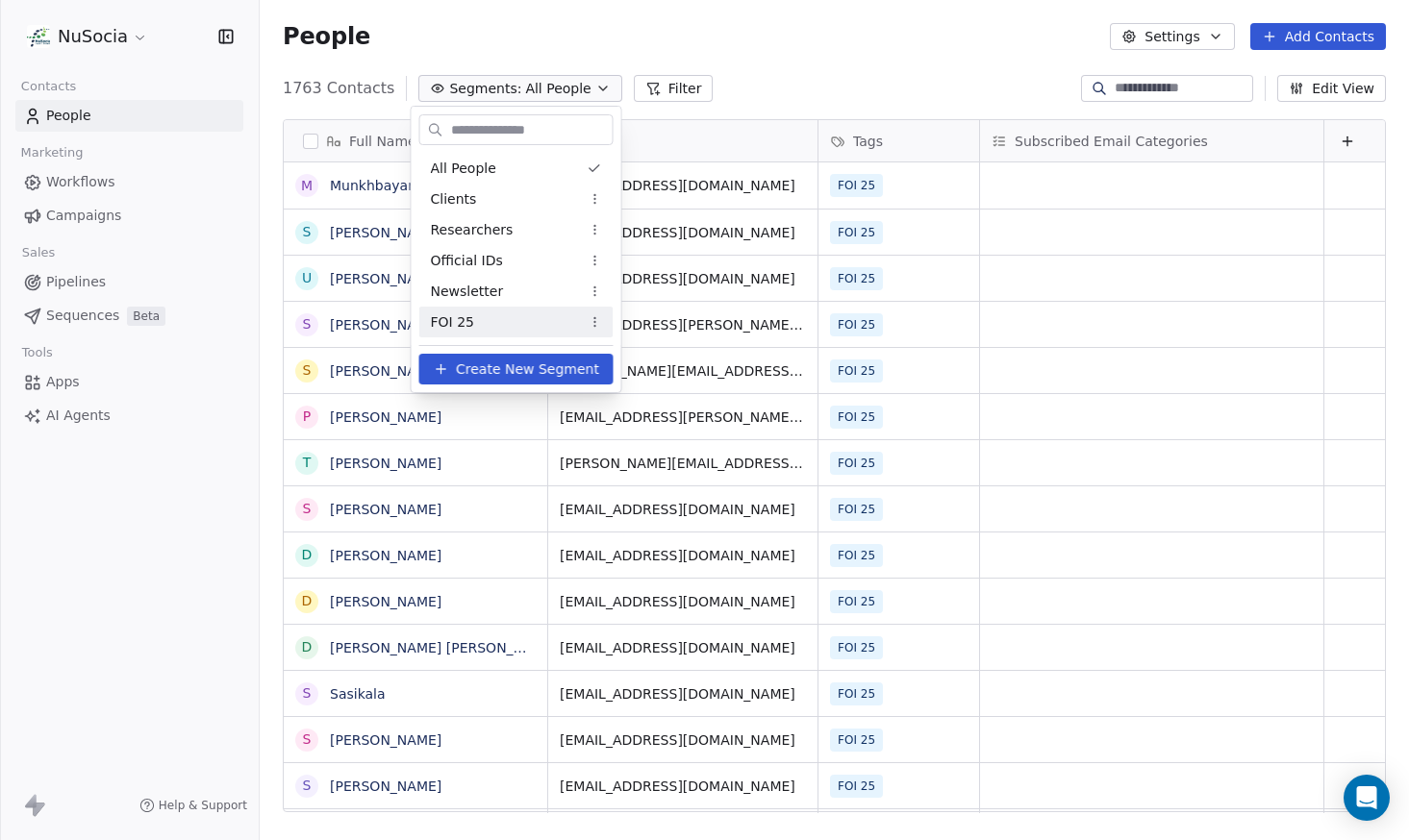
click at [518, 315] on div "FOI 25" at bounding box center [516, 322] width 194 height 31
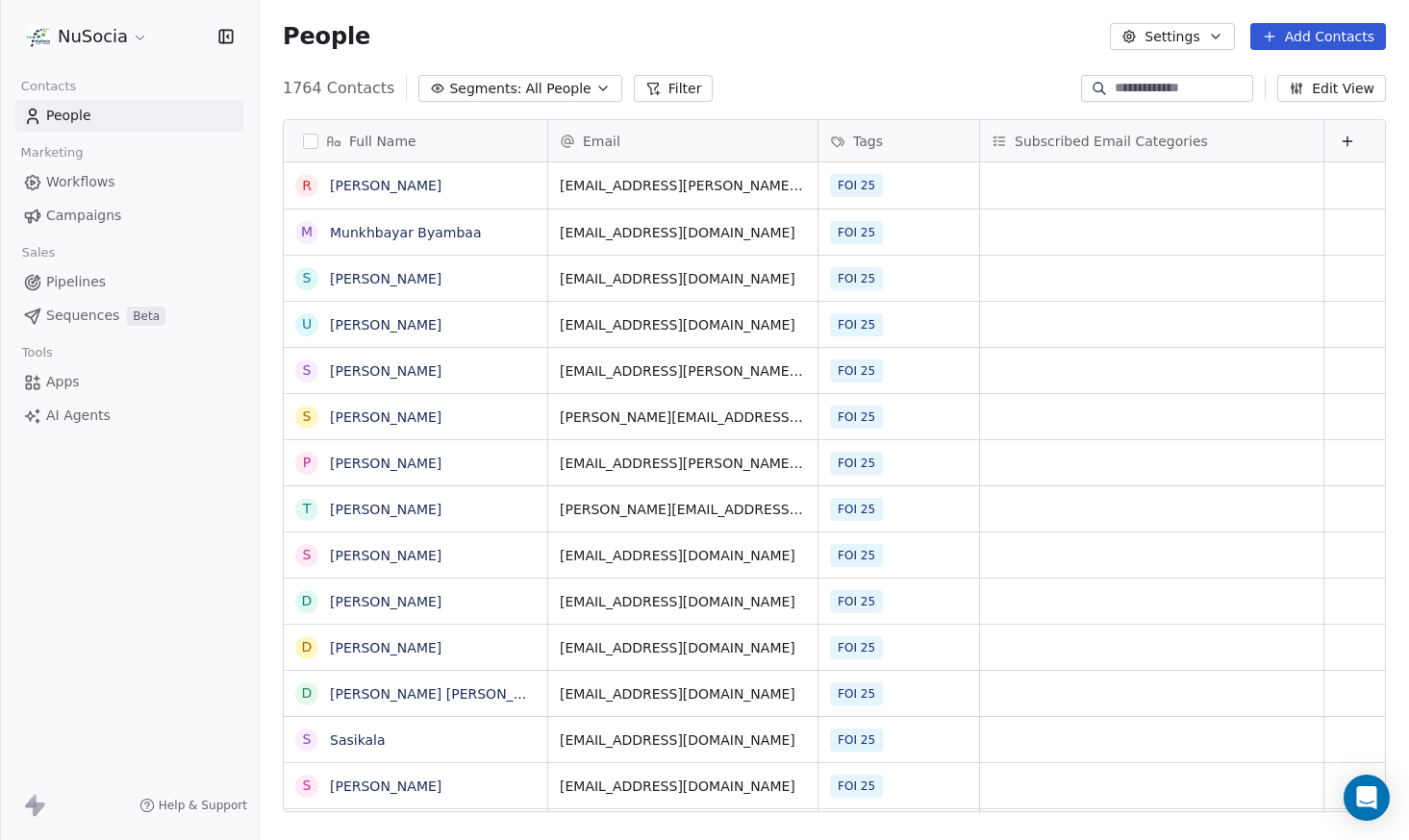
scroll to position [725, 1135]
click at [588, 97] on button "Segments: All People" at bounding box center [520, 88] width 203 height 27
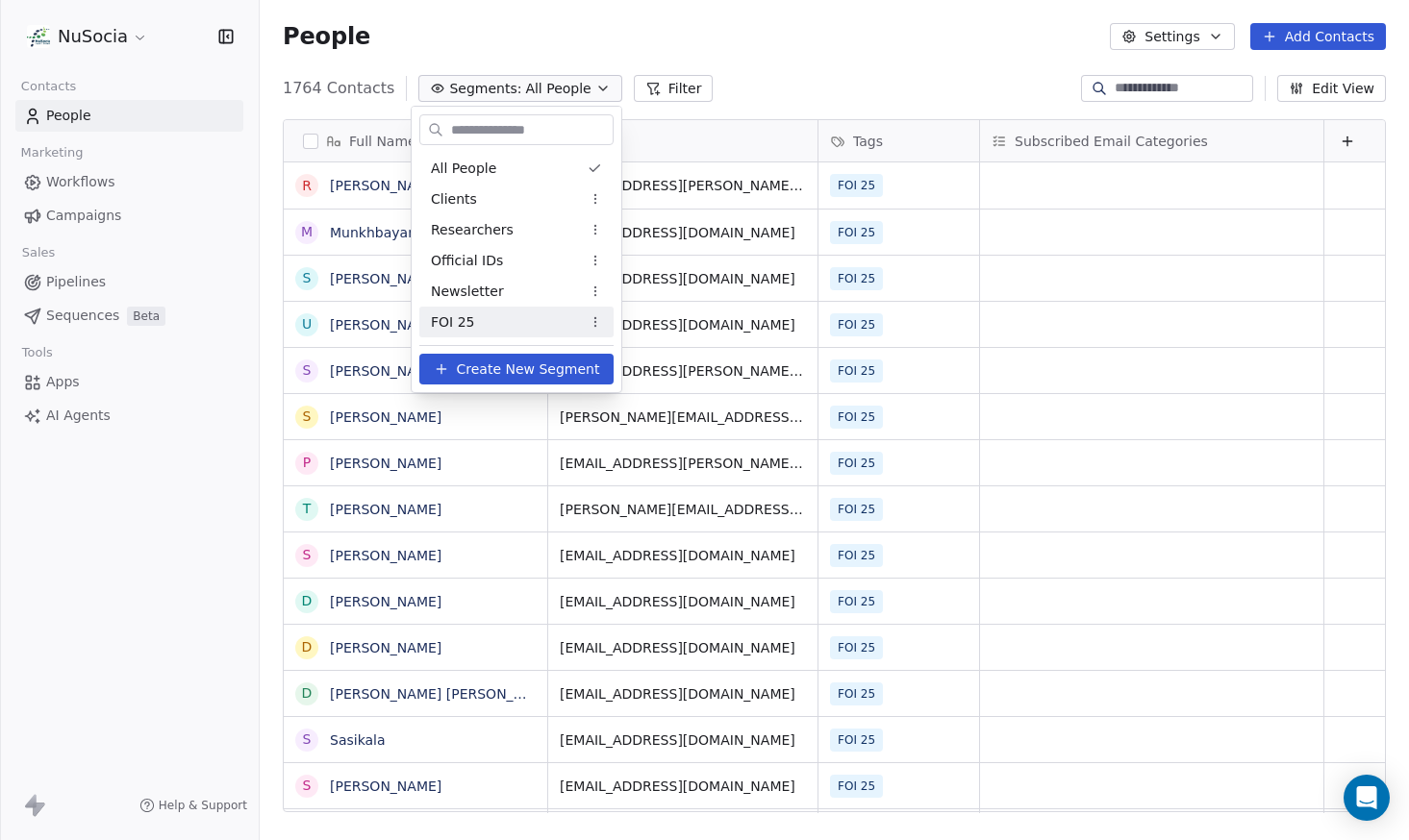
click at [529, 311] on div "FOI 25" at bounding box center [516, 322] width 194 height 31
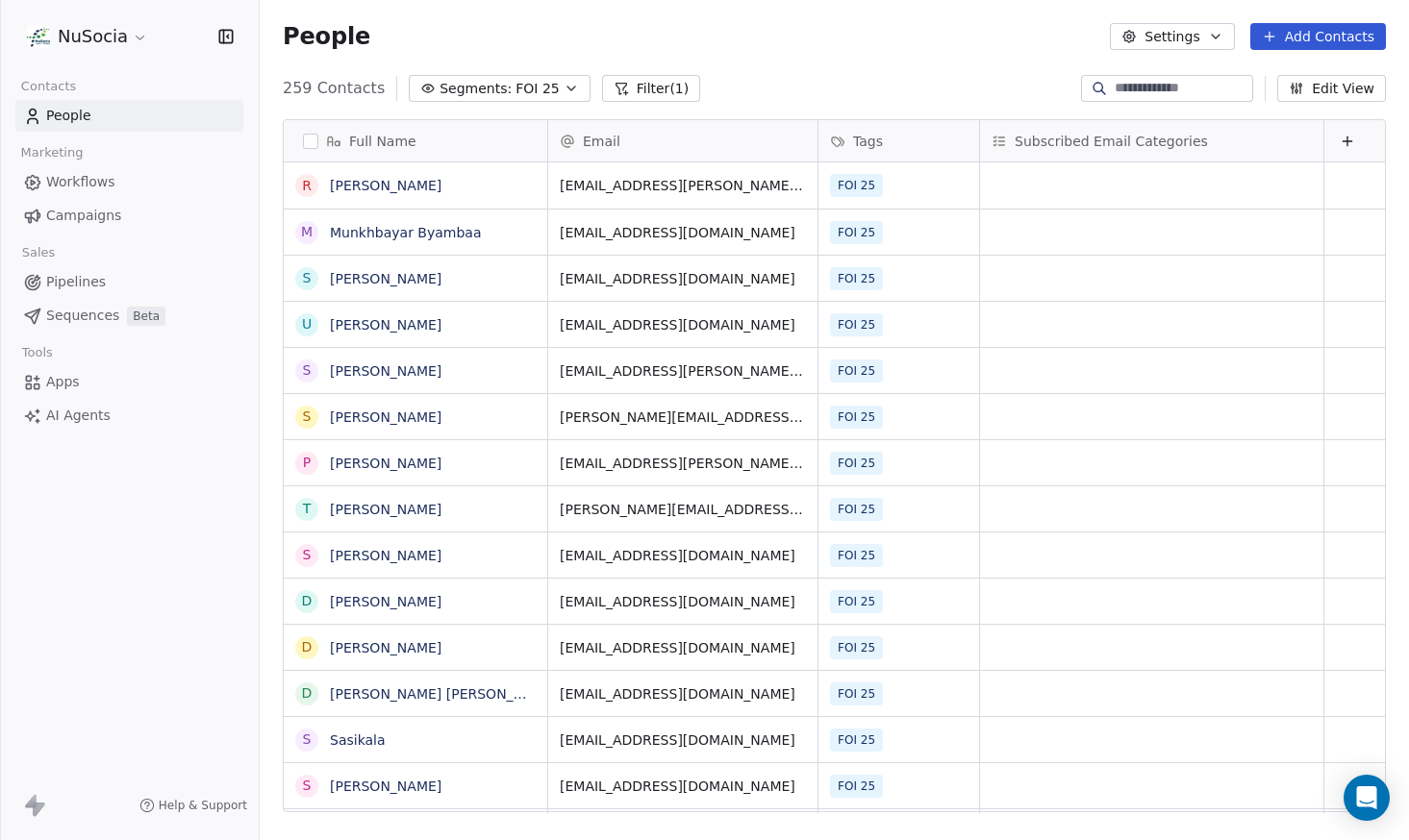
click at [121, 224] on link "Campaigns" at bounding box center [129, 216] width 228 height 32
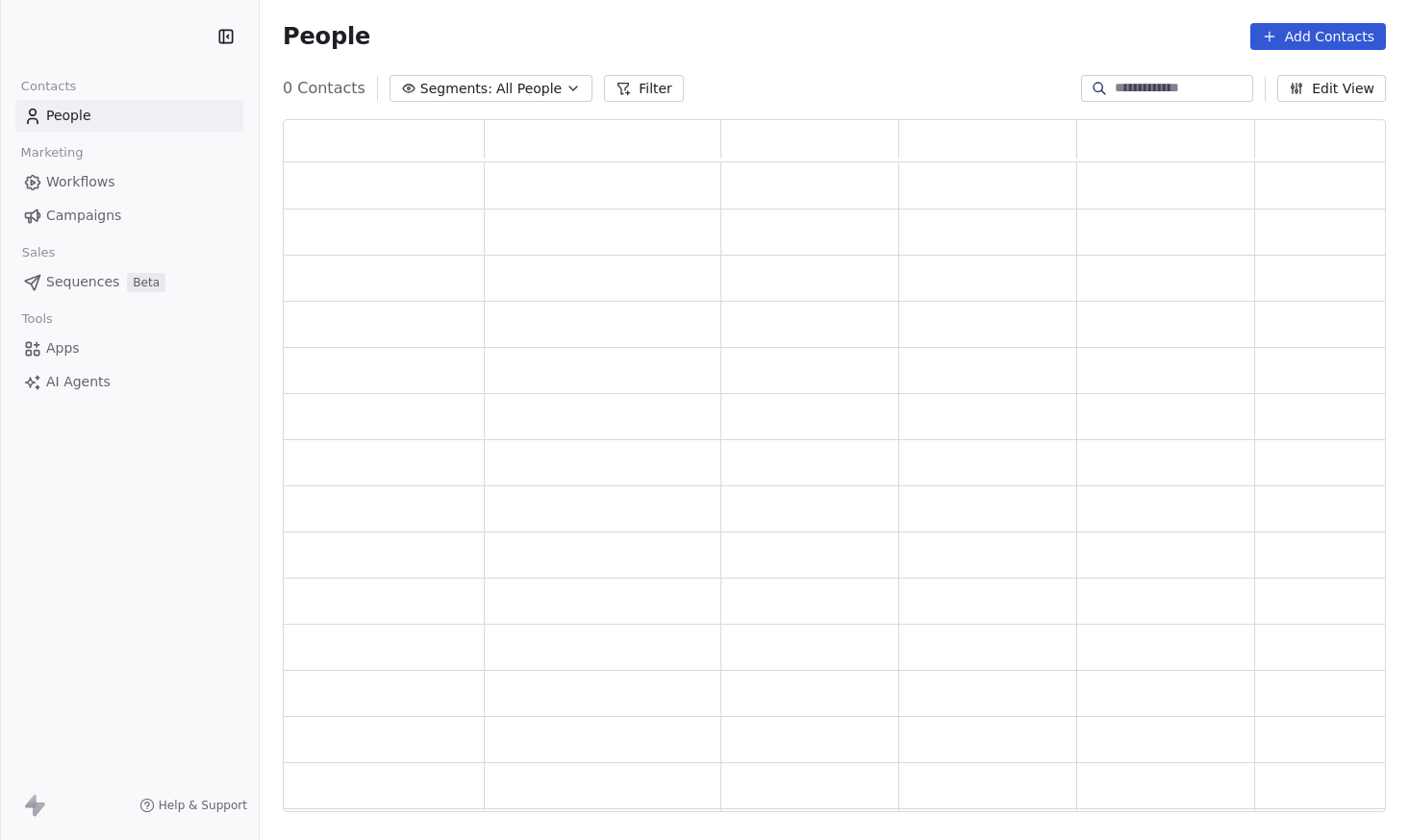
scroll to position [679, 1088]
click at [432, 46] on div "People Add Contacts" at bounding box center [834, 36] width 1103 height 27
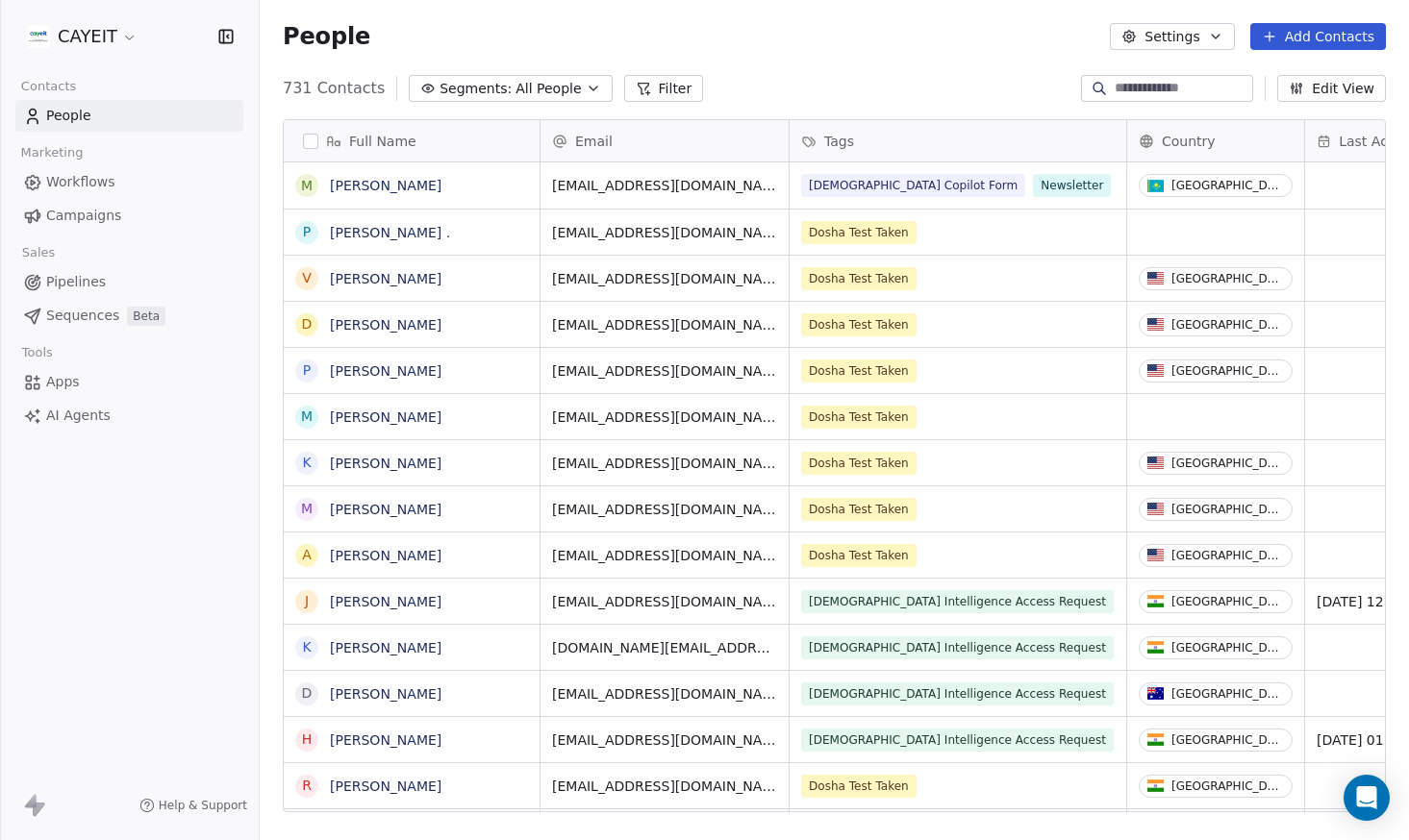
scroll to position [725, 1135]
click at [120, 51] on html "CAYEIT Contacts People Marketing Workflows Campaigns Sales Pipelines Sequences …" at bounding box center [704, 420] width 1409 height 840
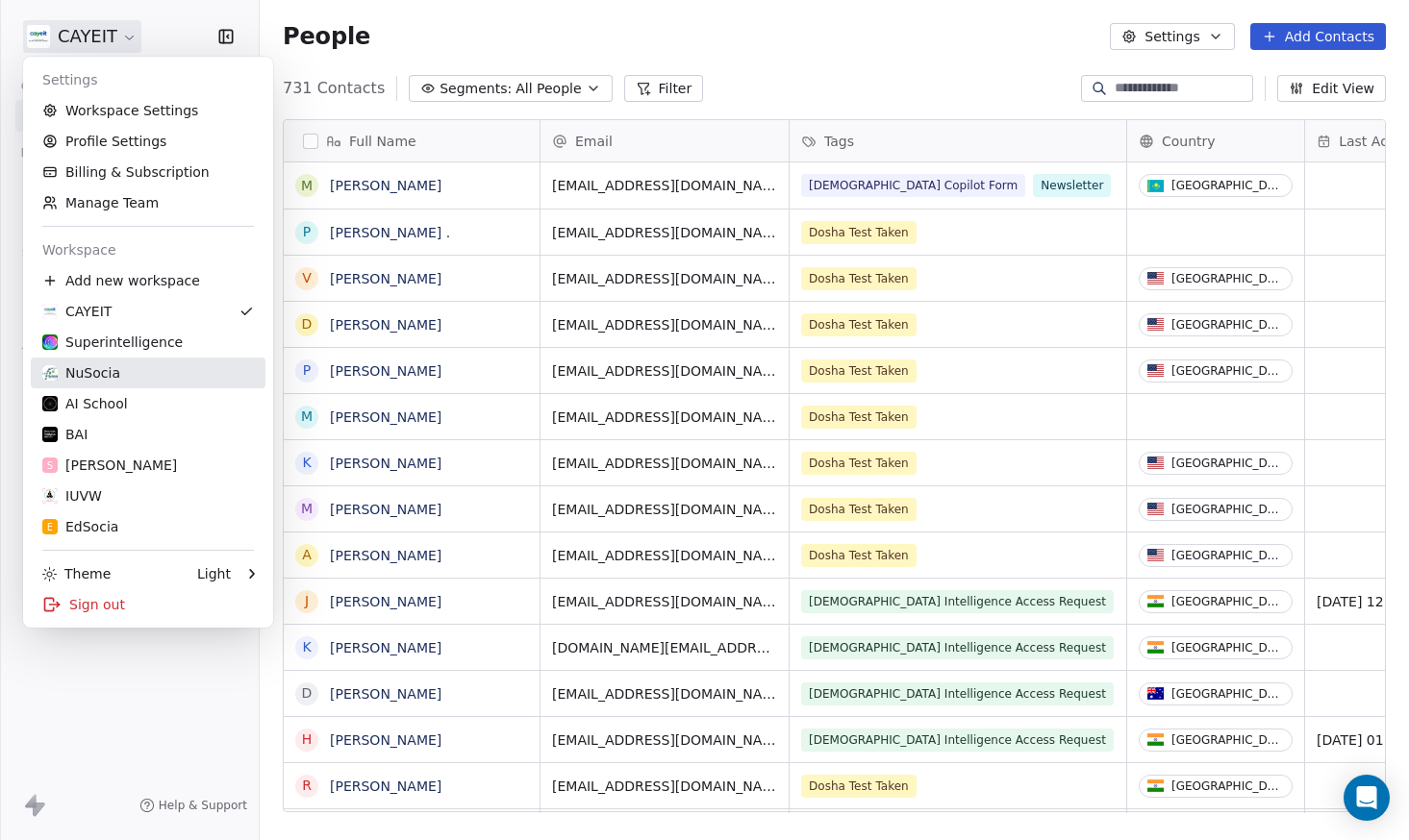
click at [132, 370] on div "NuSocia" at bounding box center [147, 373] width 211 height 19
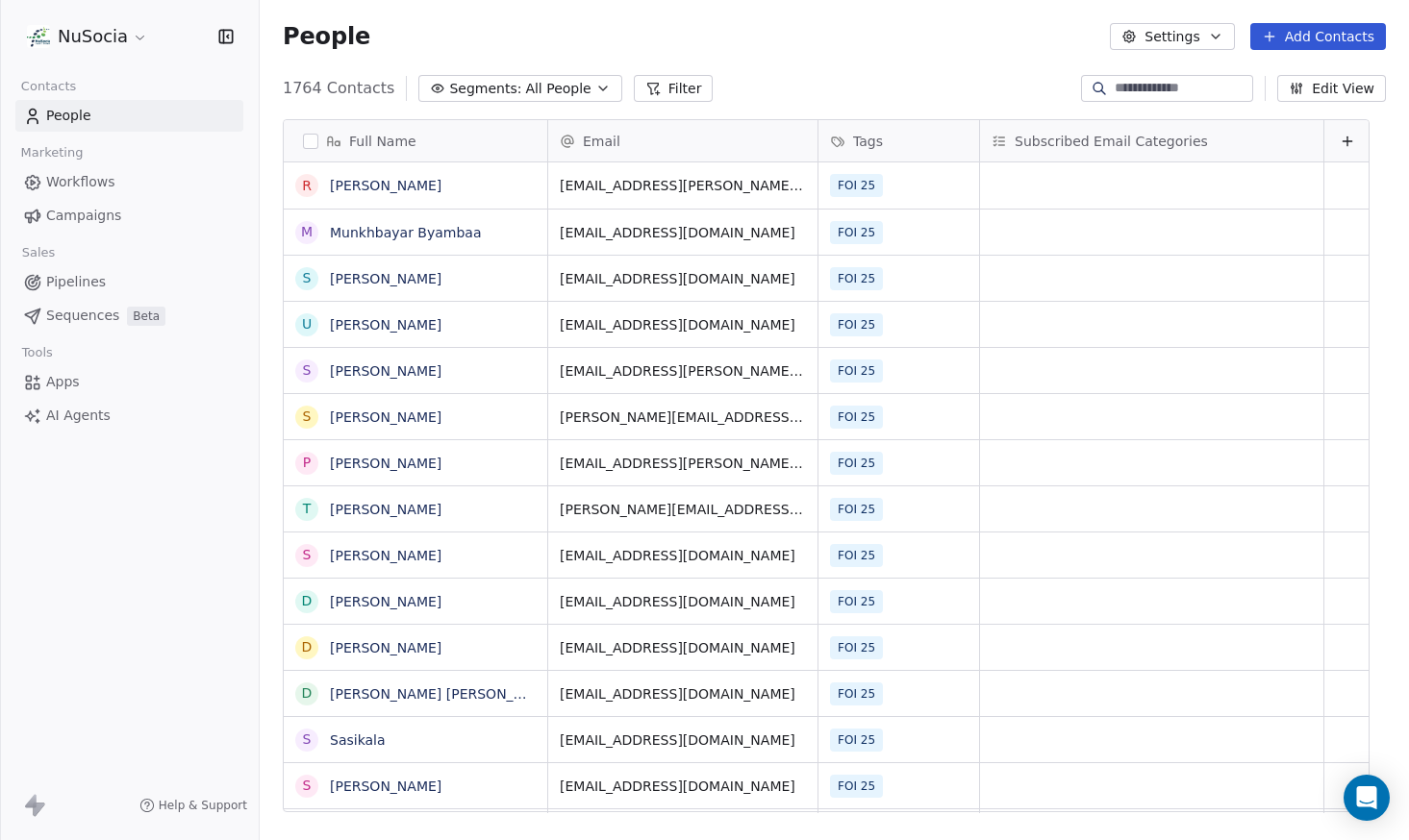
scroll to position [725, 1135]
click at [481, 101] on button "Segments: All People" at bounding box center [520, 88] width 203 height 27
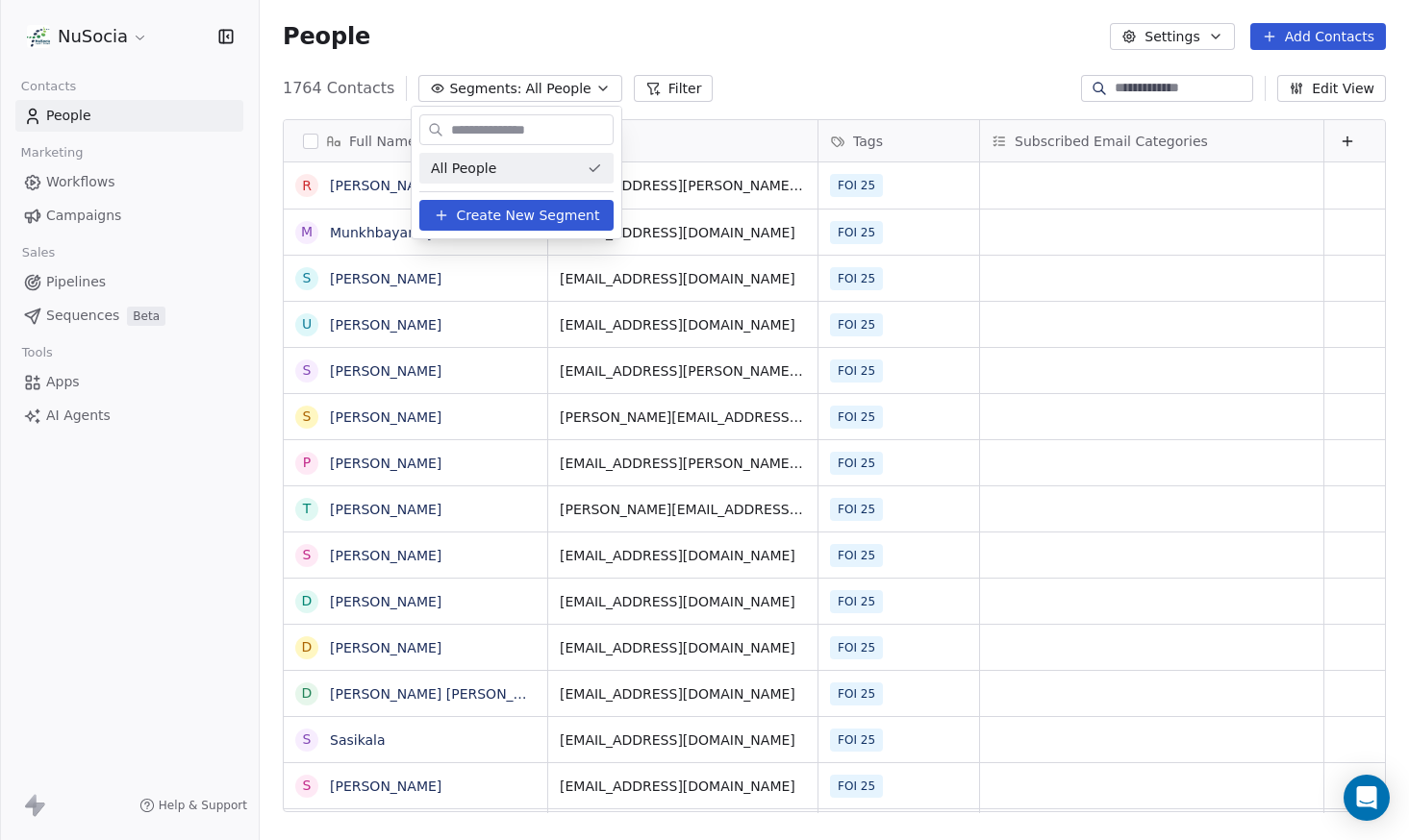
click at [601, 41] on html "NuSocia Contacts People Marketing Workflows Campaigns Sales Pipelines Sequences…" at bounding box center [704, 420] width 1409 height 840
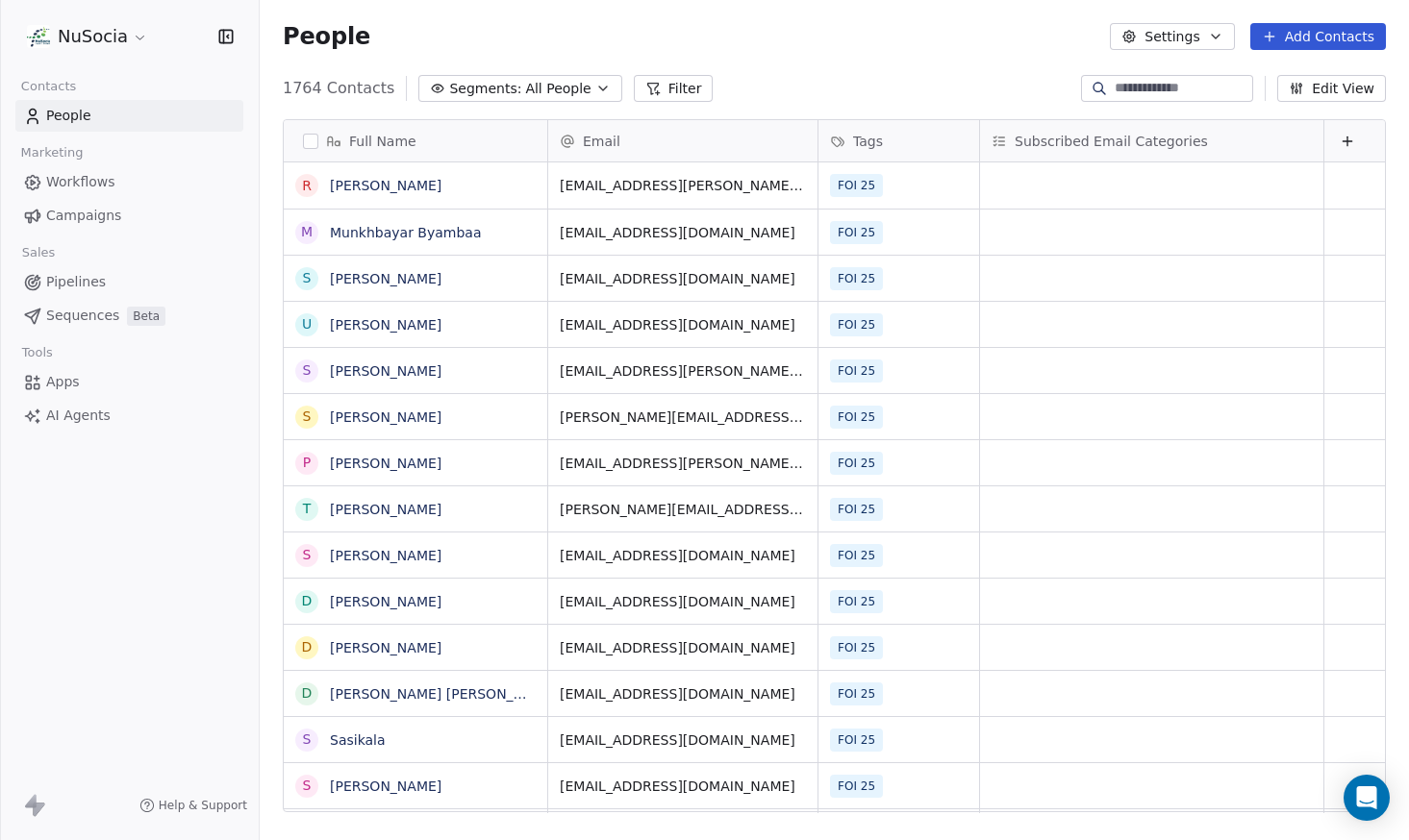
click at [558, 81] on span "All People" at bounding box center [558, 89] width 66 height 20
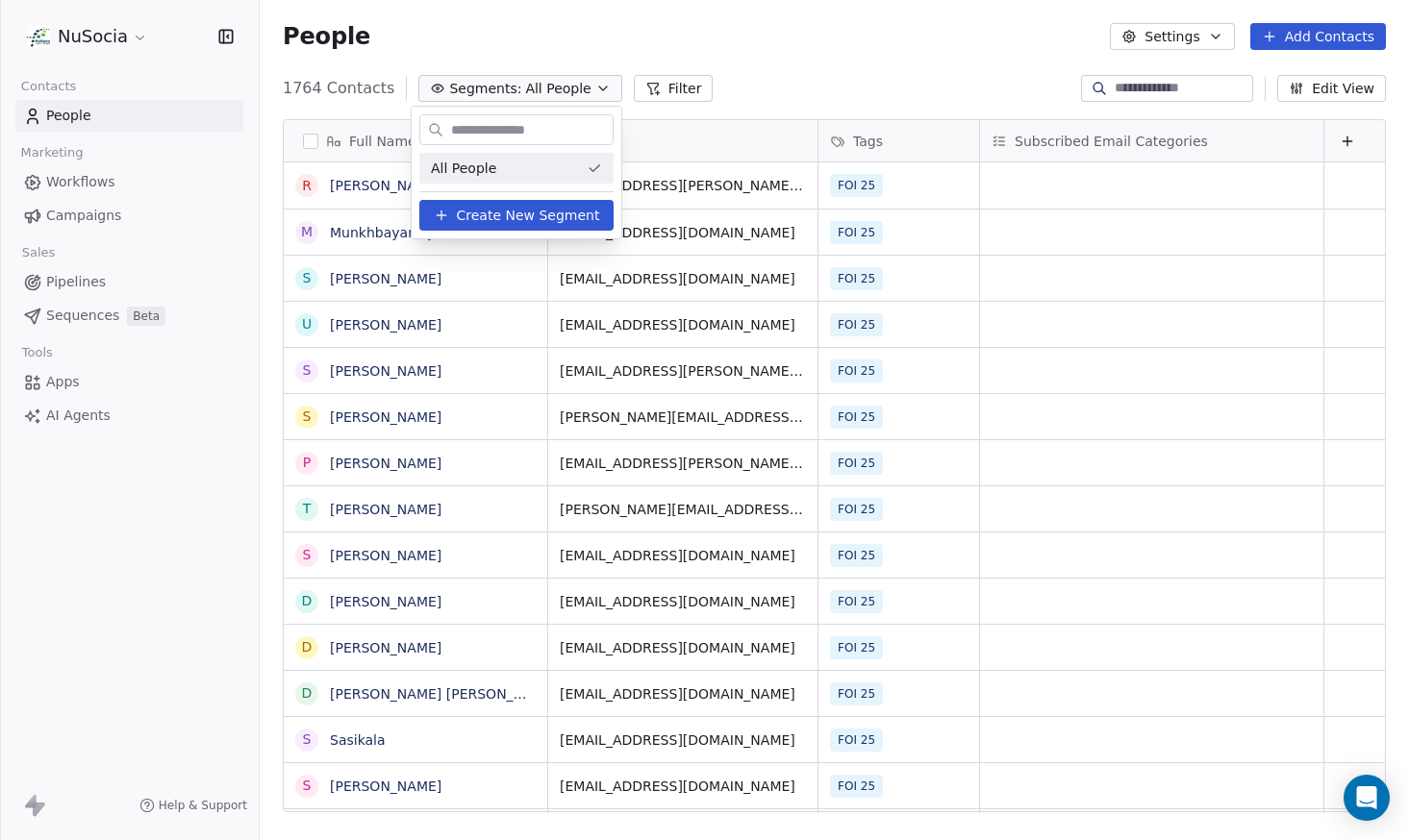
click at [808, 60] on html "NuSocia Contacts People Marketing Workflows Campaigns Sales Pipelines Sequences…" at bounding box center [704, 420] width 1409 height 840
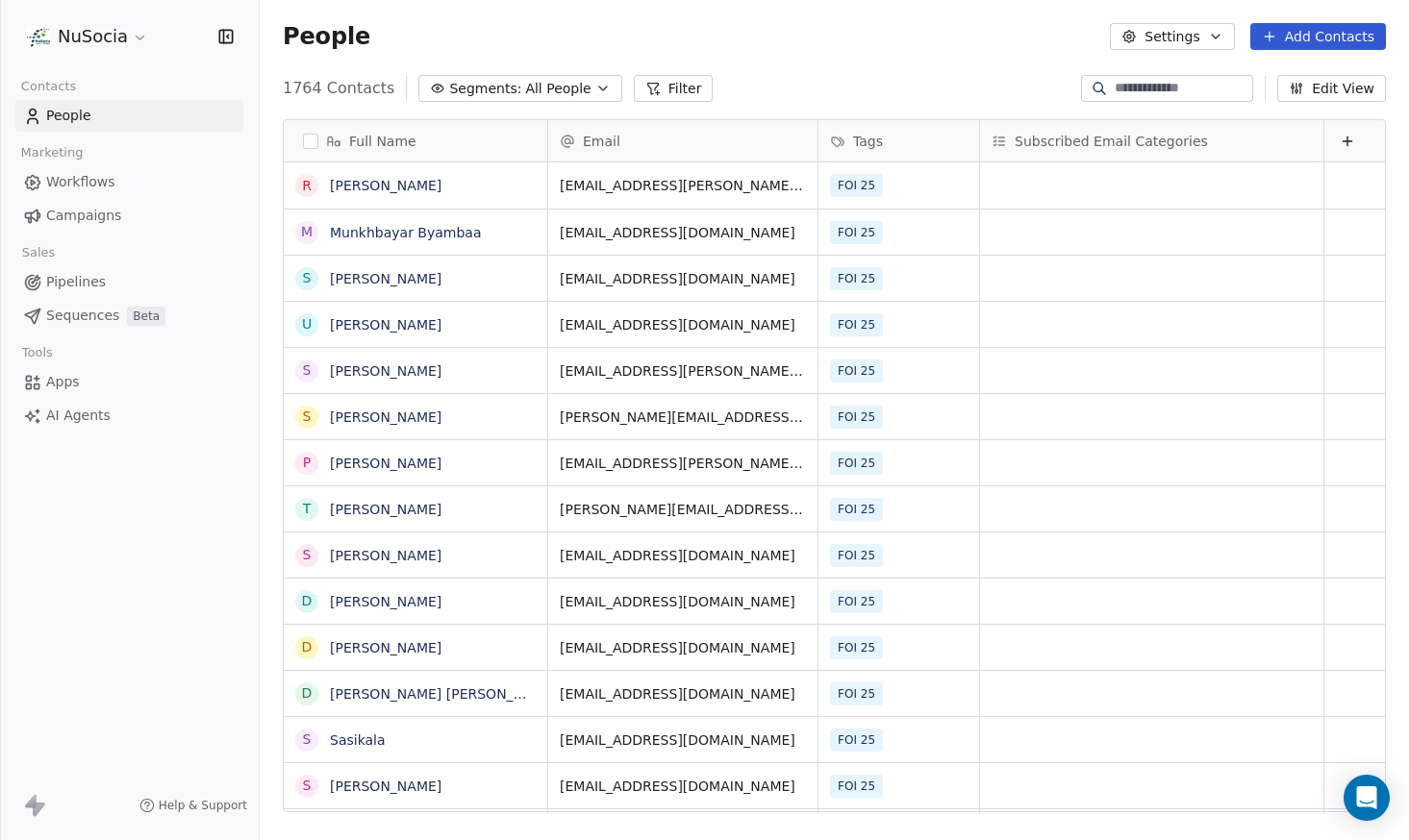
click at [570, 81] on span "All People" at bounding box center [558, 89] width 66 height 20
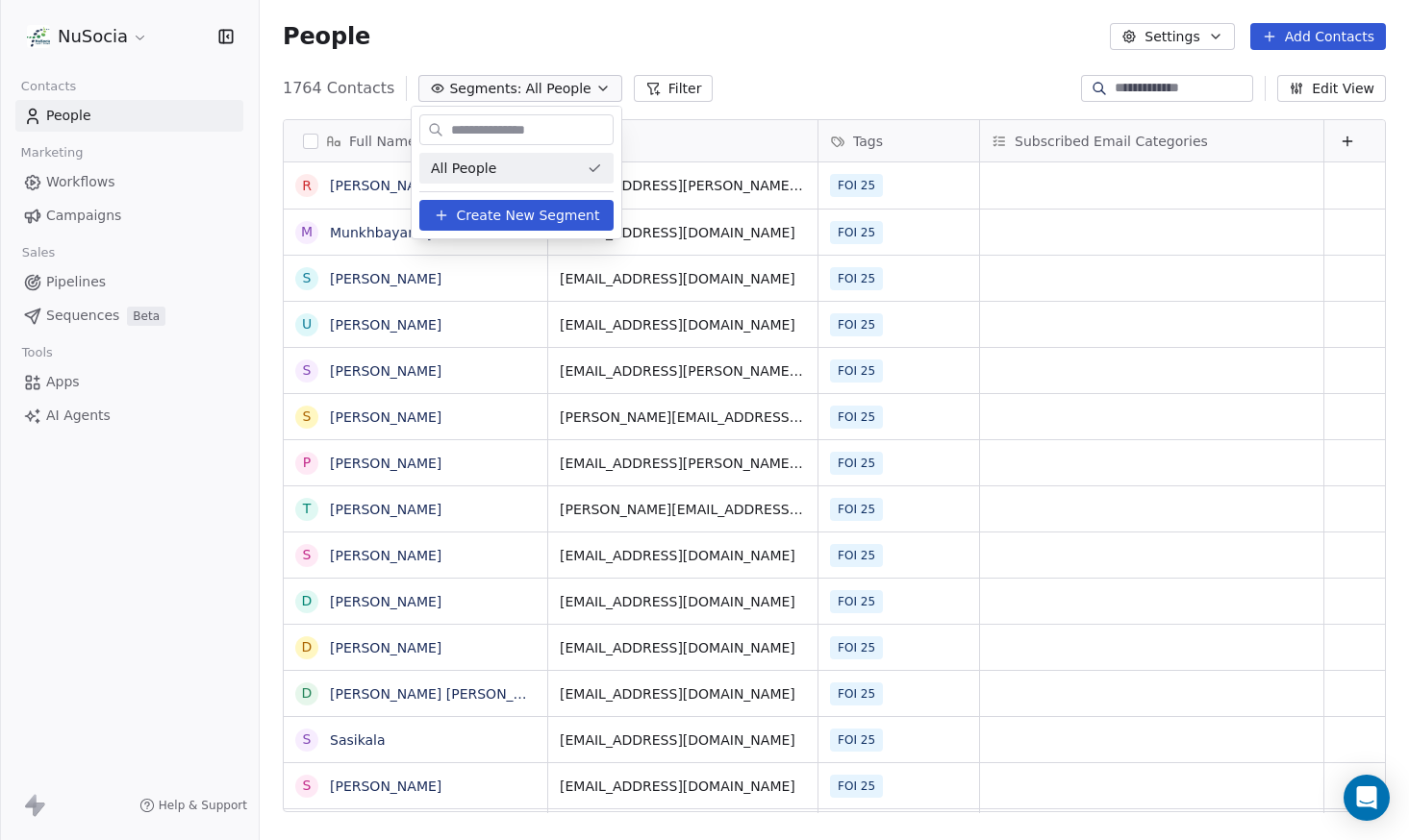
click at [777, 67] on html "NuSocia Contacts People Marketing Workflows Campaigns Sales Pipelines Sequences…" at bounding box center [704, 420] width 1409 height 840
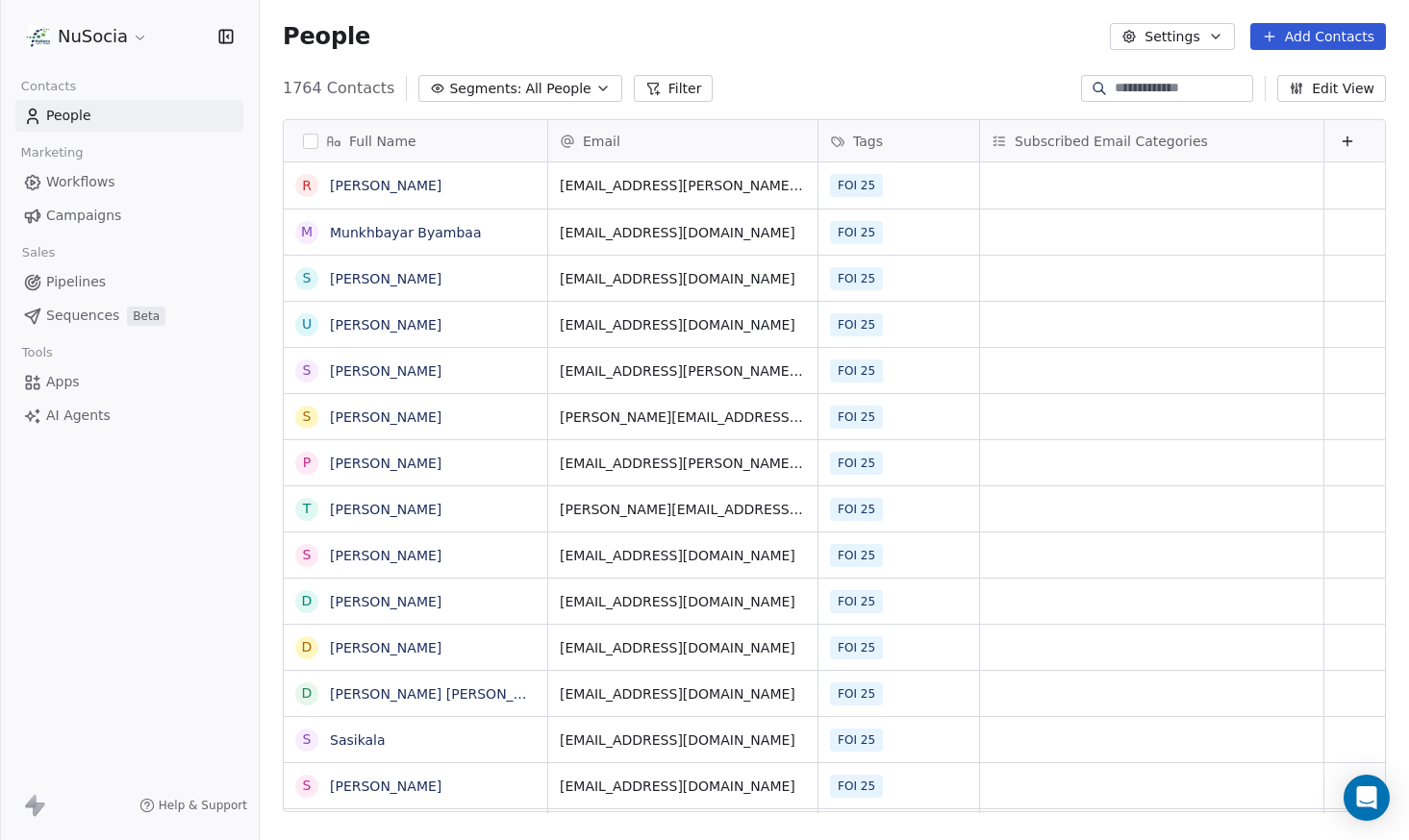
scroll to position [725, 1135]
click at [481, 89] on span "Segments:" at bounding box center [485, 89] width 72 height 20
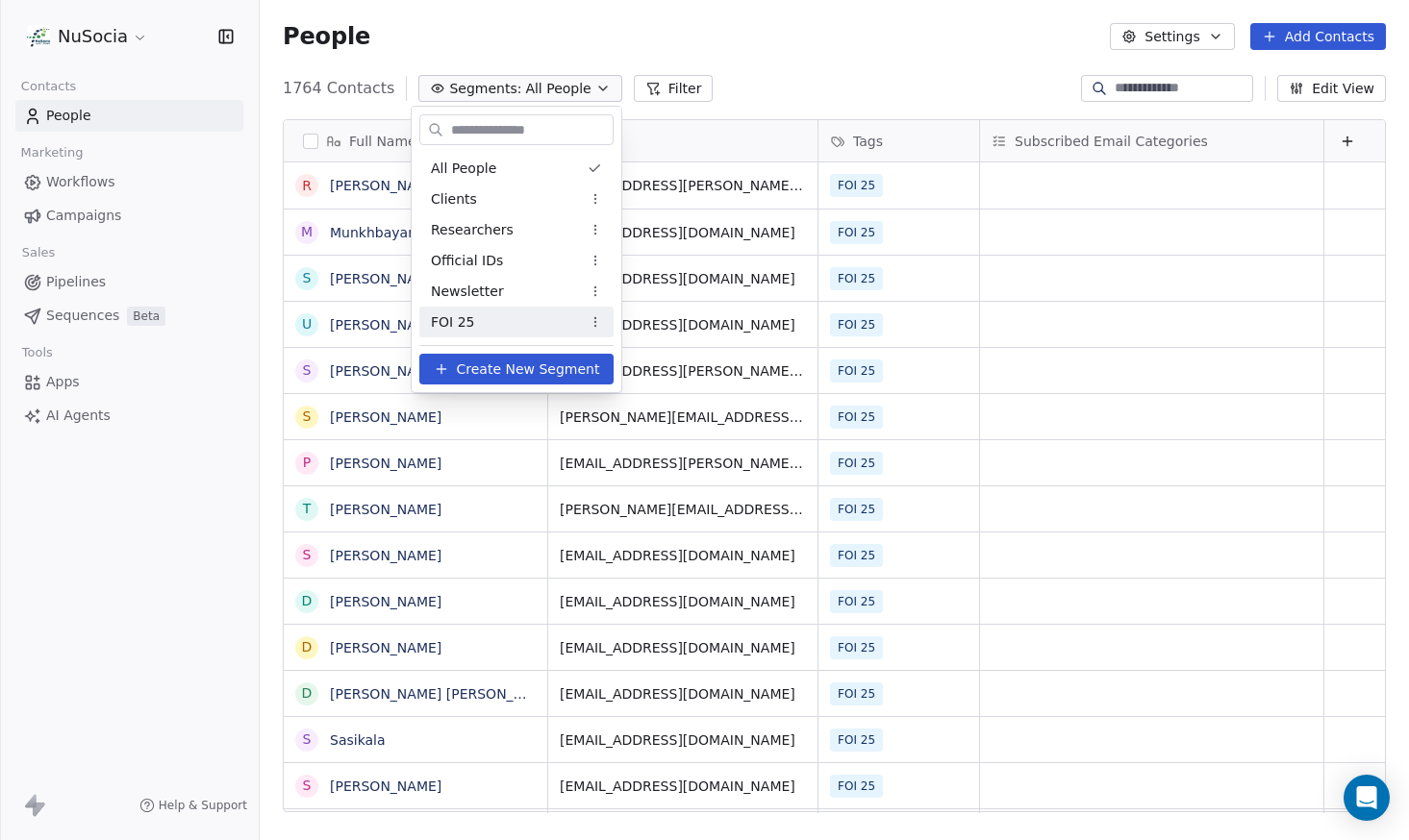
click at [480, 313] on div "FOI 25" at bounding box center [516, 322] width 194 height 31
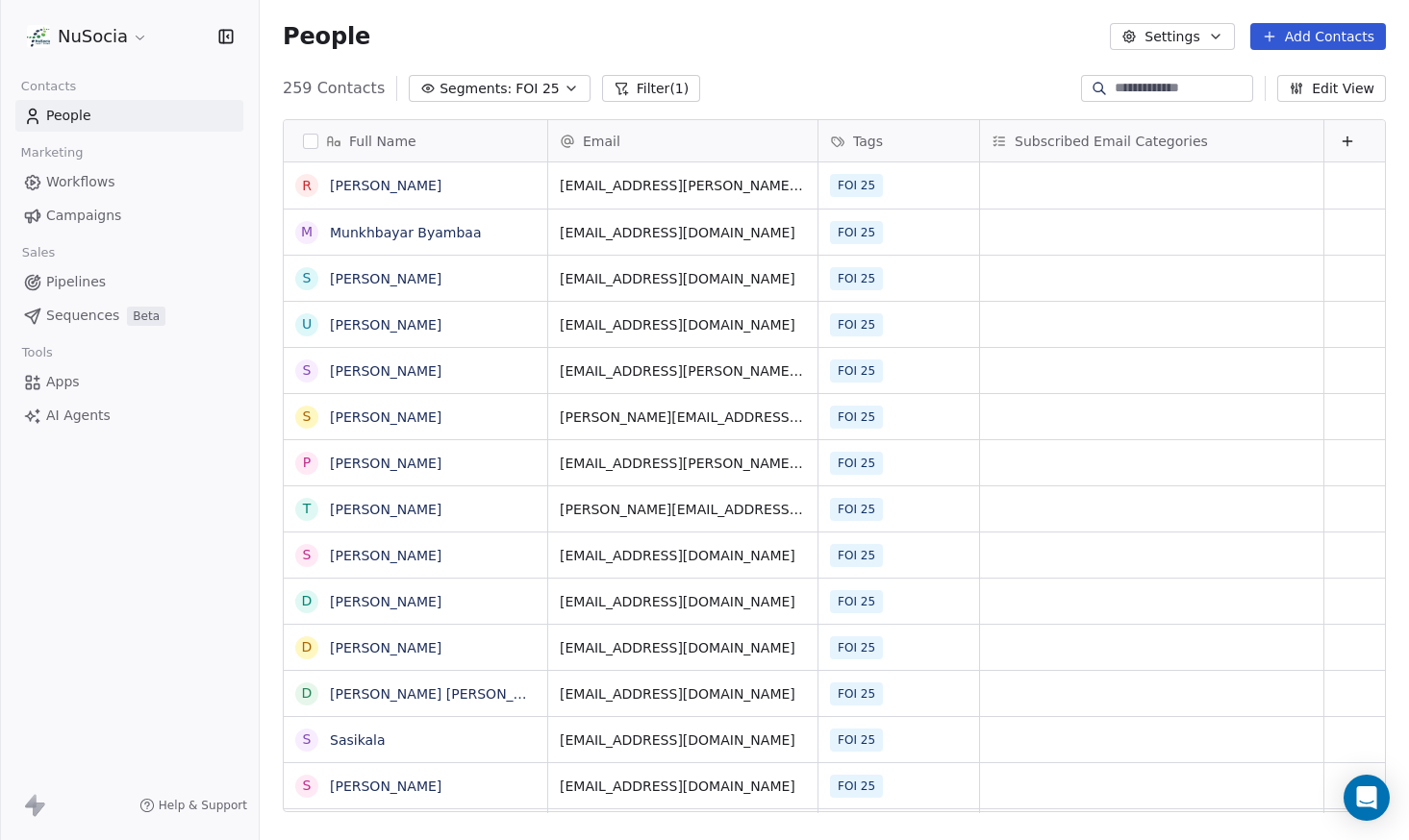
click at [124, 225] on link "Campaigns" at bounding box center [129, 216] width 228 height 32
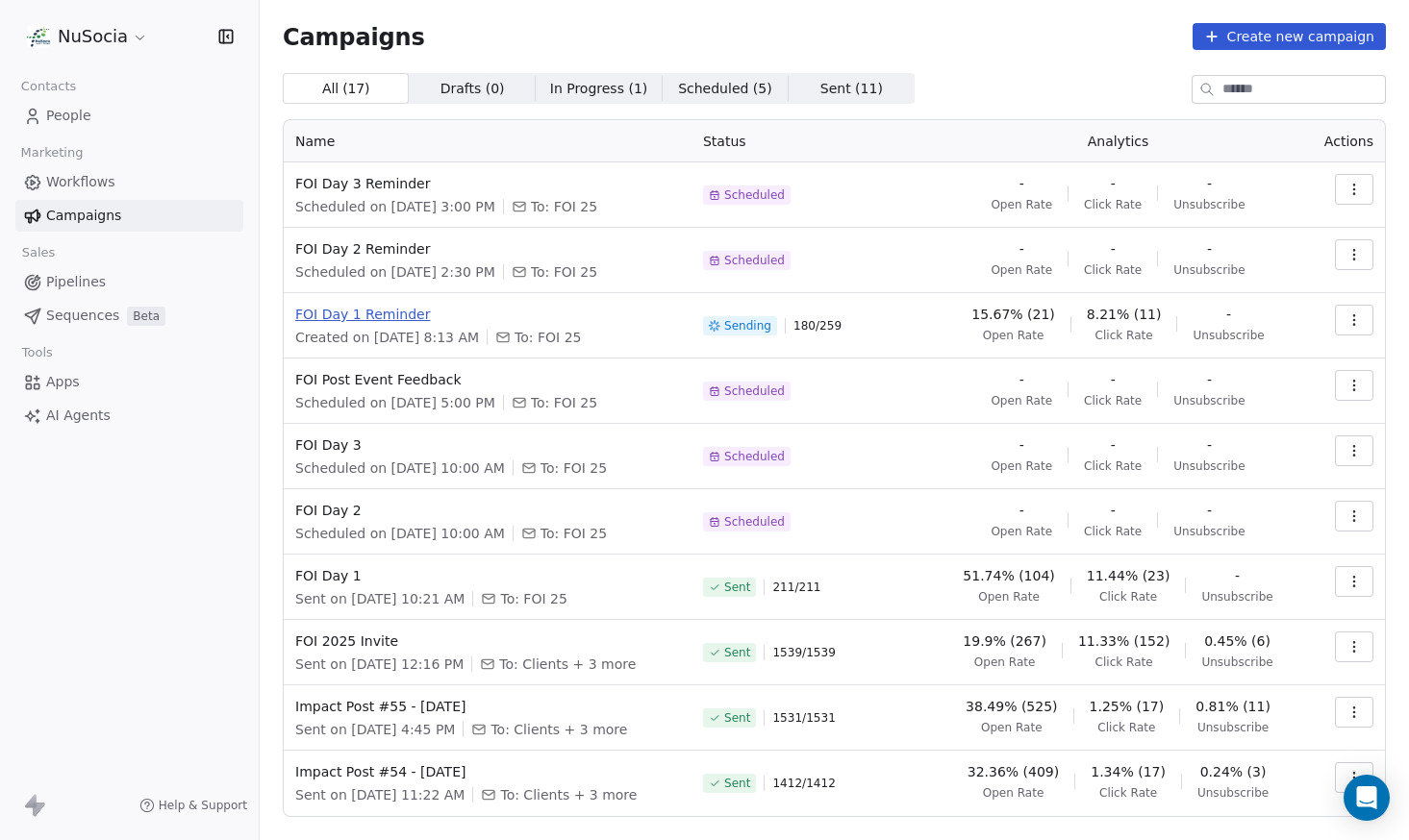
click at [317, 313] on span "FOI Day 1 Reminder" at bounding box center [487, 314] width 385 height 19
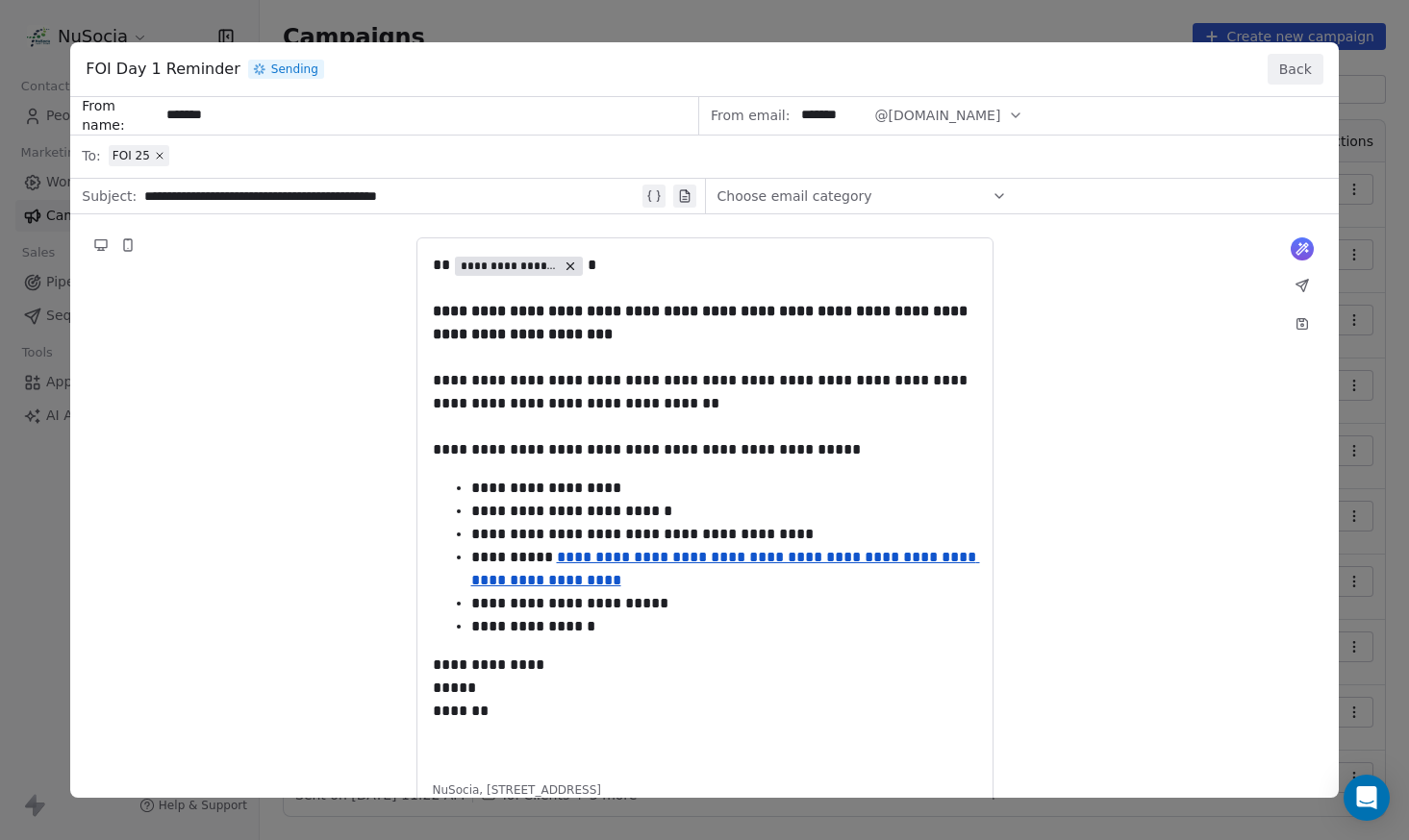
click at [1187, 7] on div "**********" at bounding box center [704, 420] width 1409 height 840
click at [1306, 64] on button "Back" at bounding box center [1295, 69] width 56 height 31
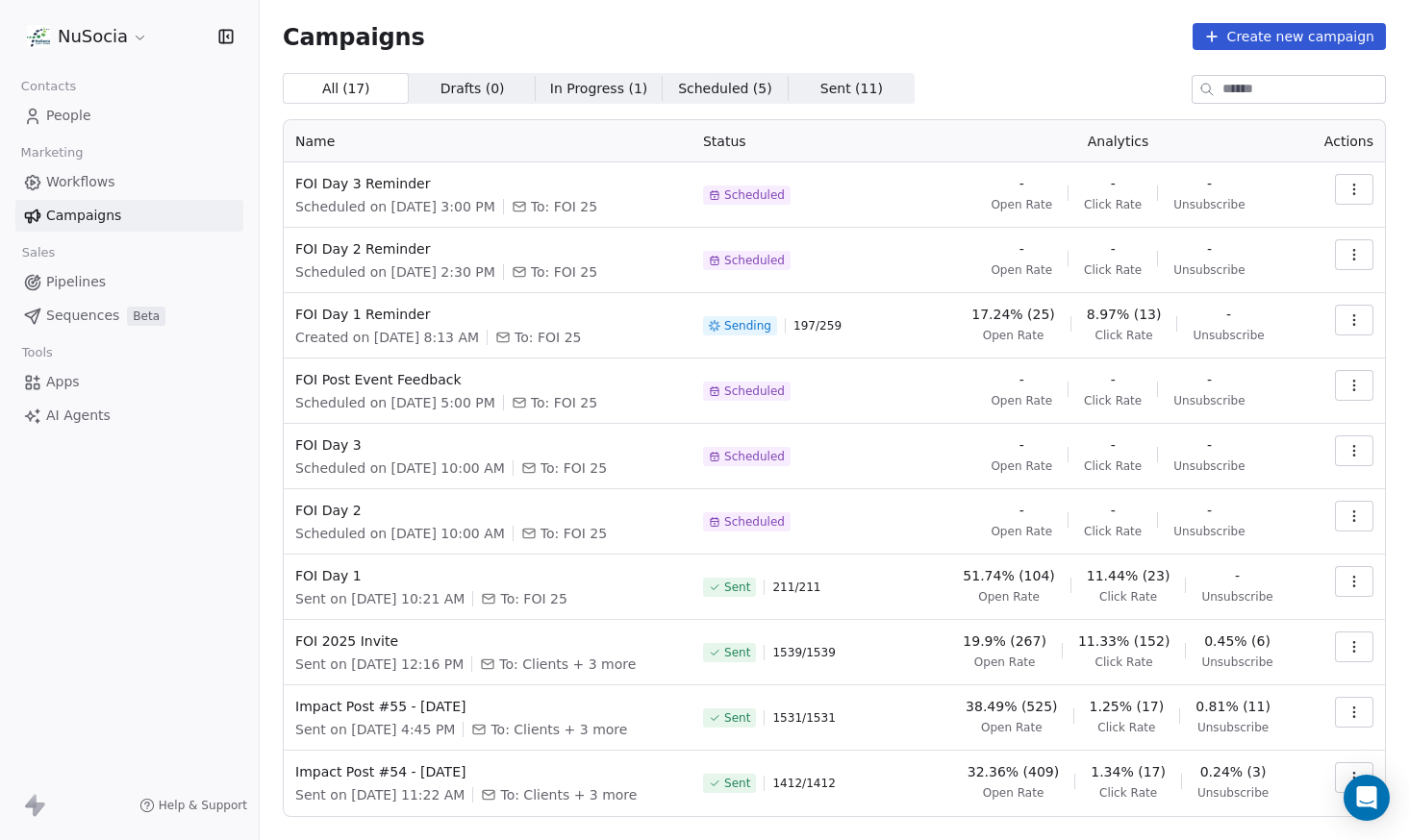
click at [96, 124] on link "People" at bounding box center [129, 116] width 228 height 32
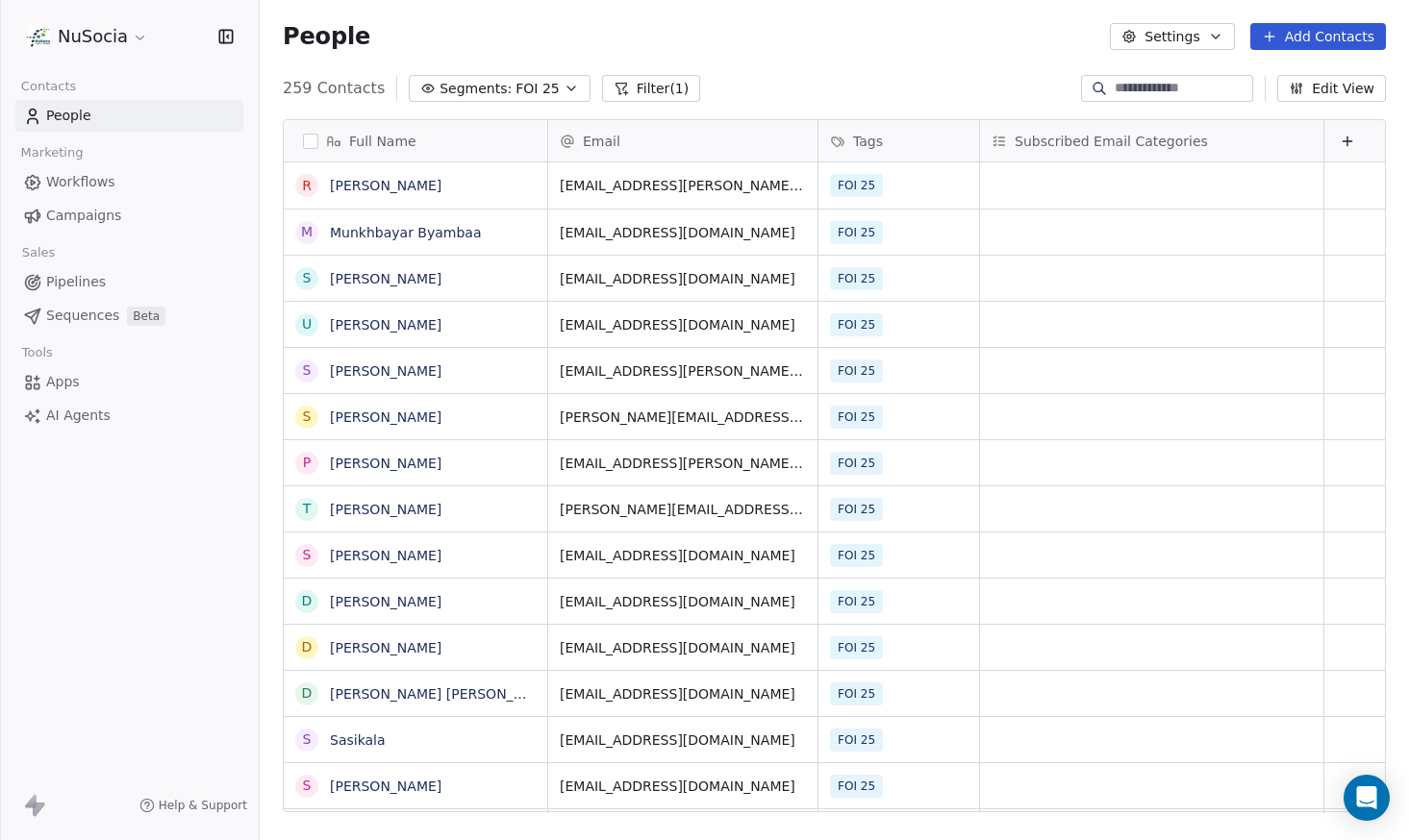
scroll to position [725, 1135]
click at [118, 209] on span "Campaigns" at bounding box center [83, 216] width 75 height 20
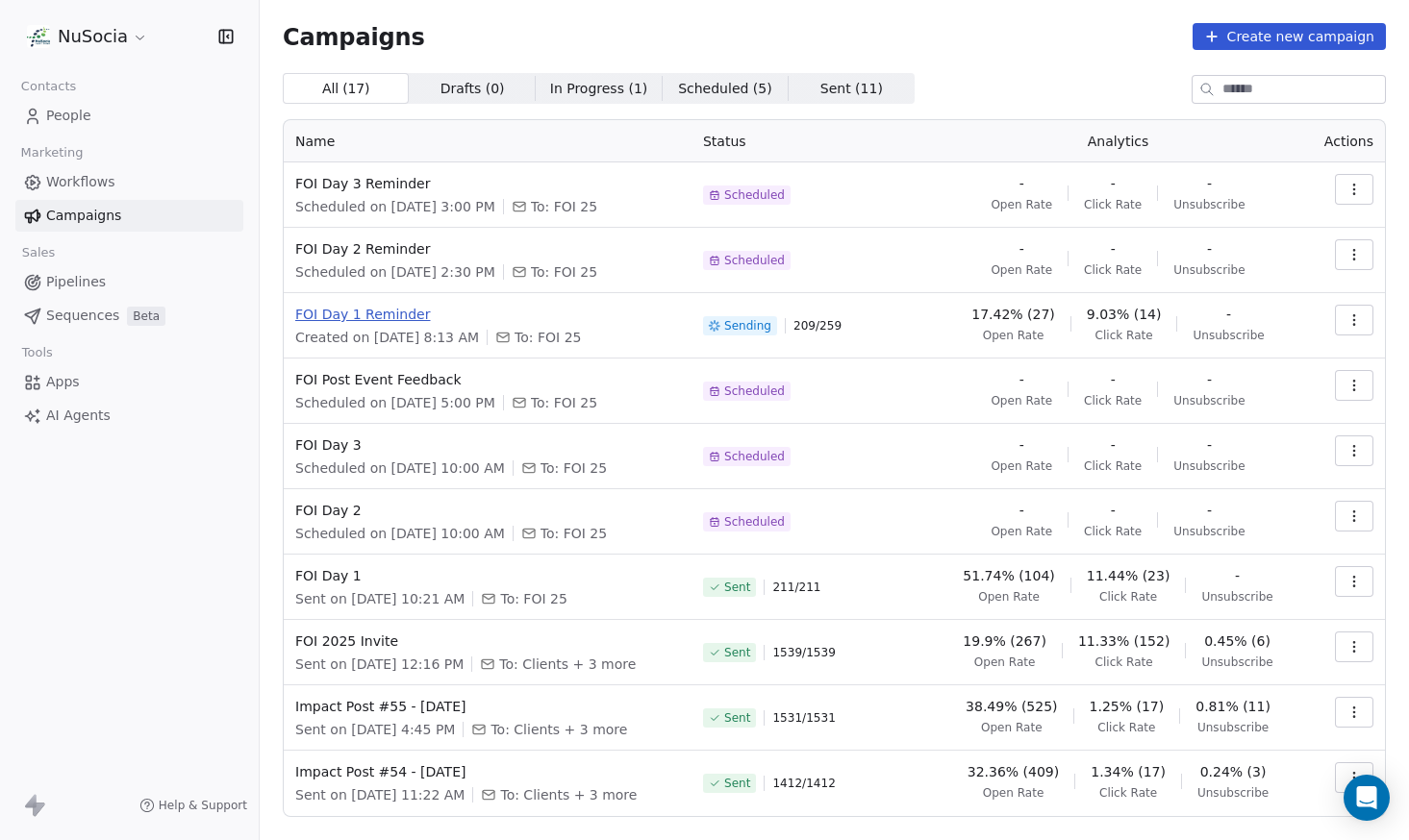
click at [374, 306] on span "FOI Day 1 Reminder" at bounding box center [487, 314] width 385 height 19
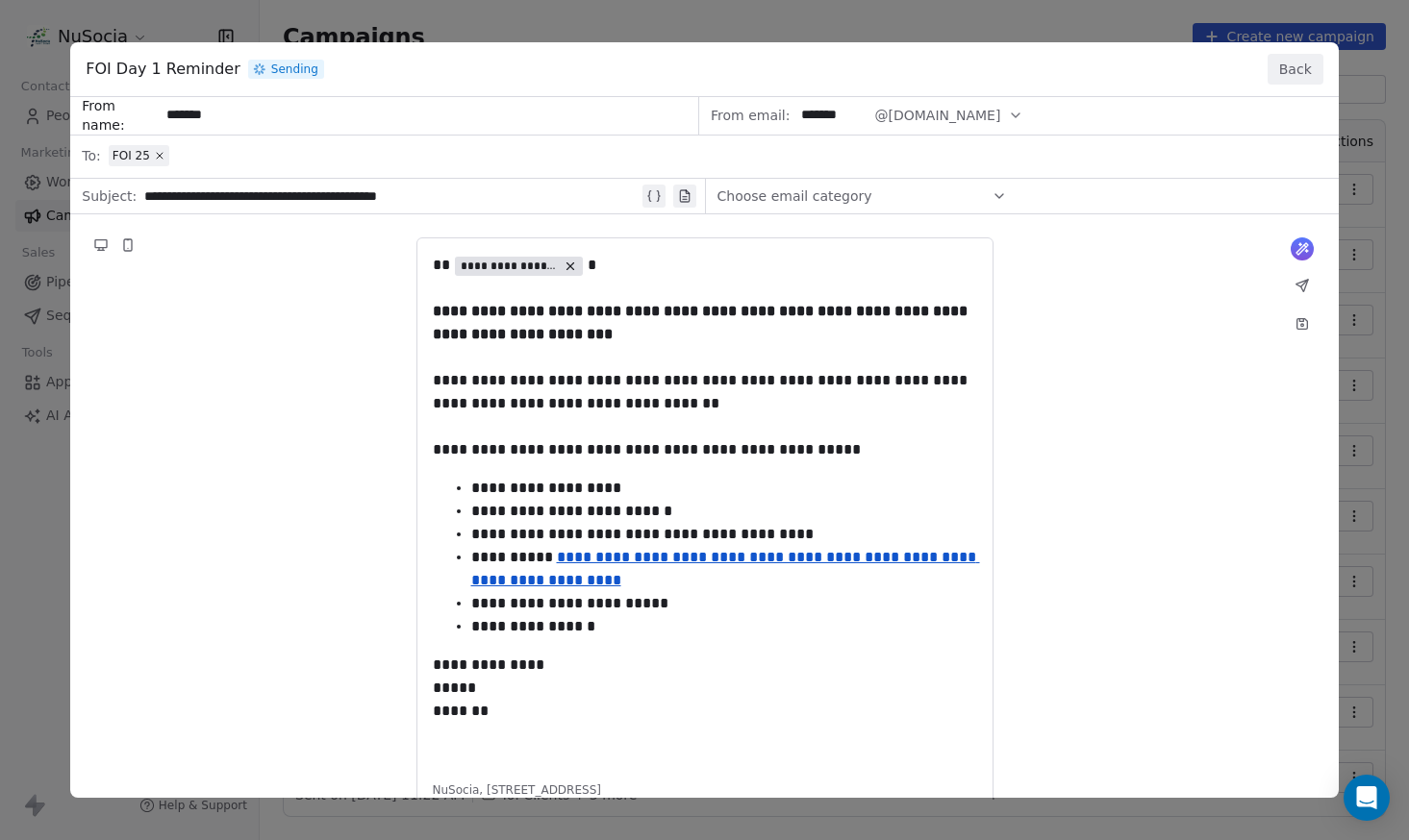
click at [1292, 70] on button "Back" at bounding box center [1295, 69] width 56 height 31
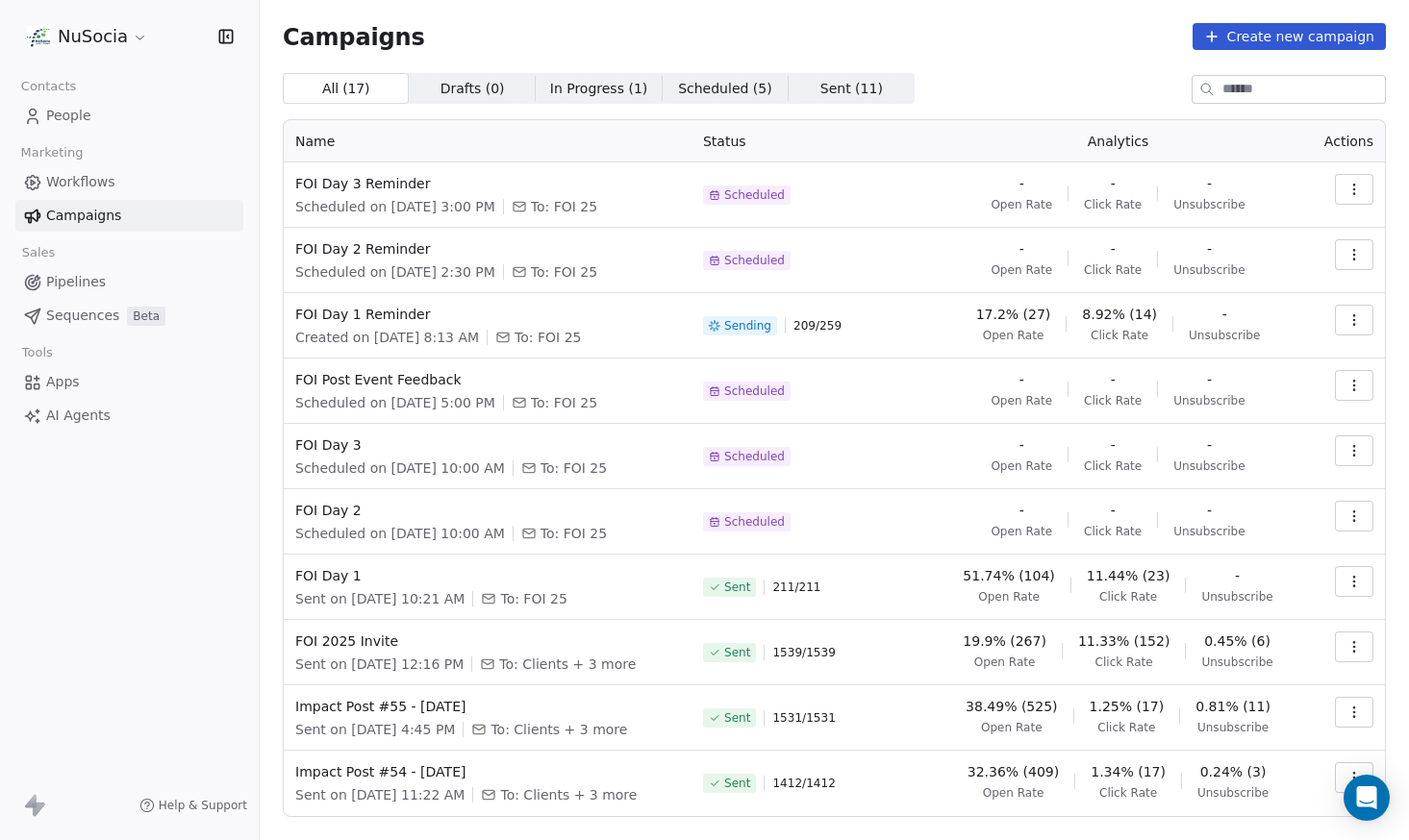
click at [977, 82] on div "All ( 17 ) All ( 17 ) Drafts ( 0 ) Drafts ( 0 ) In Progress ( 1 ) In Progress (…" at bounding box center [834, 88] width 1103 height 31
